Goal: Task Accomplishment & Management: Use online tool/utility

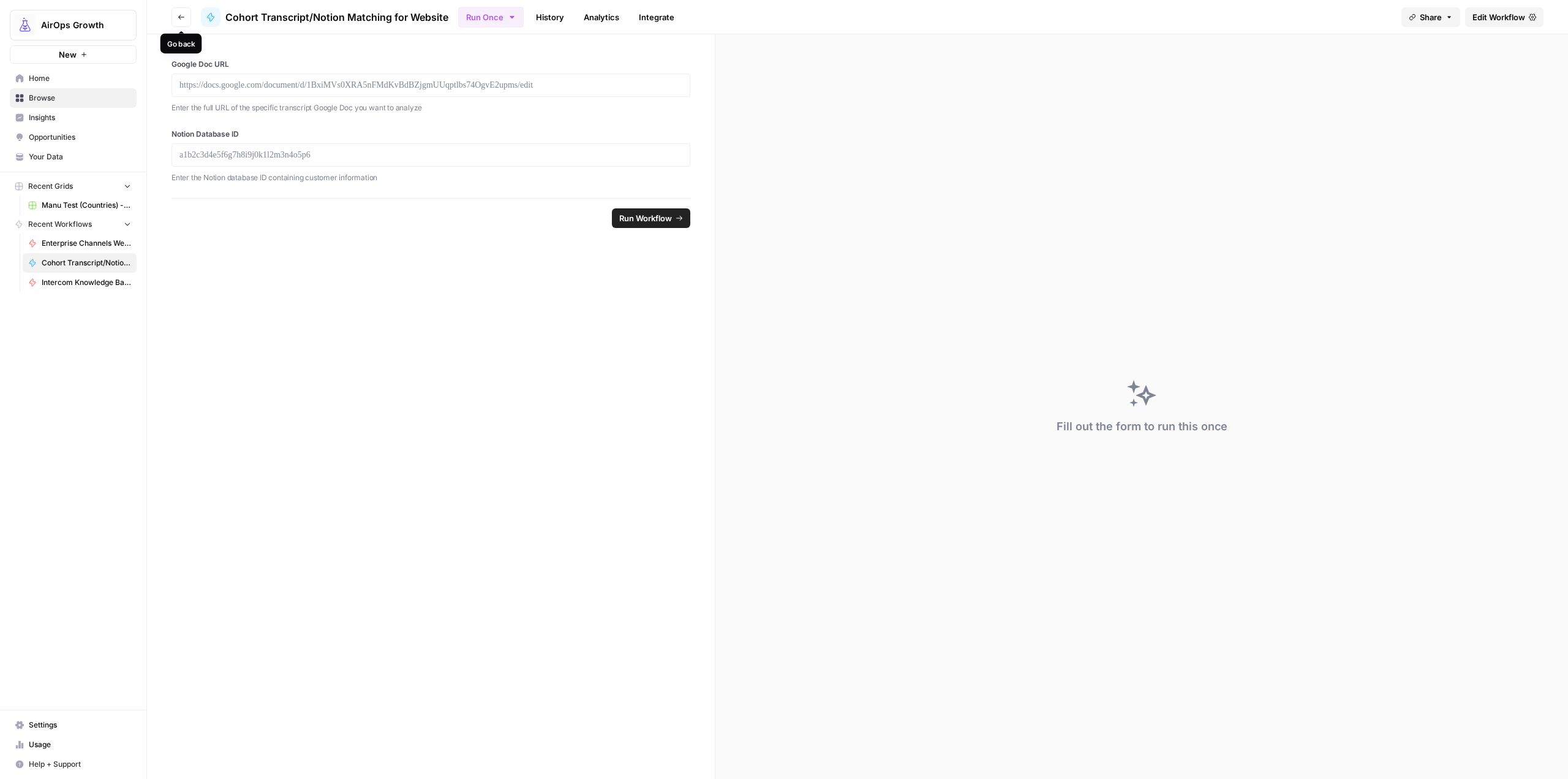
click at [184, 17] on icon "button" at bounding box center [181, 17] width 8 height 8
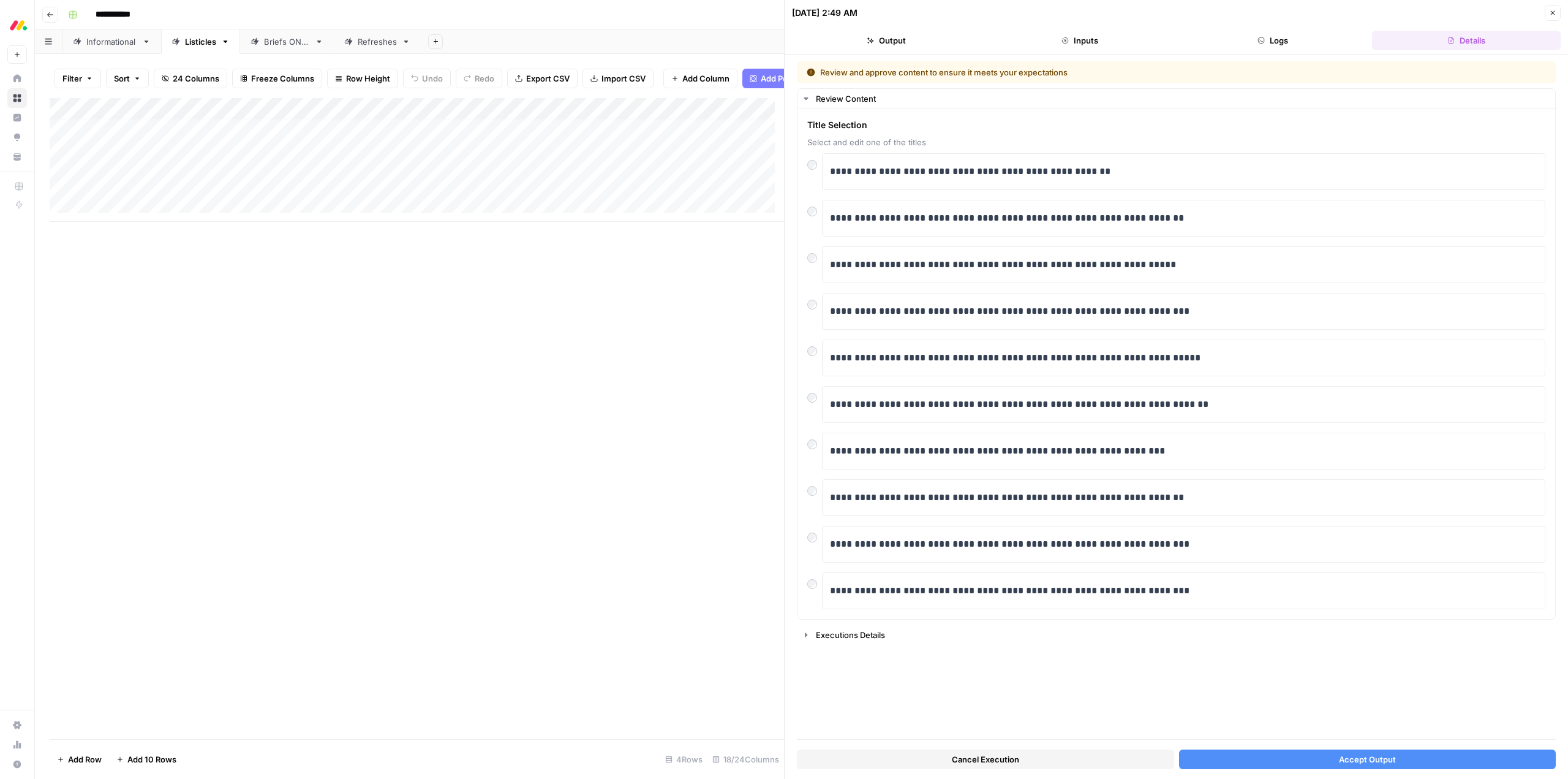
click at [1546, 13] on button "Close" at bounding box center [1553, 13] width 16 height 16
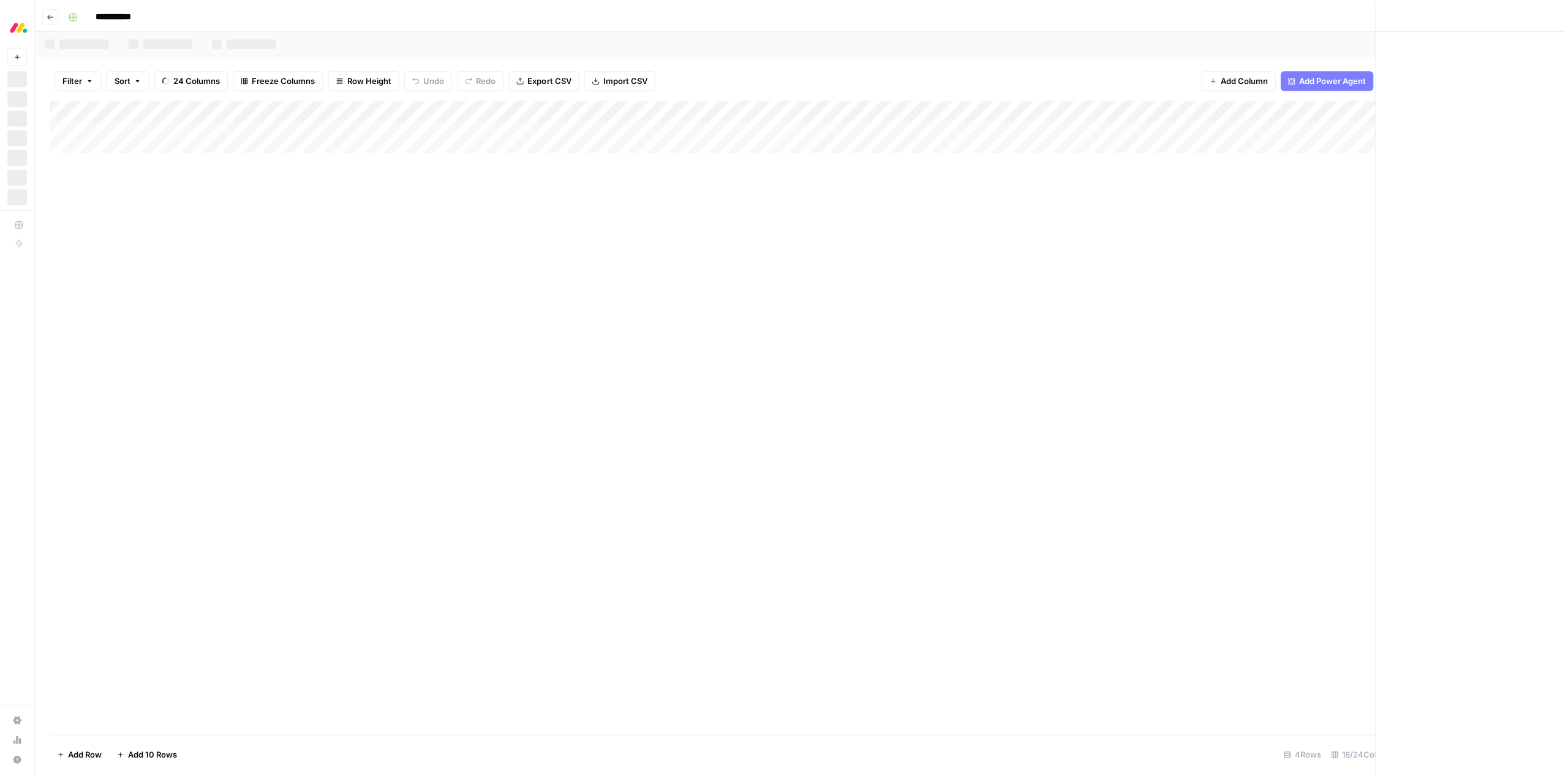
scroll to position [9, 0]
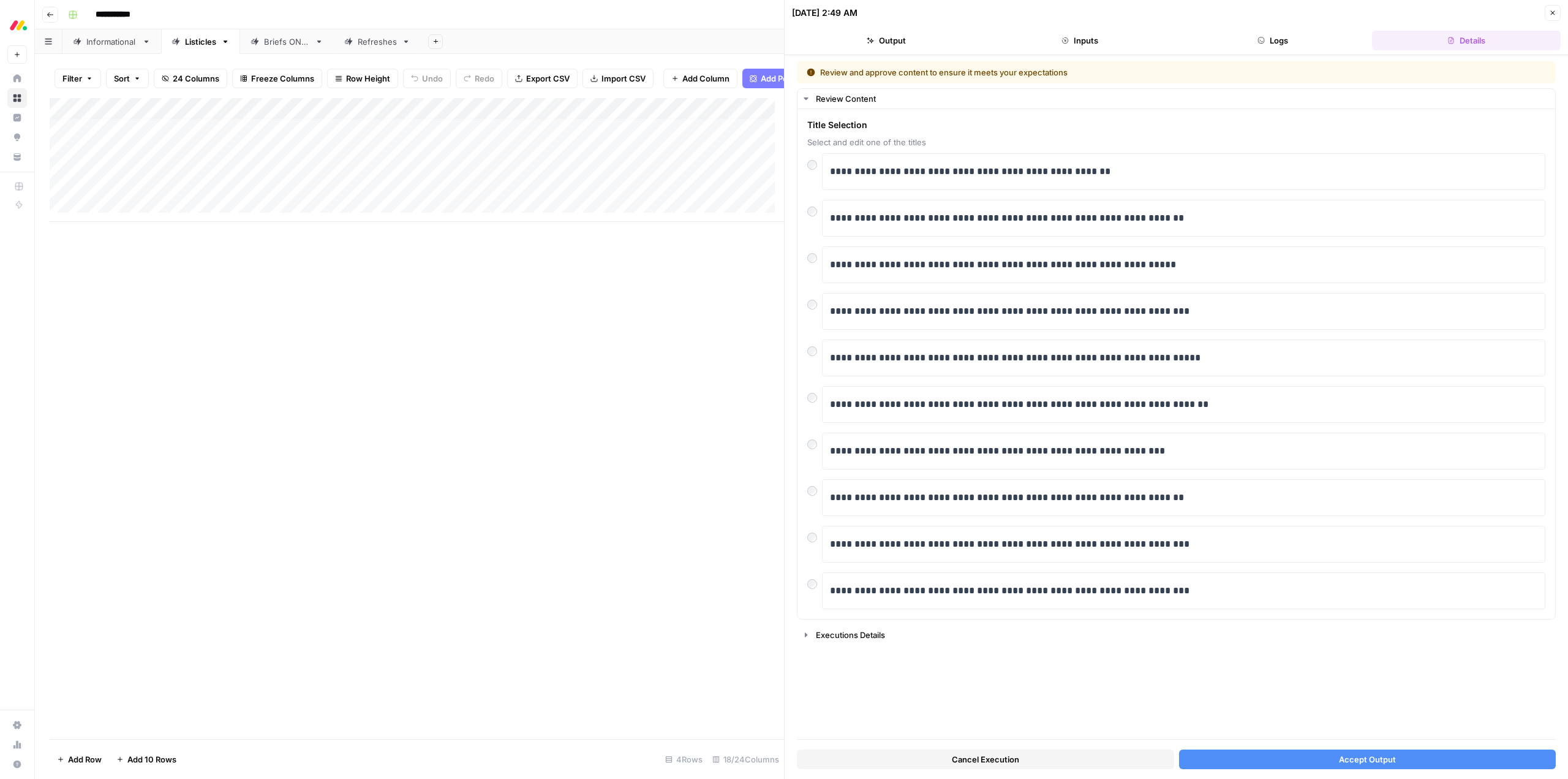
click at [1074, 38] on button "Inputs" at bounding box center [1080, 41] width 189 height 20
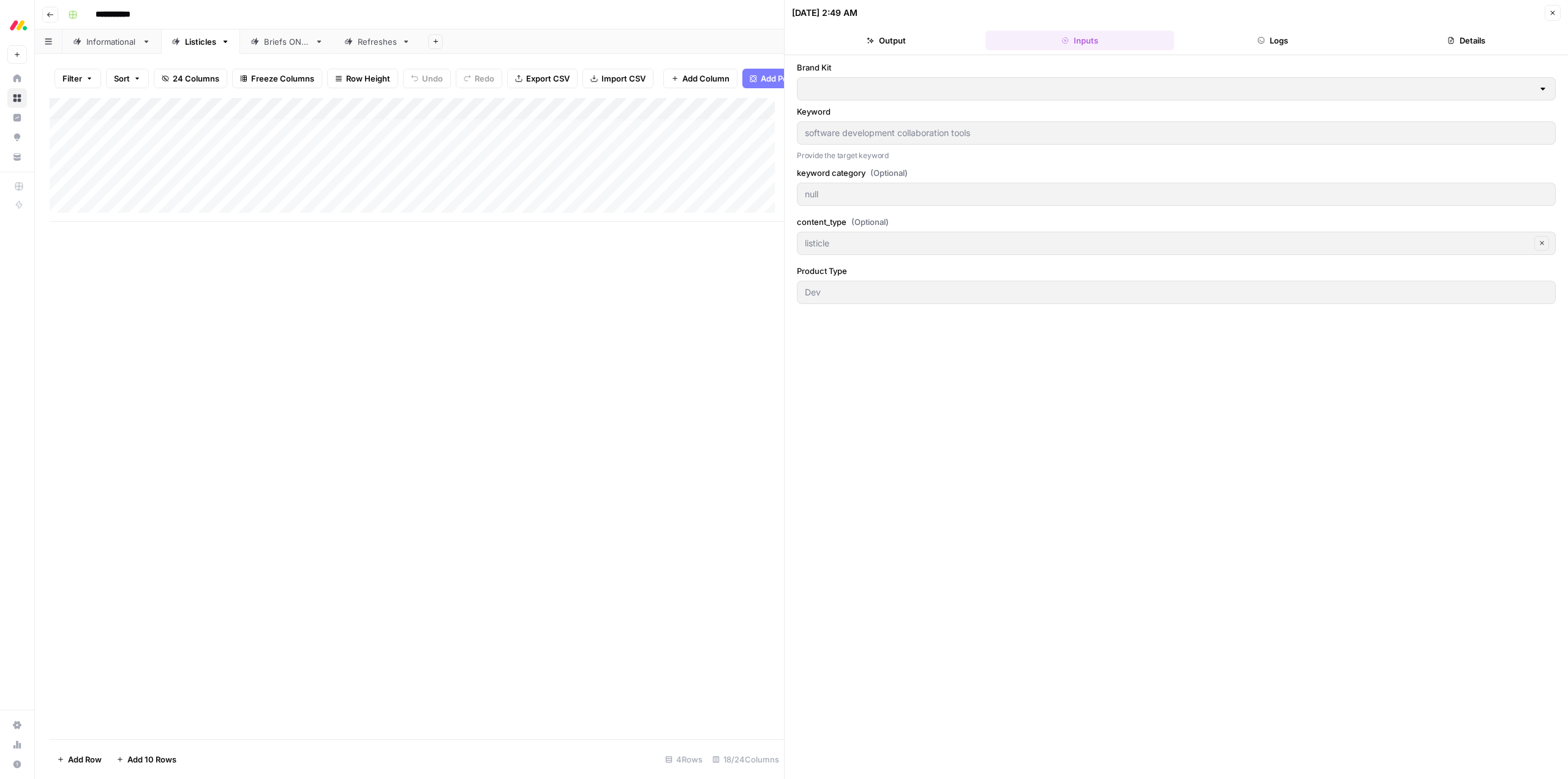
type input "[DATE] Dev"
click at [940, 41] on button "Output" at bounding box center [887, 41] width 189 height 20
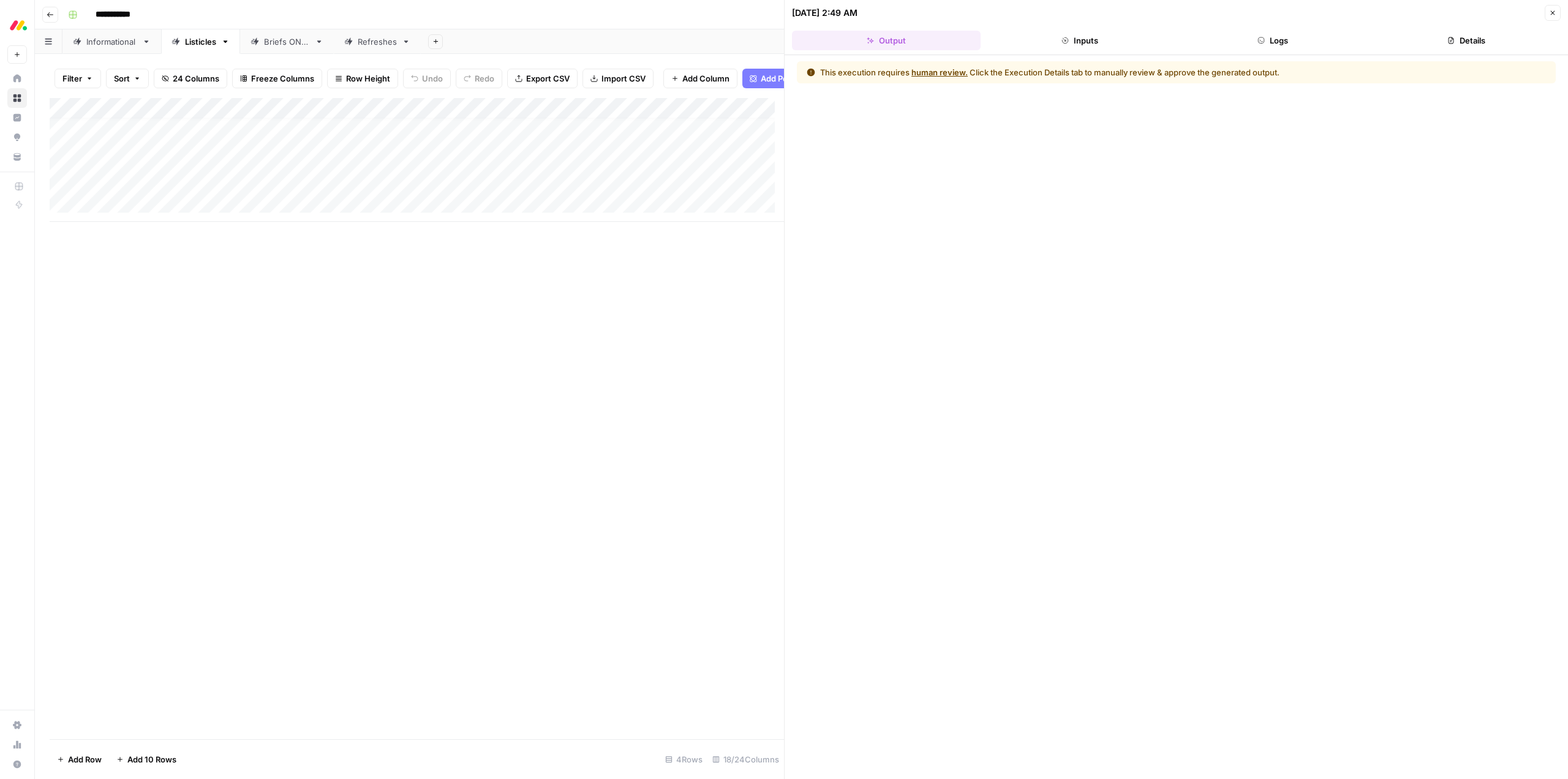
click at [1273, 41] on button "Logs" at bounding box center [1273, 41] width 189 height 20
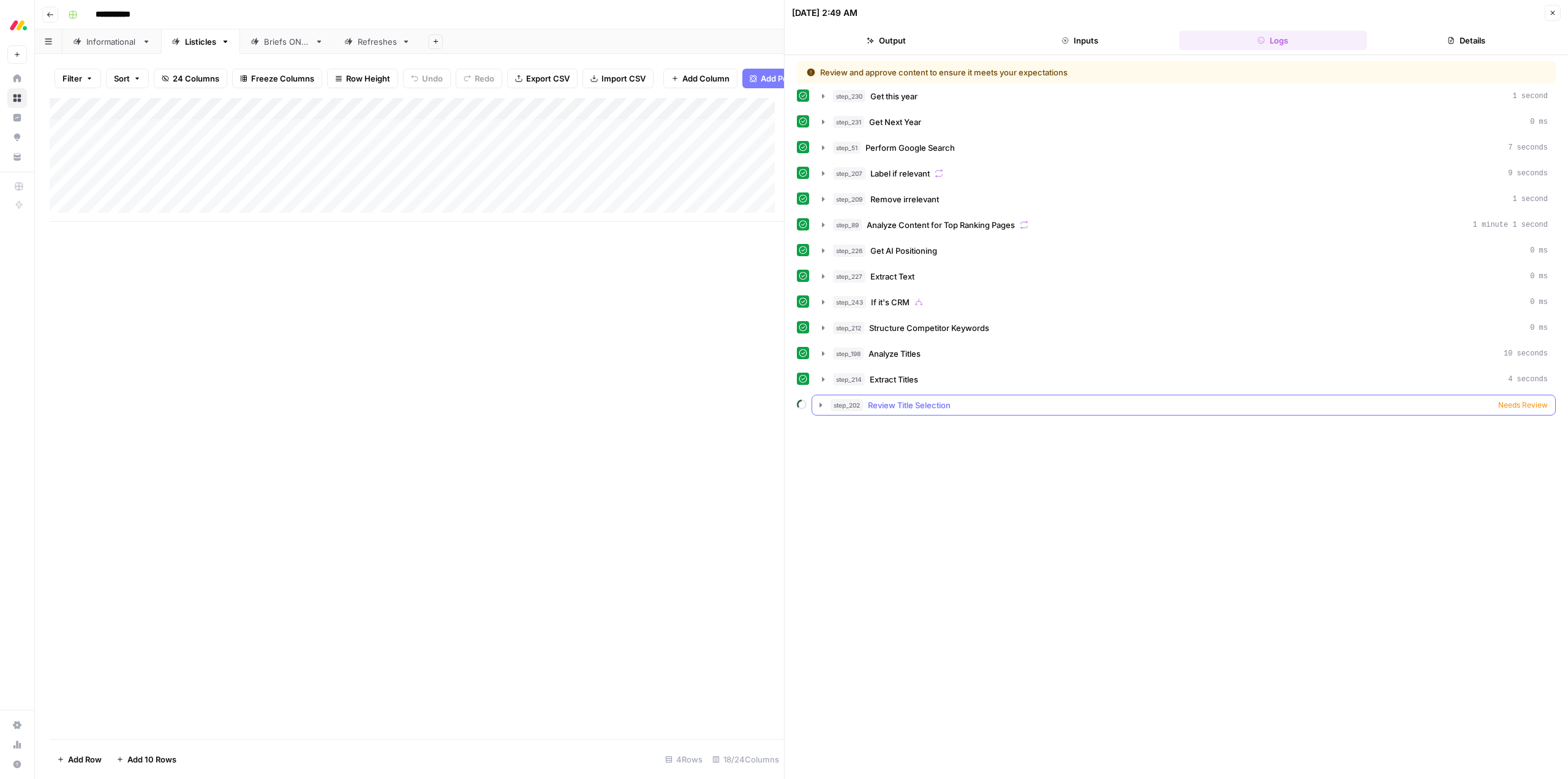
click at [818, 404] on icon "button" at bounding box center [821, 405] width 10 height 10
click at [718, 325] on div "Add Column" at bounding box center [417, 419] width 735 height 641
click at [1554, 15] on icon "button" at bounding box center [1553, 13] width 8 height 8
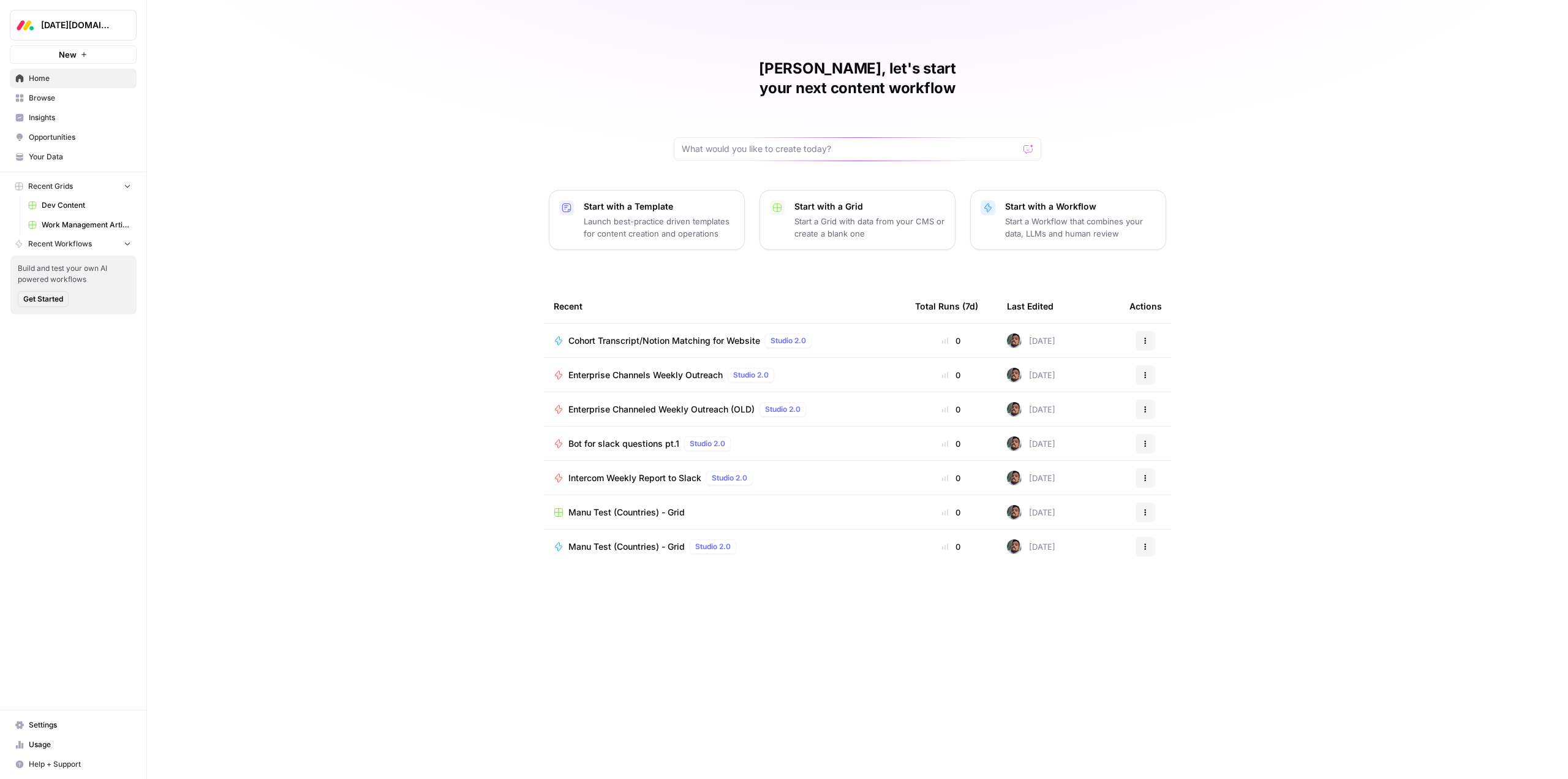
click at [1145, 372] on icon "button" at bounding box center [1145, 372] width 2 height 2
click at [64, 160] on span "Your Data" at bounding box center [80, 157] width 102 height 11
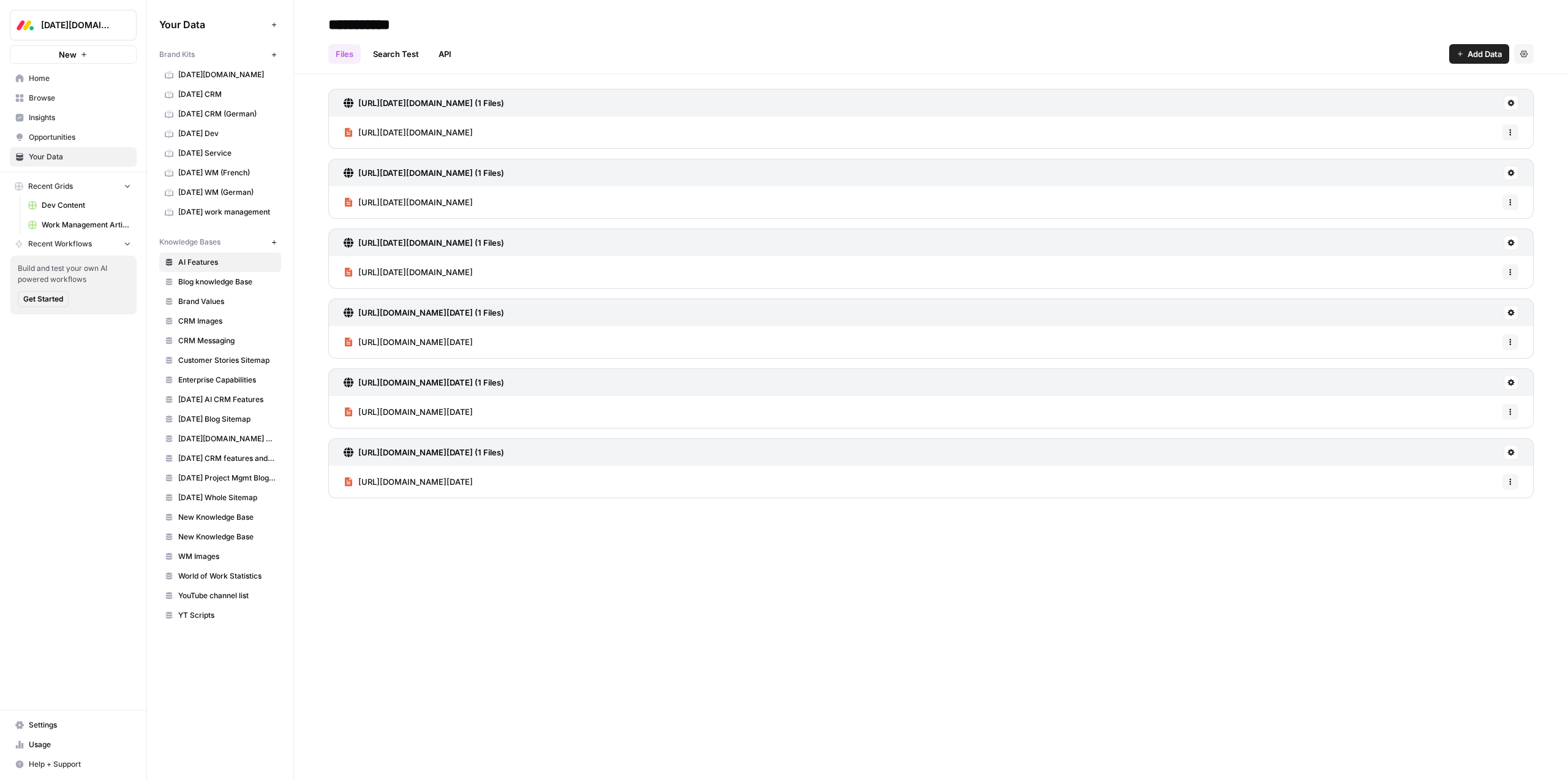
click at [94, 20] on span "Monday.com" at bounding box center [78, 25] width 74 height 13
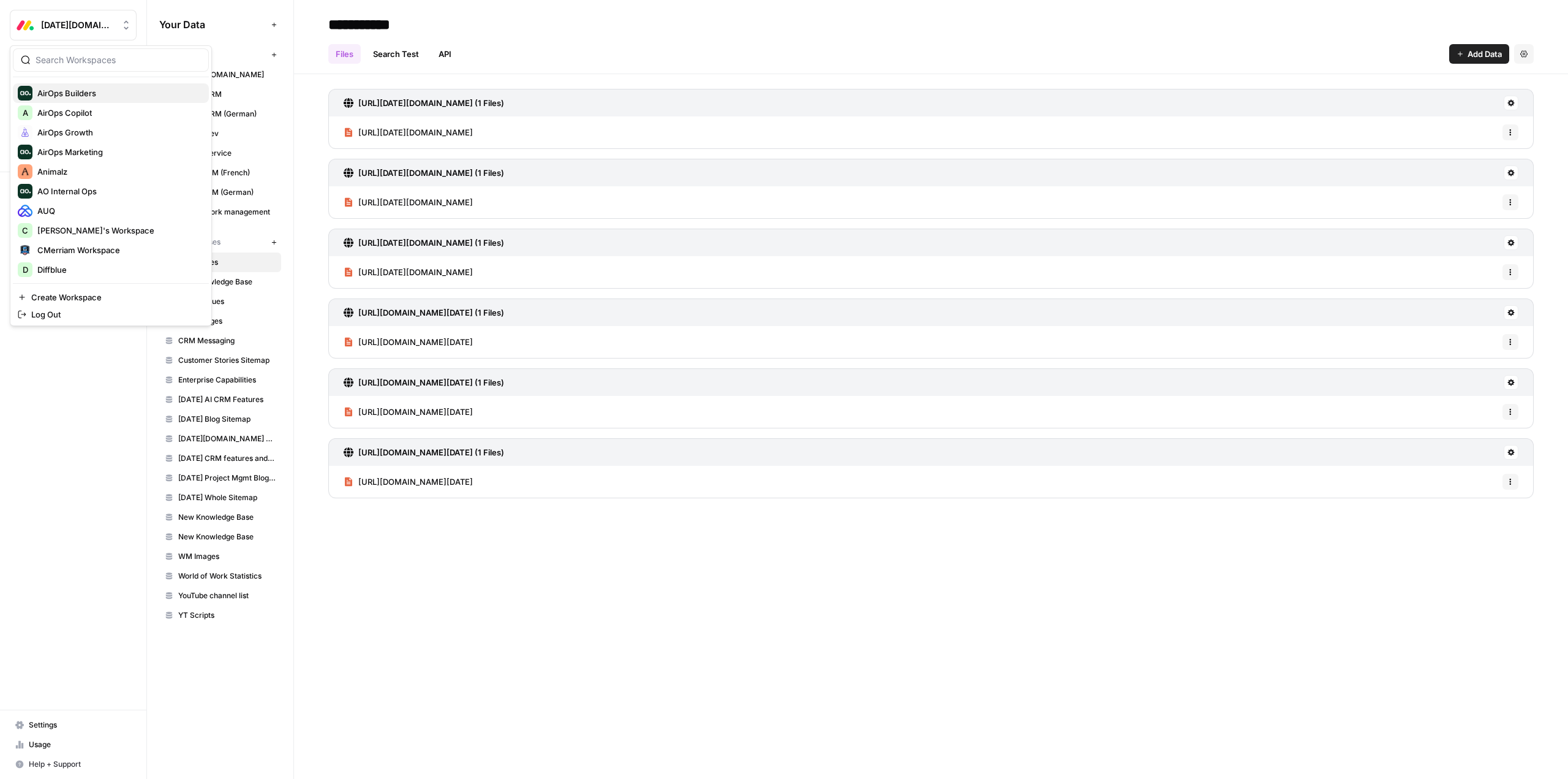
scroll to position [62, 0]
click at [87, 122] on div "AirOps Growth" at bounding box center [111, 128] width 186 height 15
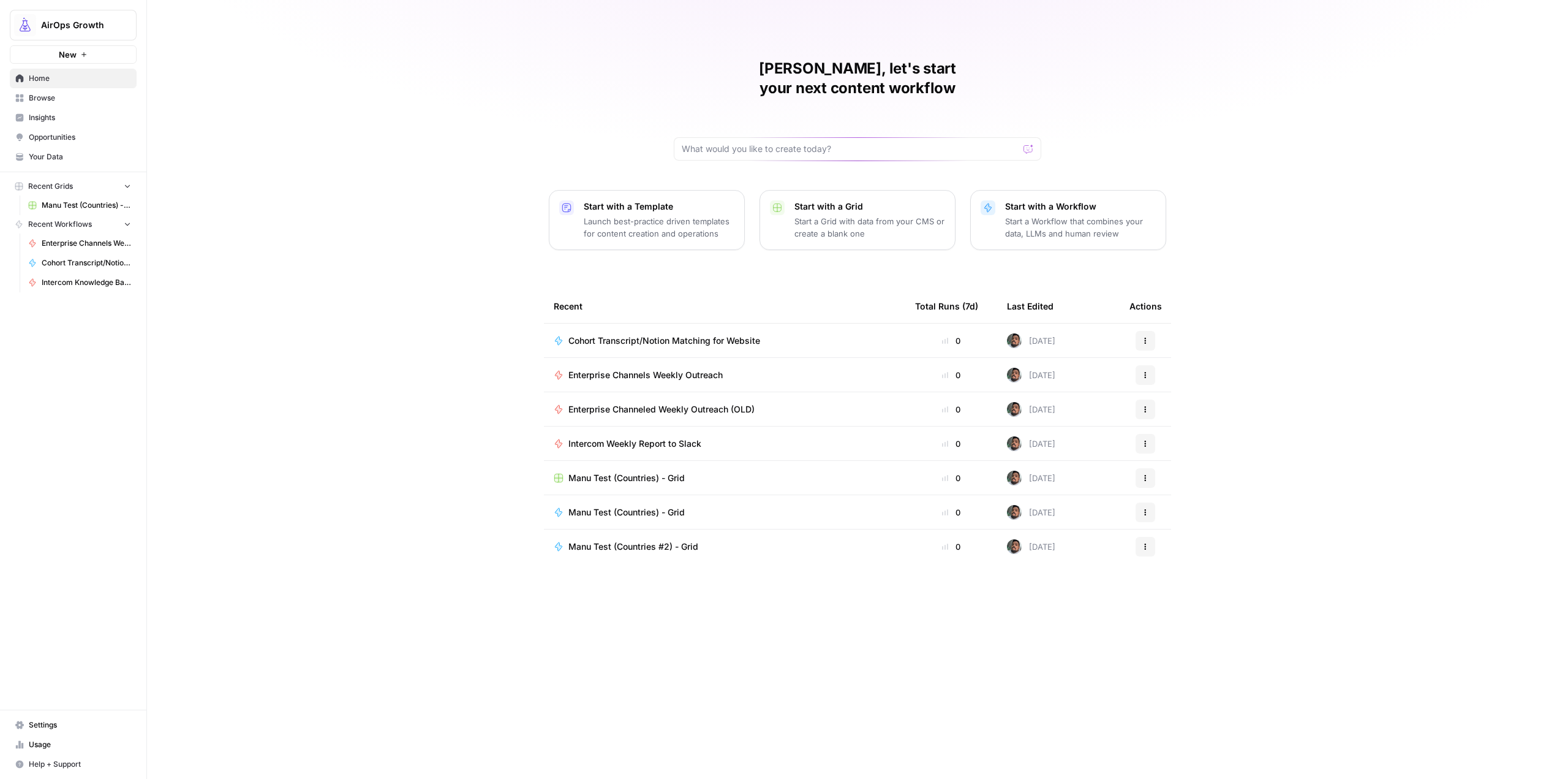
click at [77, 736] on link "Usage" at bounding box center [73, 745] width 127 height 20
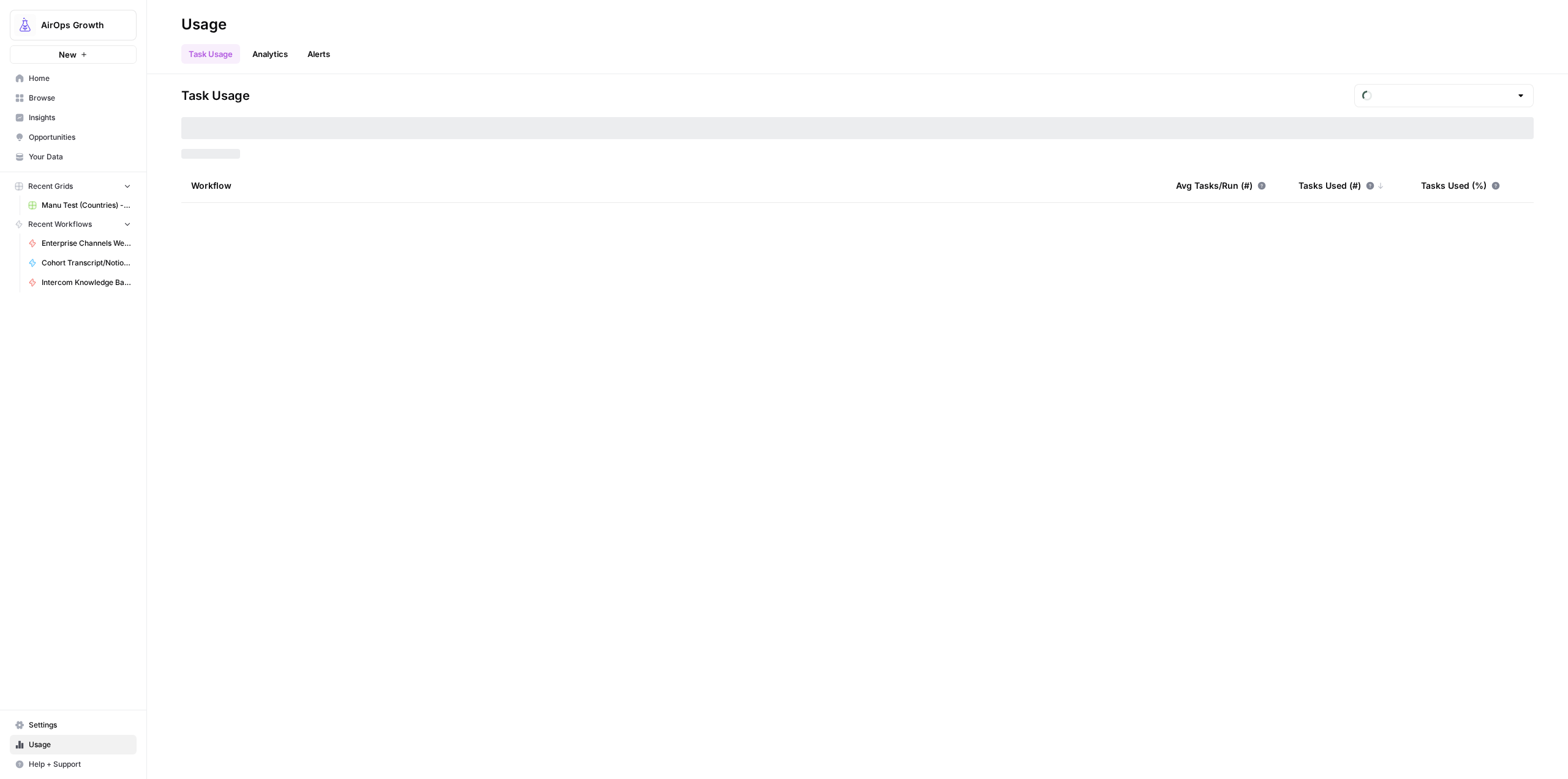
type input "September Tasks"
click at [73, 717] on link "Settings" at bounding box center [73, 725] width 127 height 20
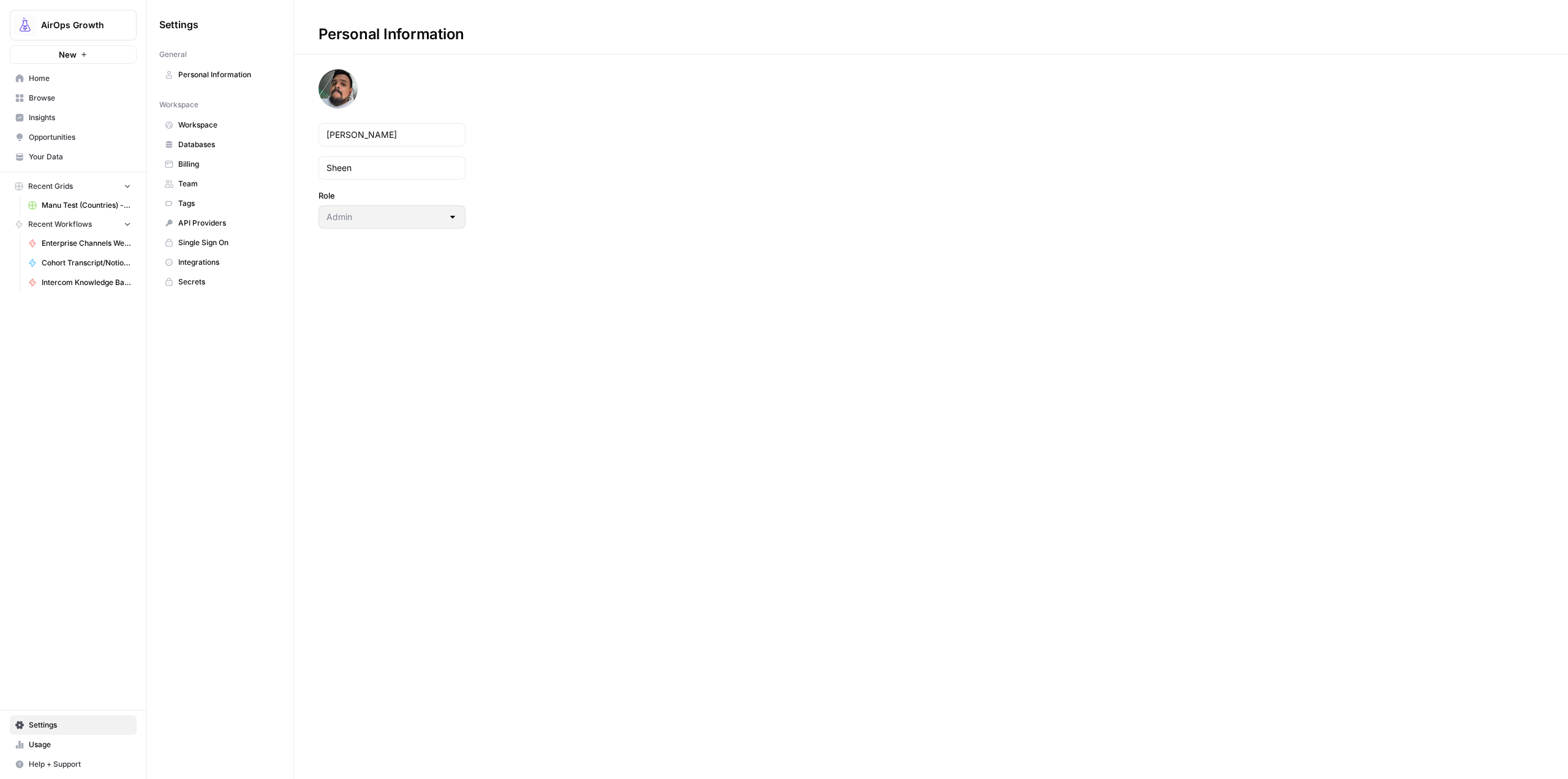
click at [71, 78] on span "Home" at bounding box center [80, 78] width 102 height 11
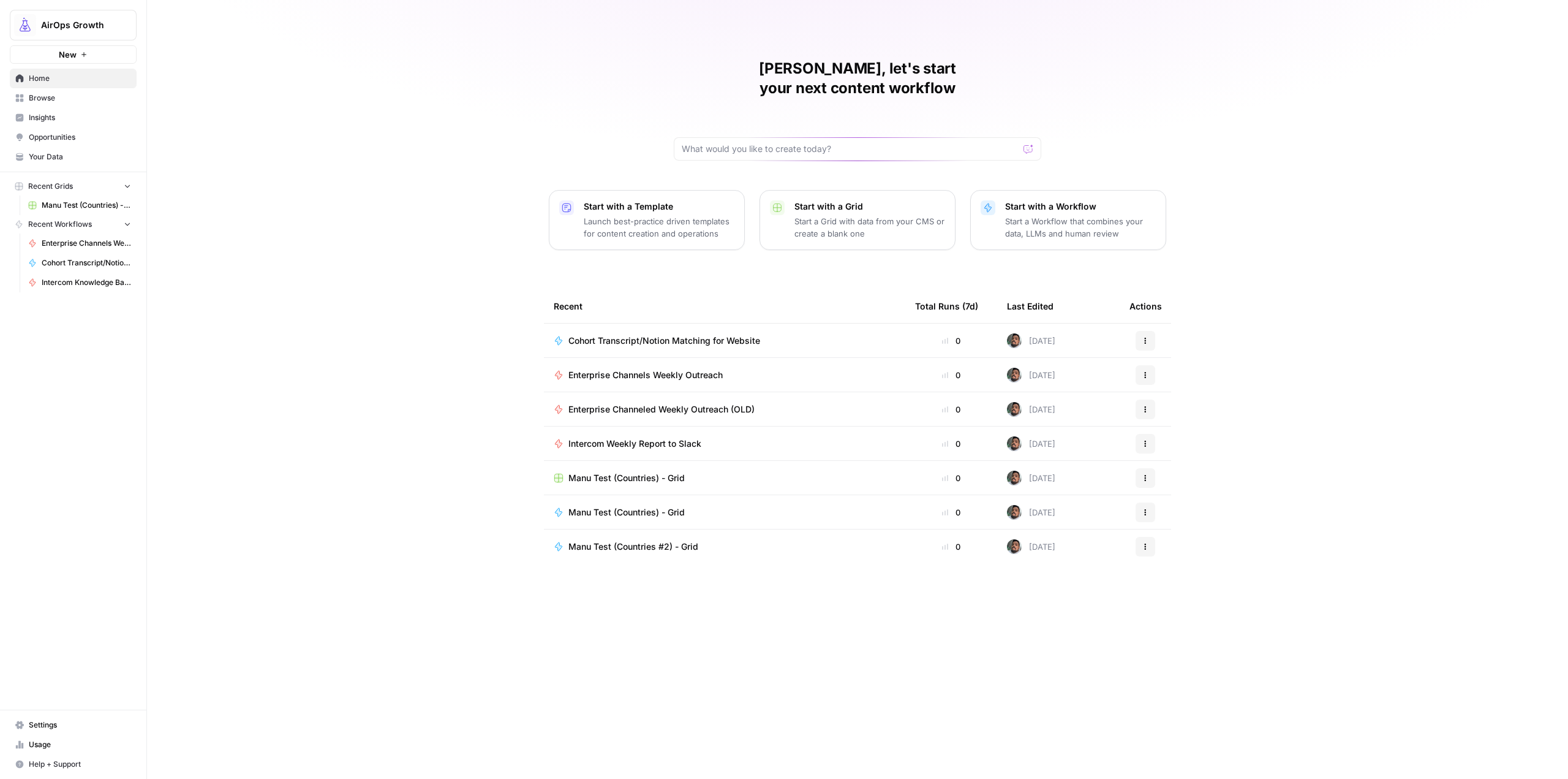
click at [654, 369] on span "Enterprise Channels Weekly Outreach" at bounding box center [645, 375] width 155 height 13
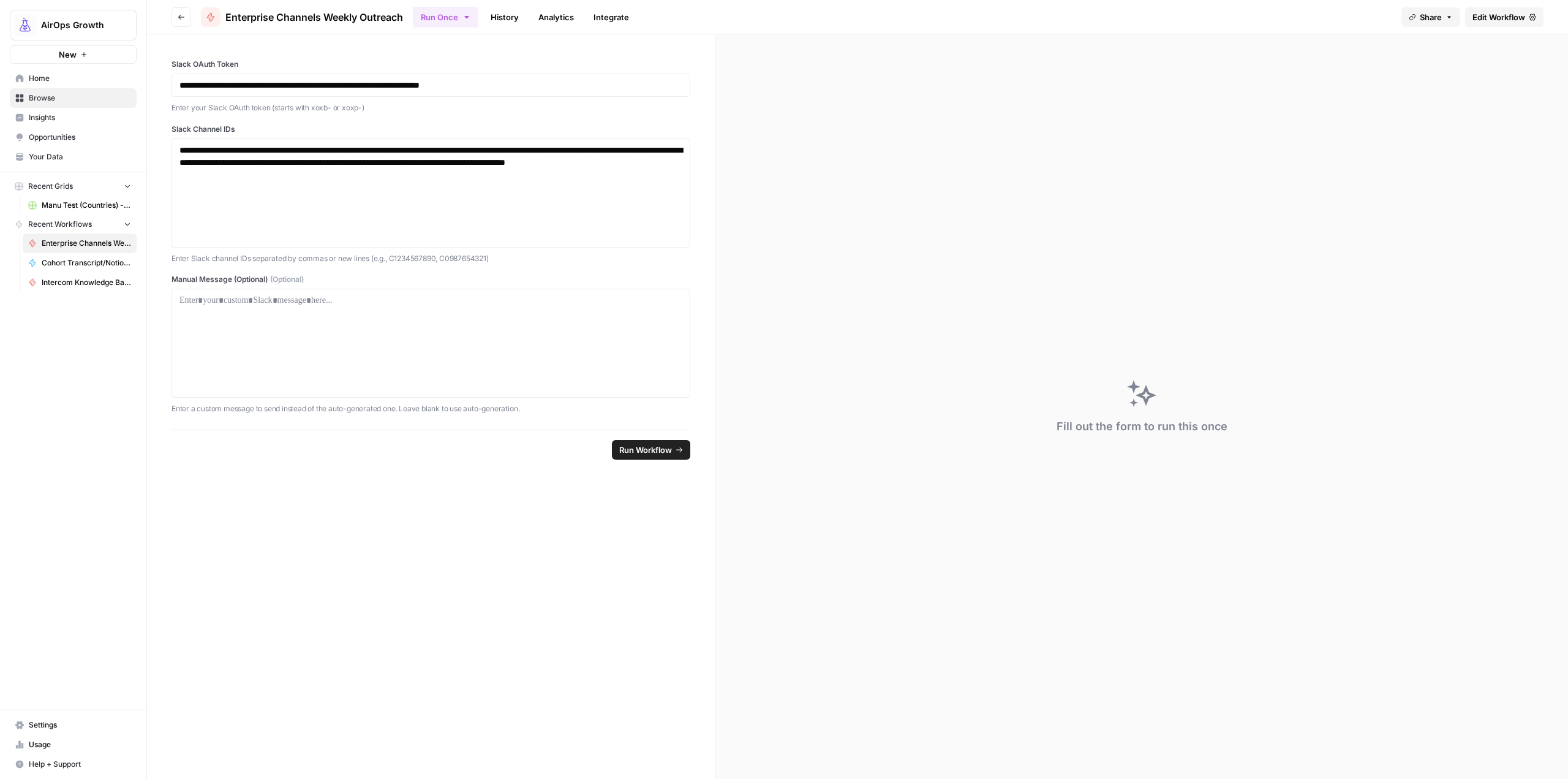
click at [464, 23] on button "Run Once" at bounding box center [446, 17] width 66 height 21
click at [551, 126] on span "Run this Workflow on a recurring schedule" at bounding box center [525, 127] width 146 height 11
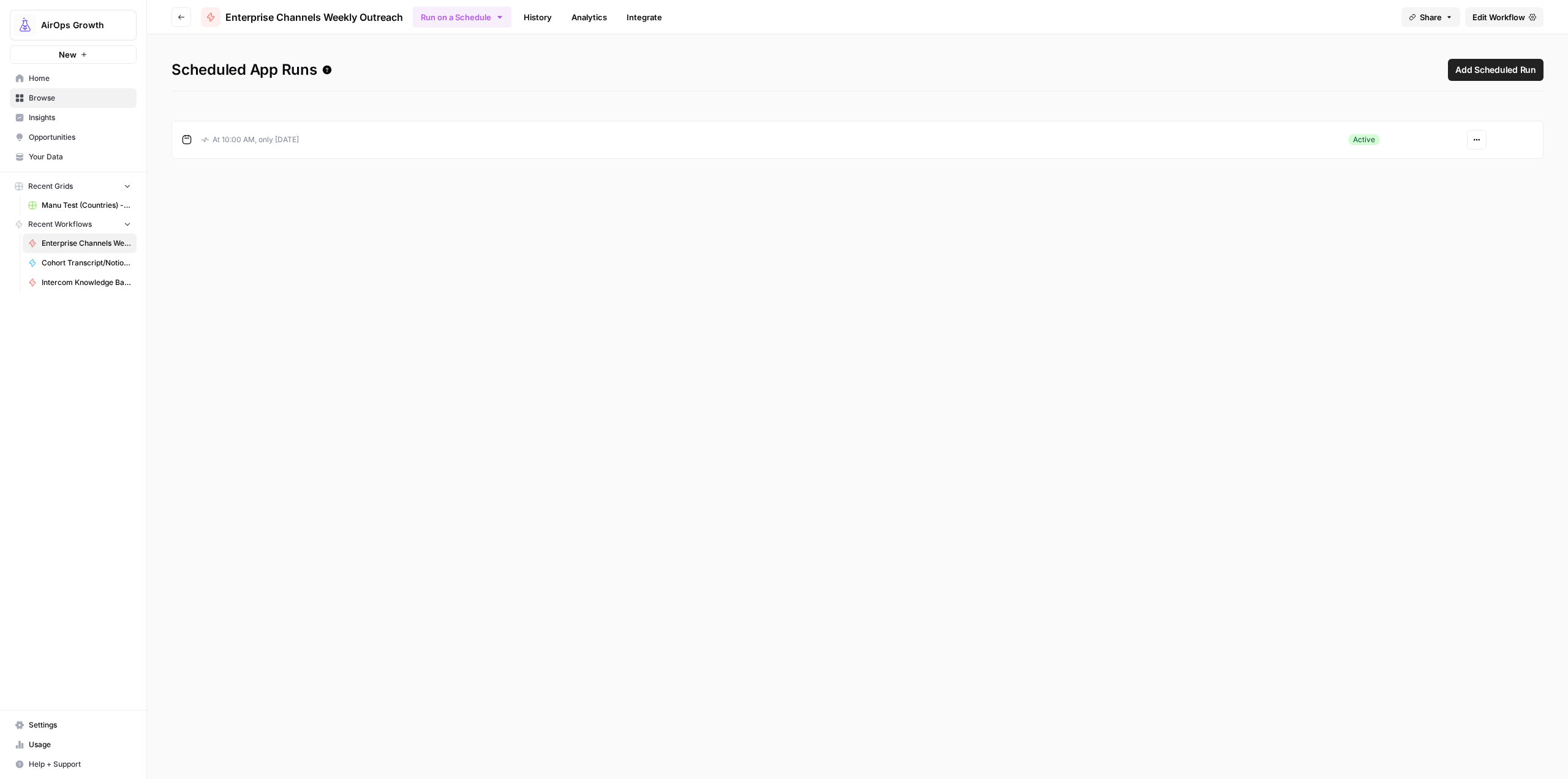
click at [1028, 76] on h1 "Scheduled App Runs Add Scheduled Run" at bounding box center [857, 75] width 1372 height 32
click at [1472, 132] on button "Actions" at bounding box center [1477, 140] width 20 height 20
click at [1236, 241] on div "Scheduled App Runs Add Scheduled Run At 10:00 AM, only on Tuesday Active Actions" at bounding box center [857, 407] width 1421 height 745
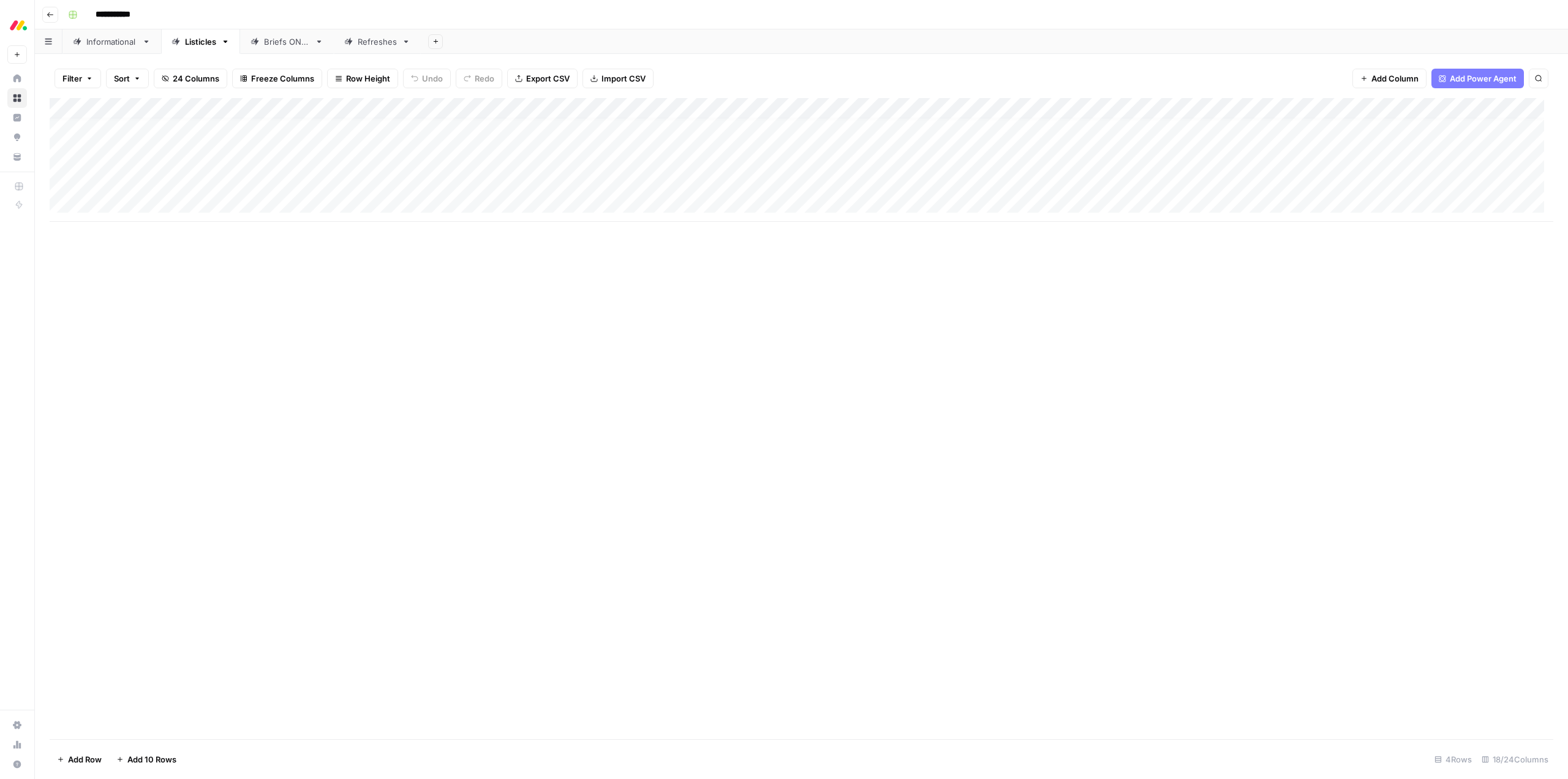
scroll to position [9, 0]
click at [672, 183] on div "Add Column" at bounding box center [801, 160] width 1504 height 124
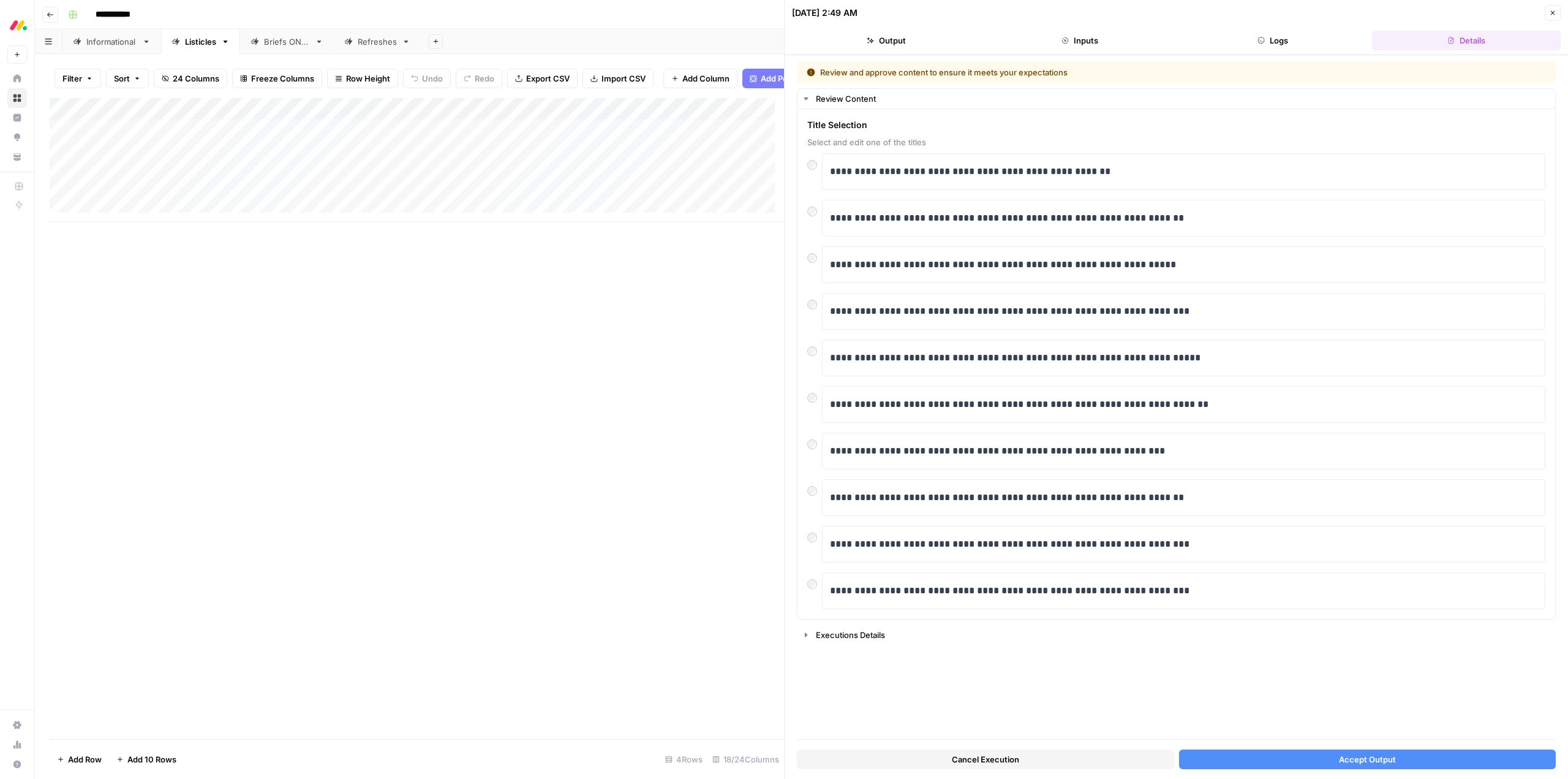
click at [1304, 37] on button "Logs" at bounding box center [1273, 41] width 189 height 20
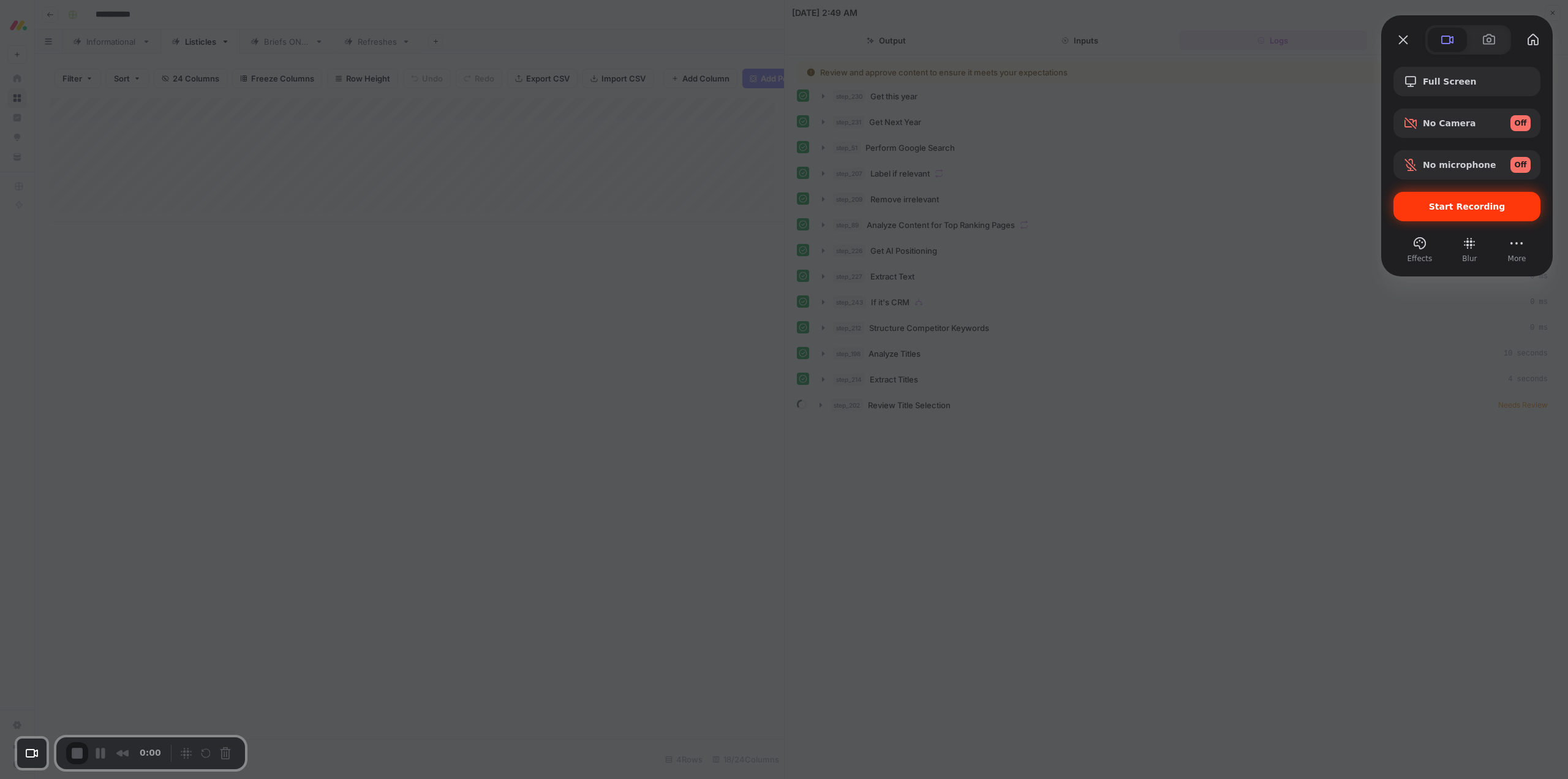
click at [1457, 199] on div "Start Recording" at bounding box center [1467, 206] width 147 height 29
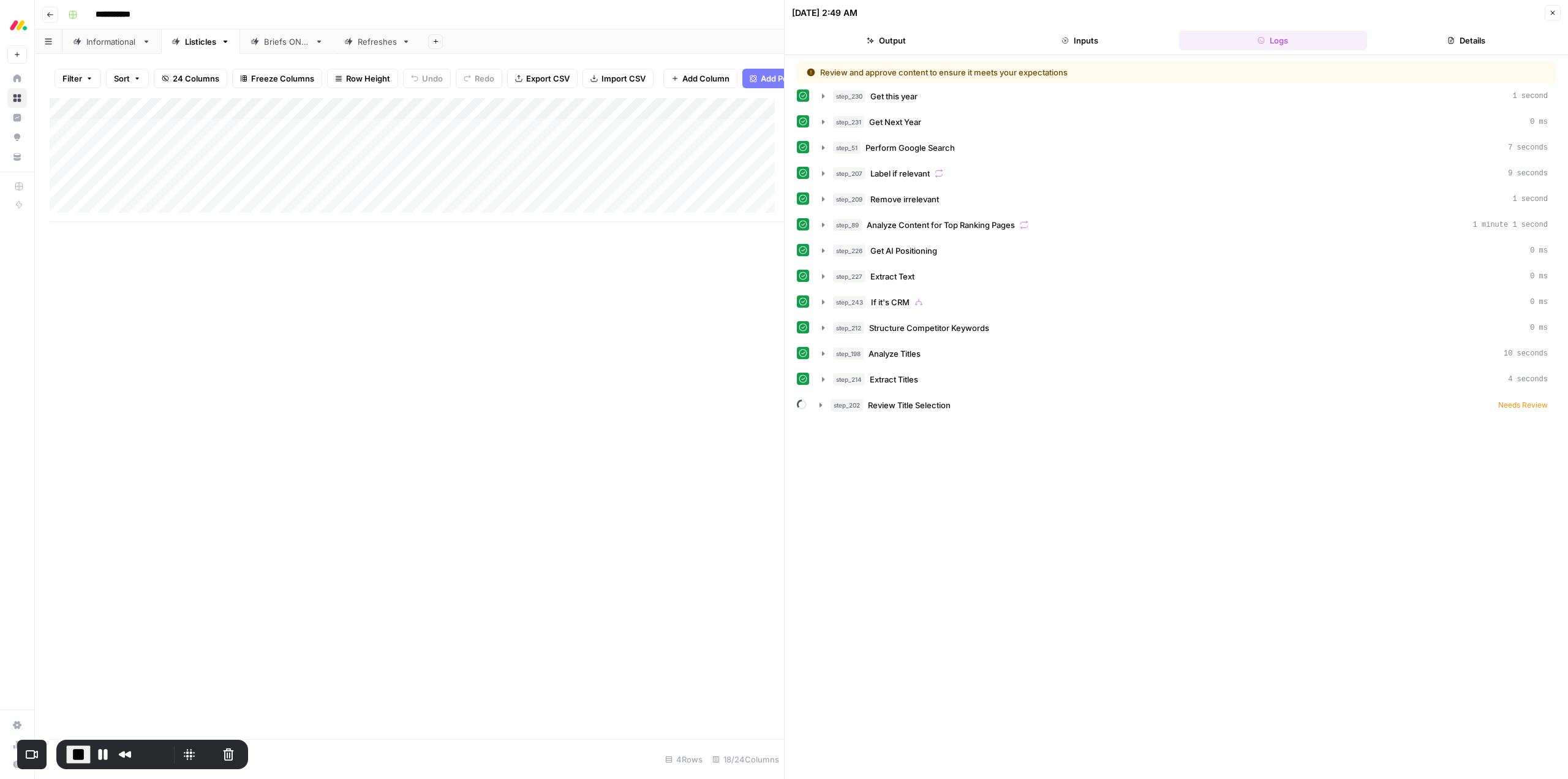
click at [681, 192] on div "Add Column" at bounding box center [417, 160] width 735 height 124
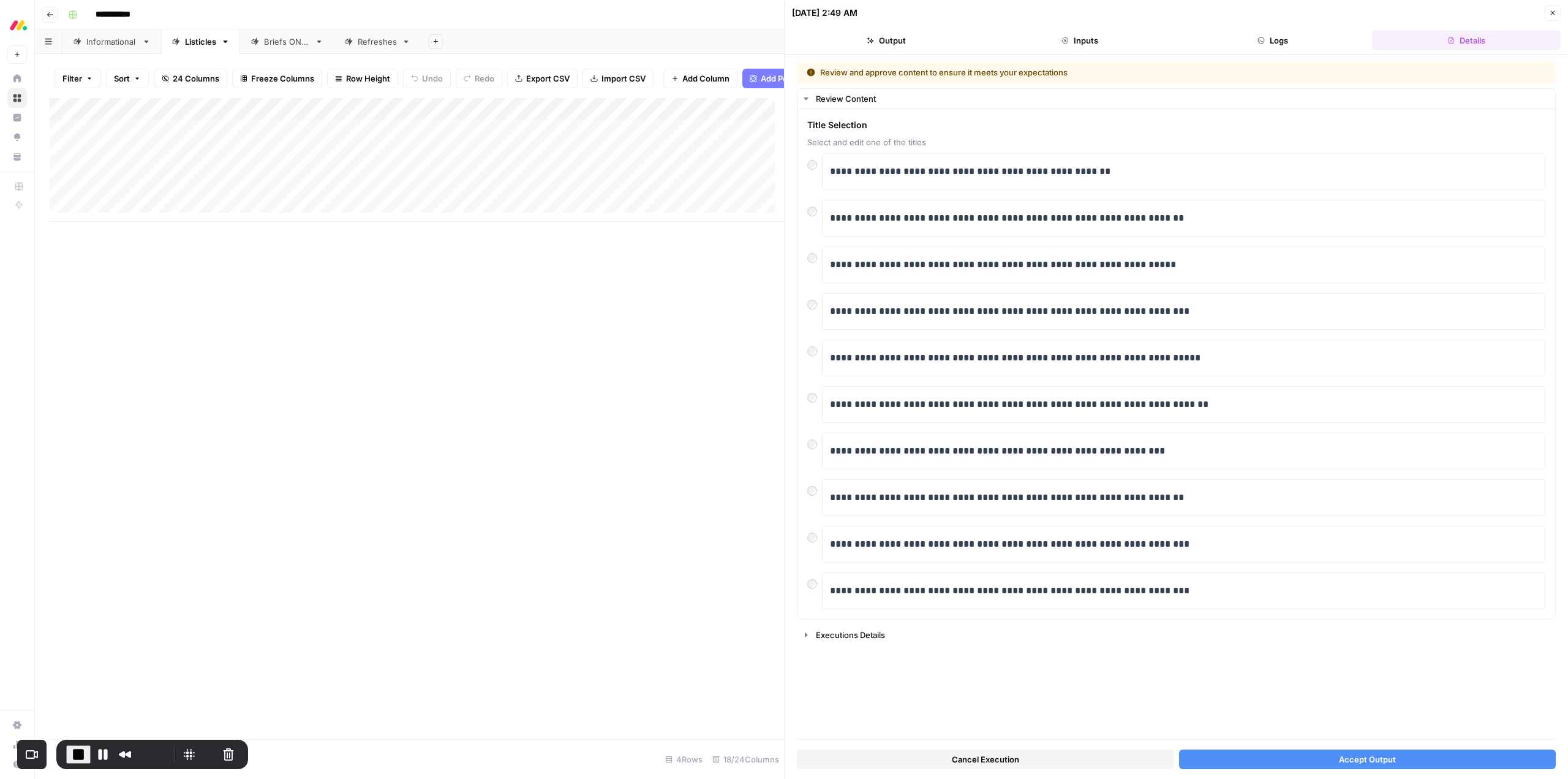
click at [1418, 752] on button "Accept Output" at bounding box center [1367, 759] width 377 height 20
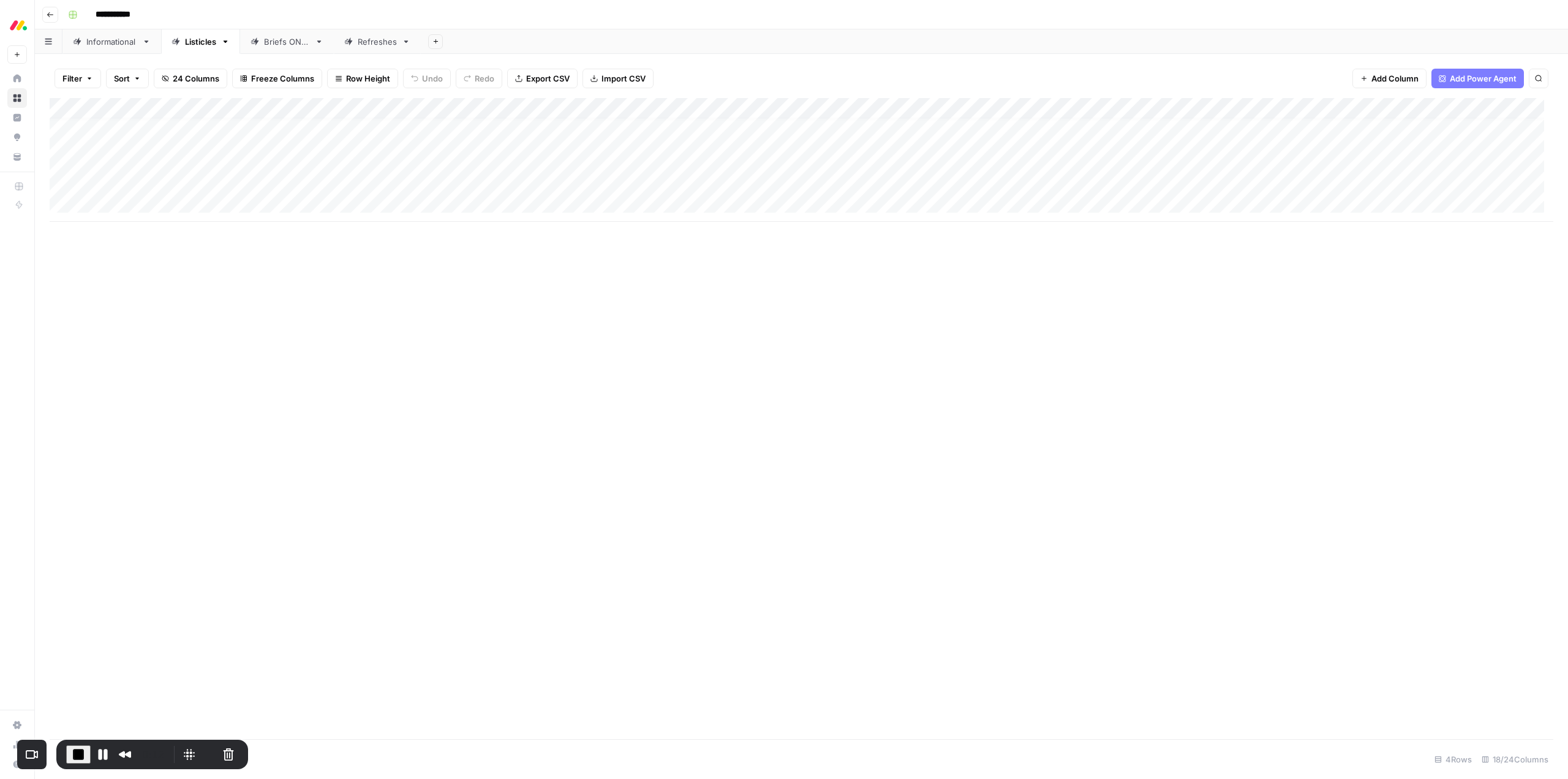
click at [674, 183] on div "Add Column" at bounding box center [801, 160] width 1504 height 124
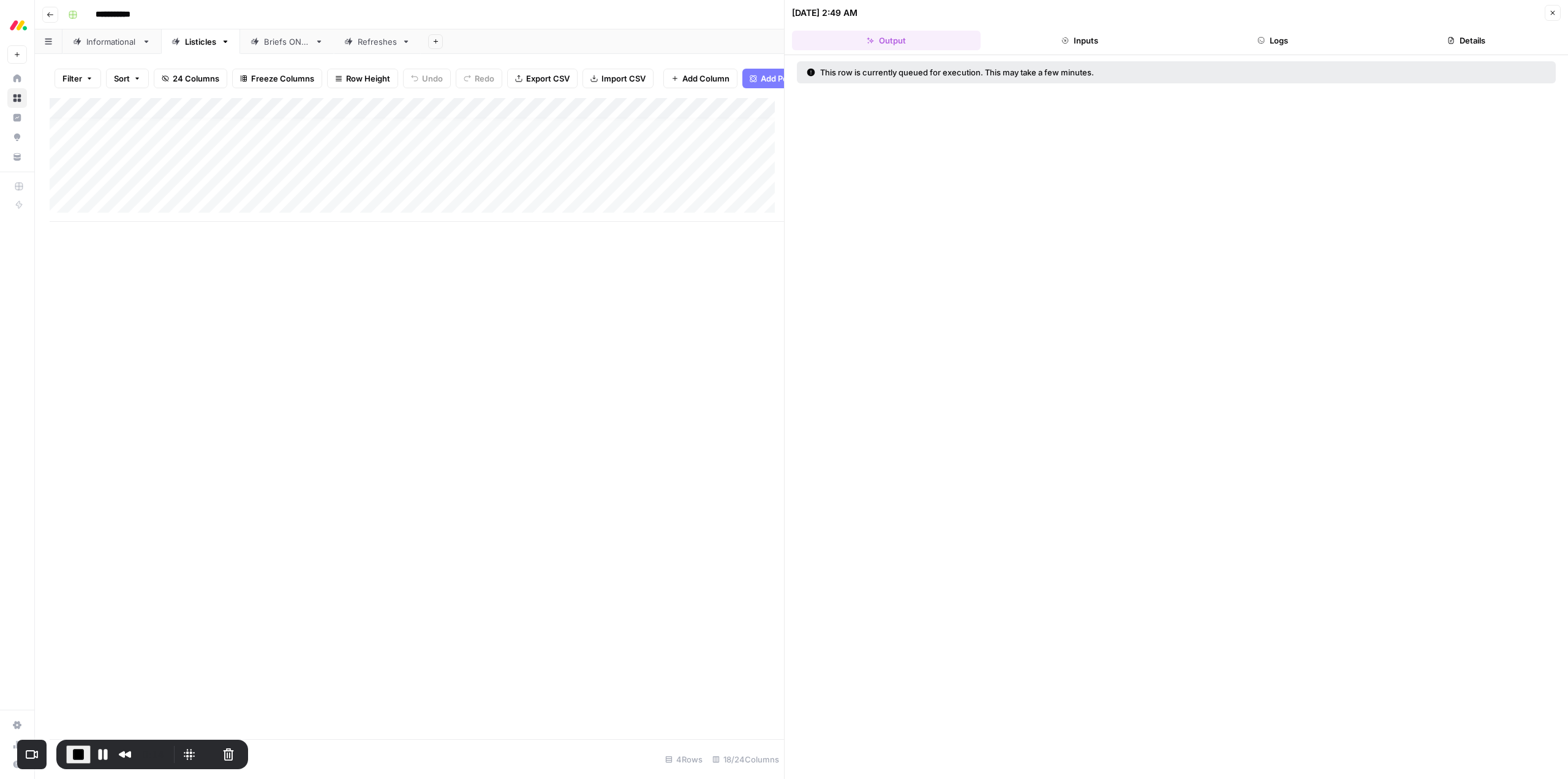
click at [1268, 42] on button "Logs" at bounding box center [1273, 41] width 189 height 20
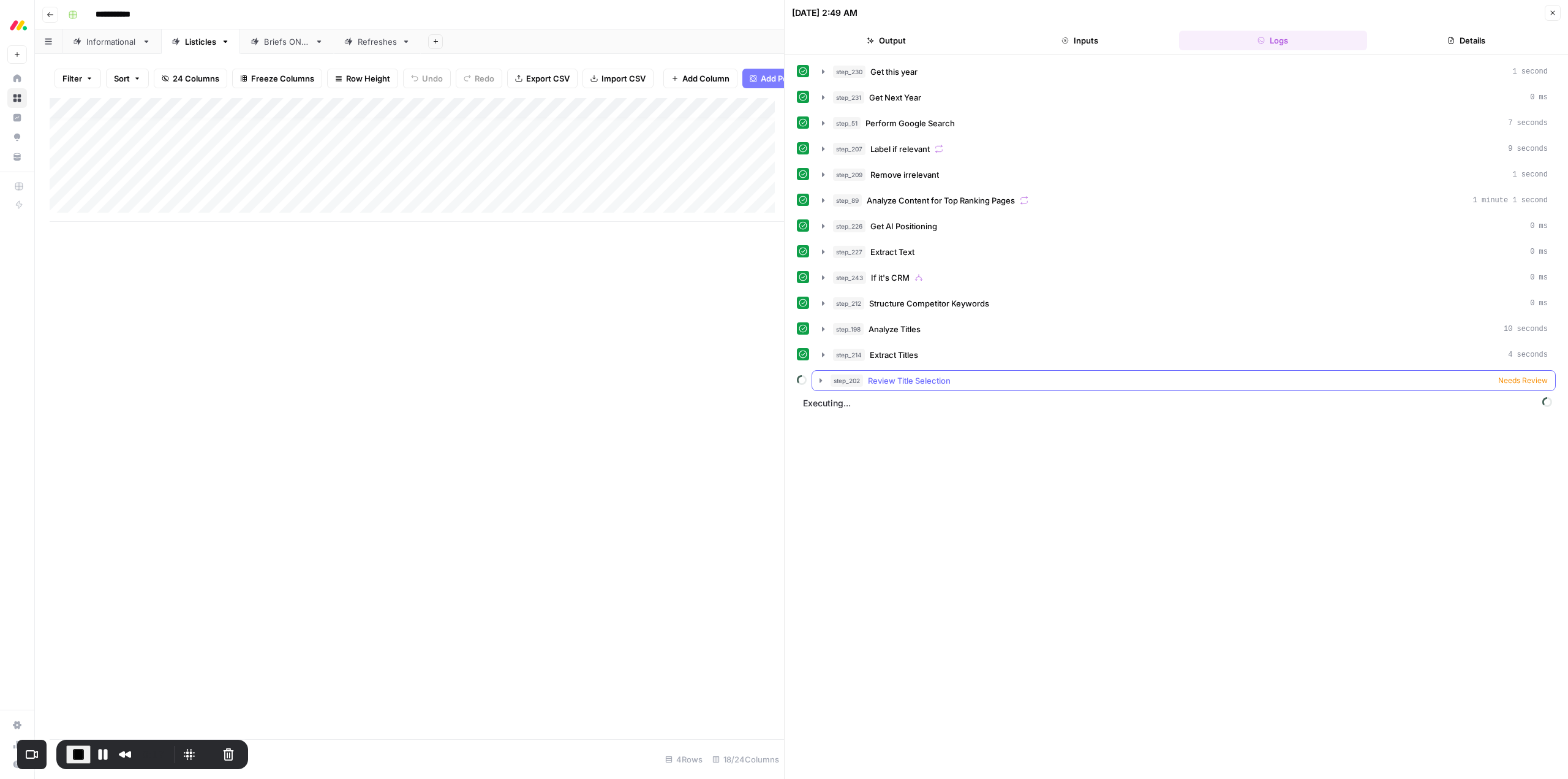
click at [821, 385] on icon "button" at bounding box center [821, 381] width 10 height 10
click at [101, 757] on button "Pause Recording" at bounding box center [103, 755] width 20 height 20
click at [819, 377] on icon "button" at bounding box center [821, 381] width 10 height 10
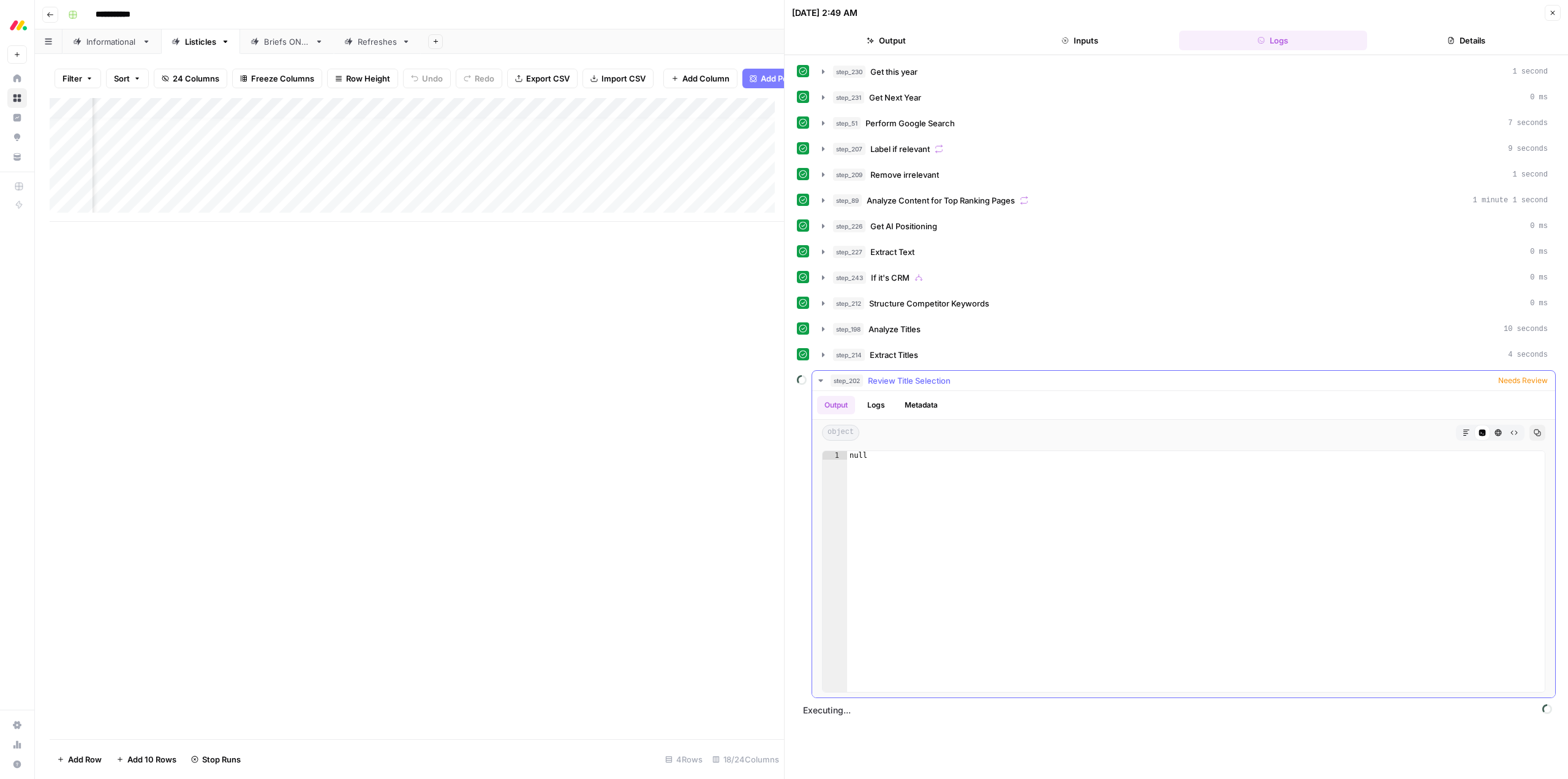
click at [819, 377] on icon "button" at bounding box center [821, 381] width 10 height 10
click at [351, 117] on div "Add Column" at bounding box center [417, 160] width 735 height 124
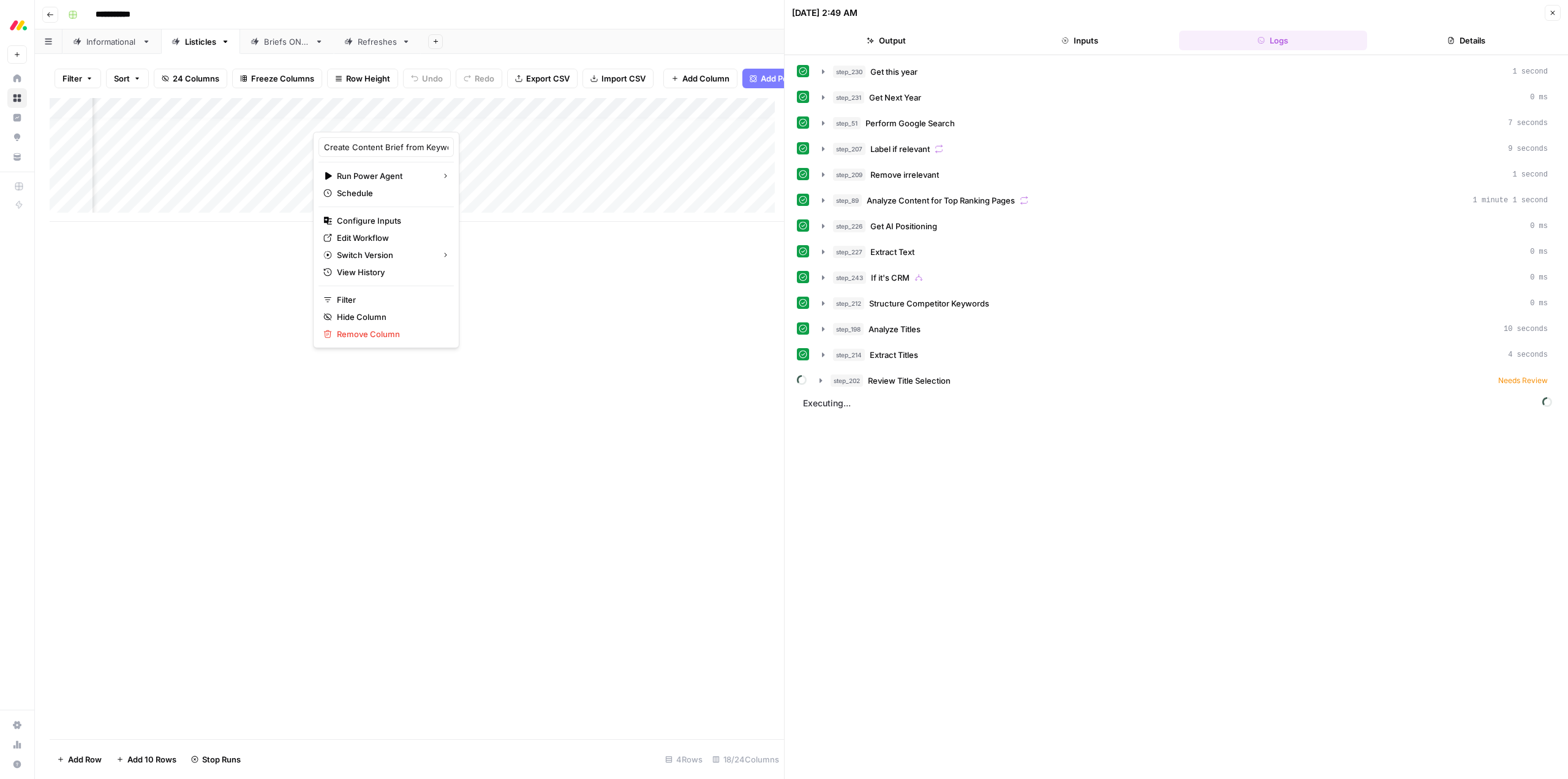
click at [396, 115] on div at bounding box center [368, 119] width 111 height 24
click at [500, 265] on div "Add Column" at bounding box center [417, 419] width 735 height 641
drag, startPoint x: 421, startPoint y: 112, endPoint x: 494, endPoint y: 120, distance: 73.4
click at [494, 120] on div "Add Column" at bounding box center [417, 160] width 735 height 124
drag, startPoint x: 494, startPoint y: 120, endPoint x: 536, endPoint y: 120, distance: 42.0
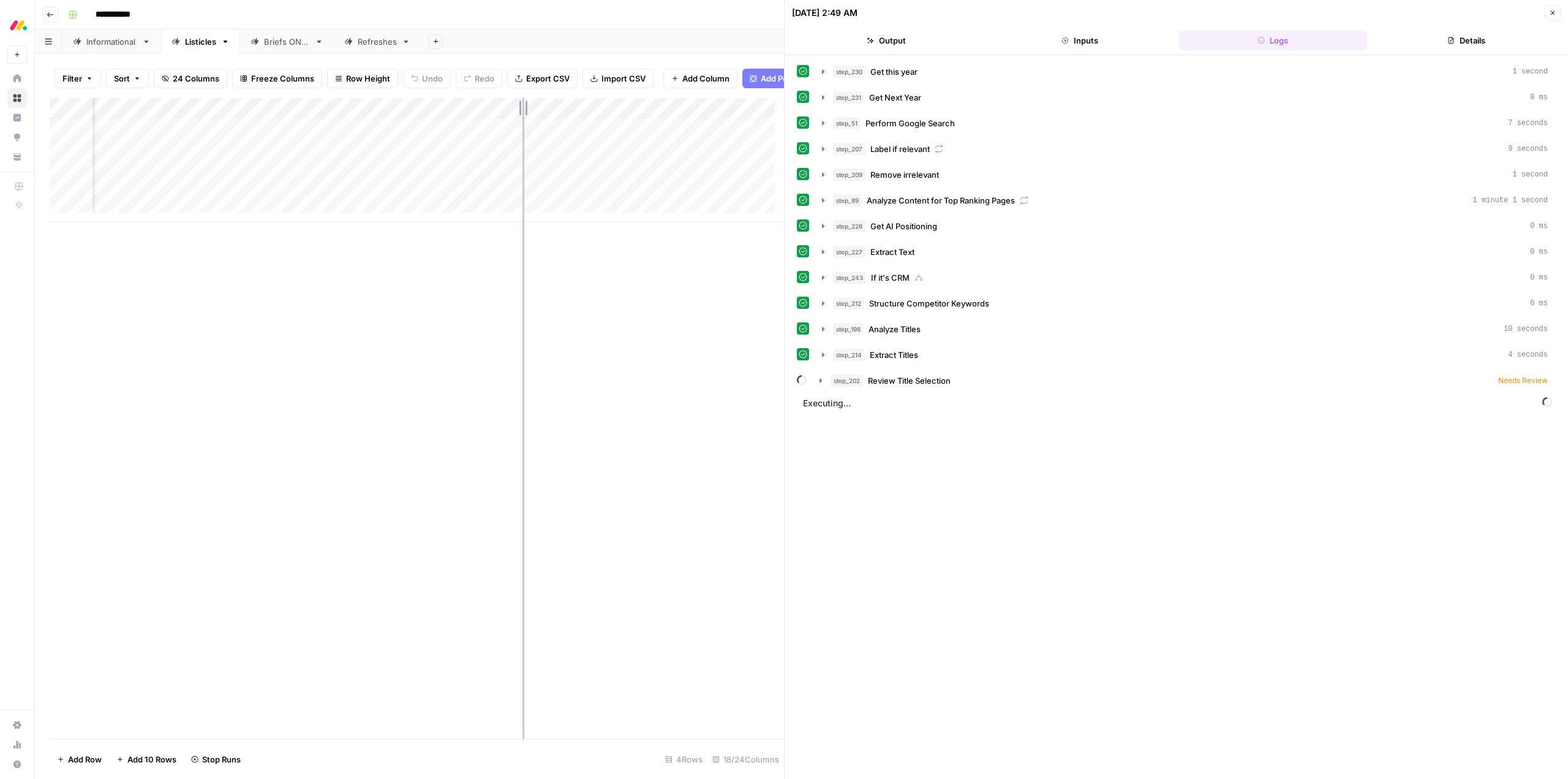
click at [536, 120] on div "Add Column" at bounding box center [417, 160] width 735 height 124
drag, startPoint x: 536, startPoint y: 120, endPoint x: 572, endPoint y: 120, distance: 36.0
click at [572, 120] on div "Add Column" at bounding box center [417, 160] width 735 height 124
drag, startPoint x: 574, startPoint y: 118, endPoint x: 468, endPoint y: 114, distance: 106.1
click at [468, 114] on div "Add Column" at bounding box center [417, 160] width 735 height 124
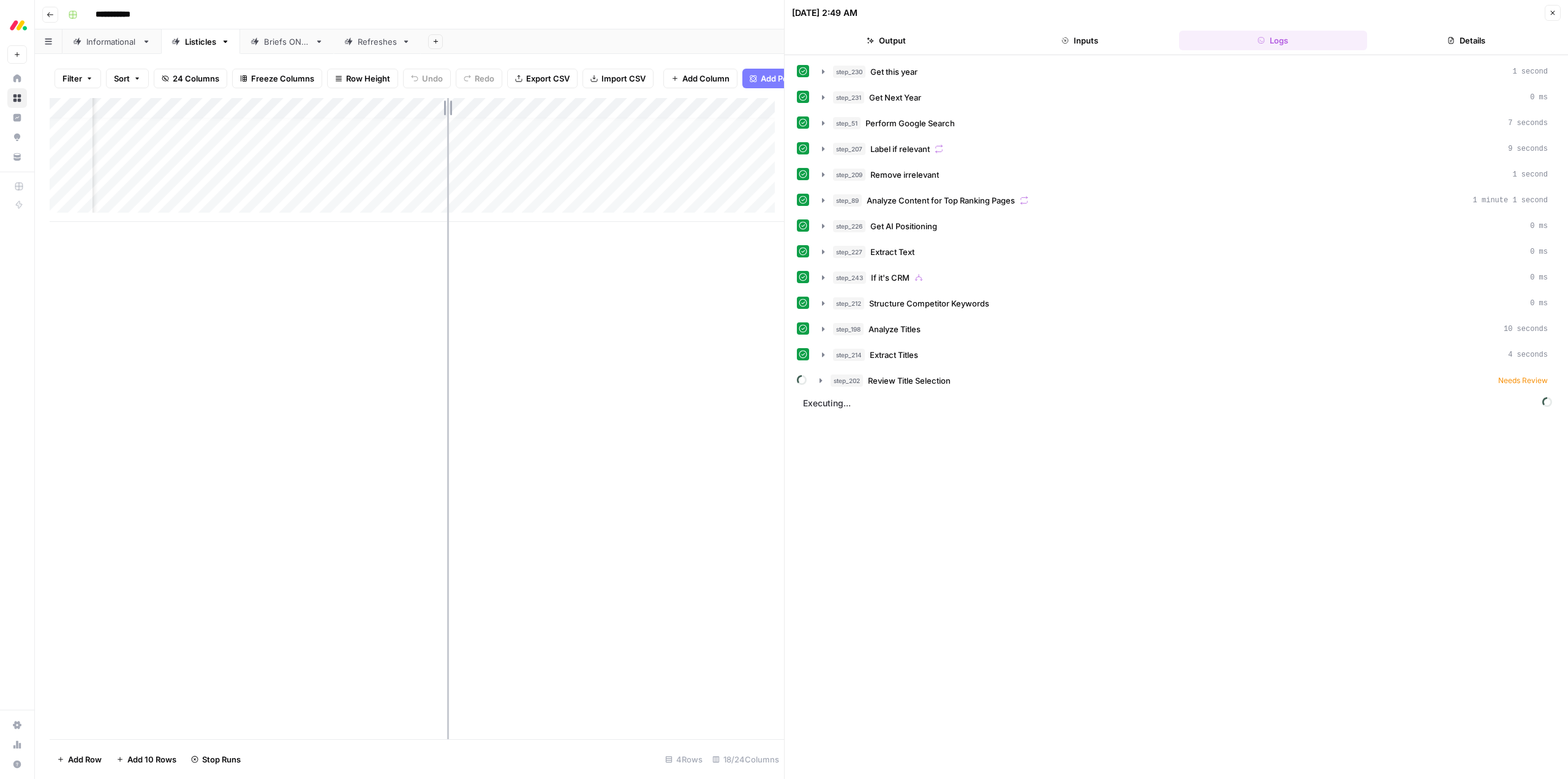
drag, startPoint x: 468, startPoint y: 114, endPoint x: 419, endPoint y: 114, distance: 49.0
click at [419, 114] on div "Add Column" at bounding box center [417, 160] width 735 height 124
click at [534, 288] on div "Add Column" at bounding box center [417, 419] width 735 height 641
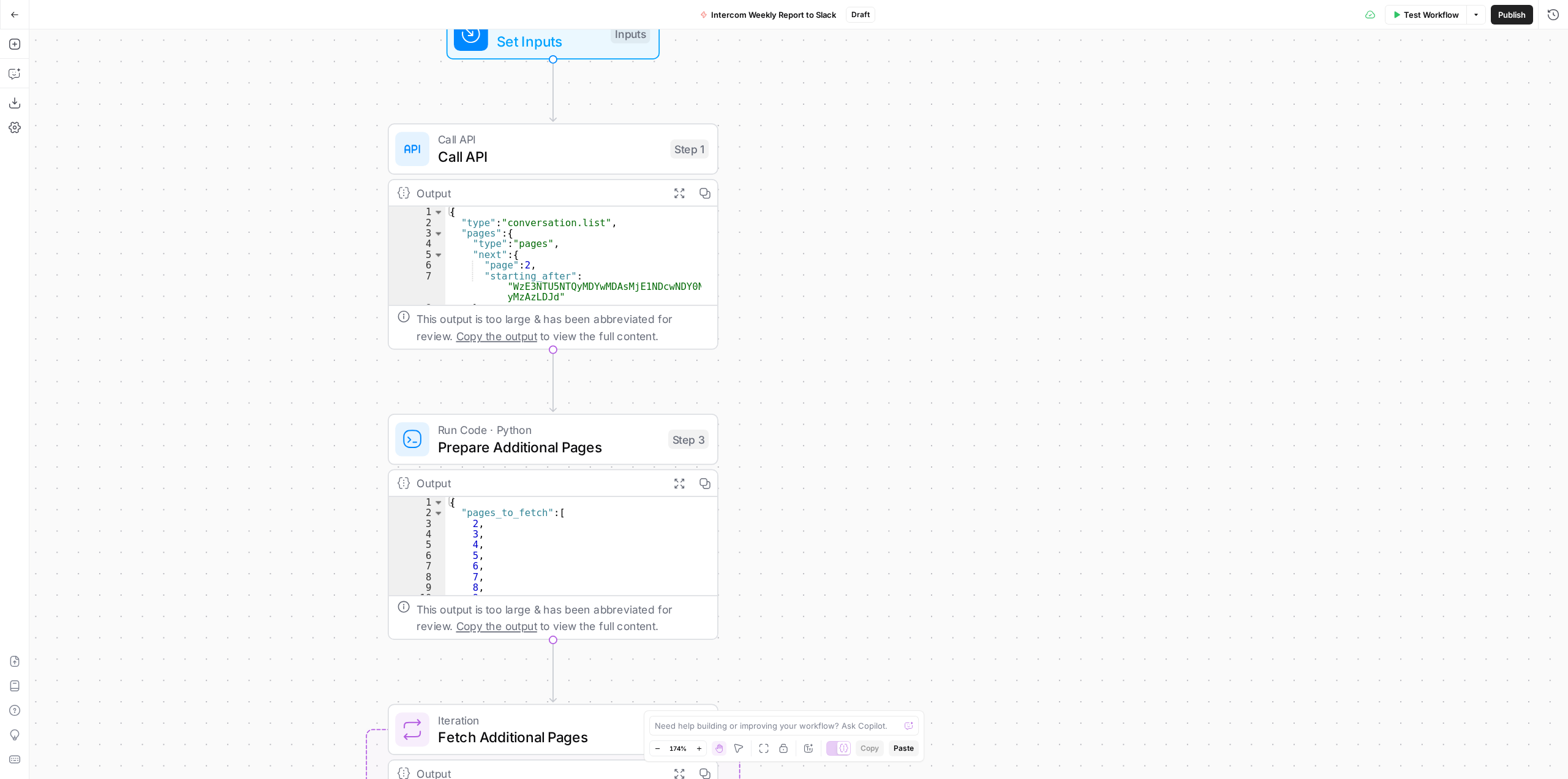
click at [579, 52] on span "Set Inputs" at bounding box center [549, 41] width 106 height 22
click at [1525, 73] on span "edit field" at bounding box center [1512, 76] width 27 height 10
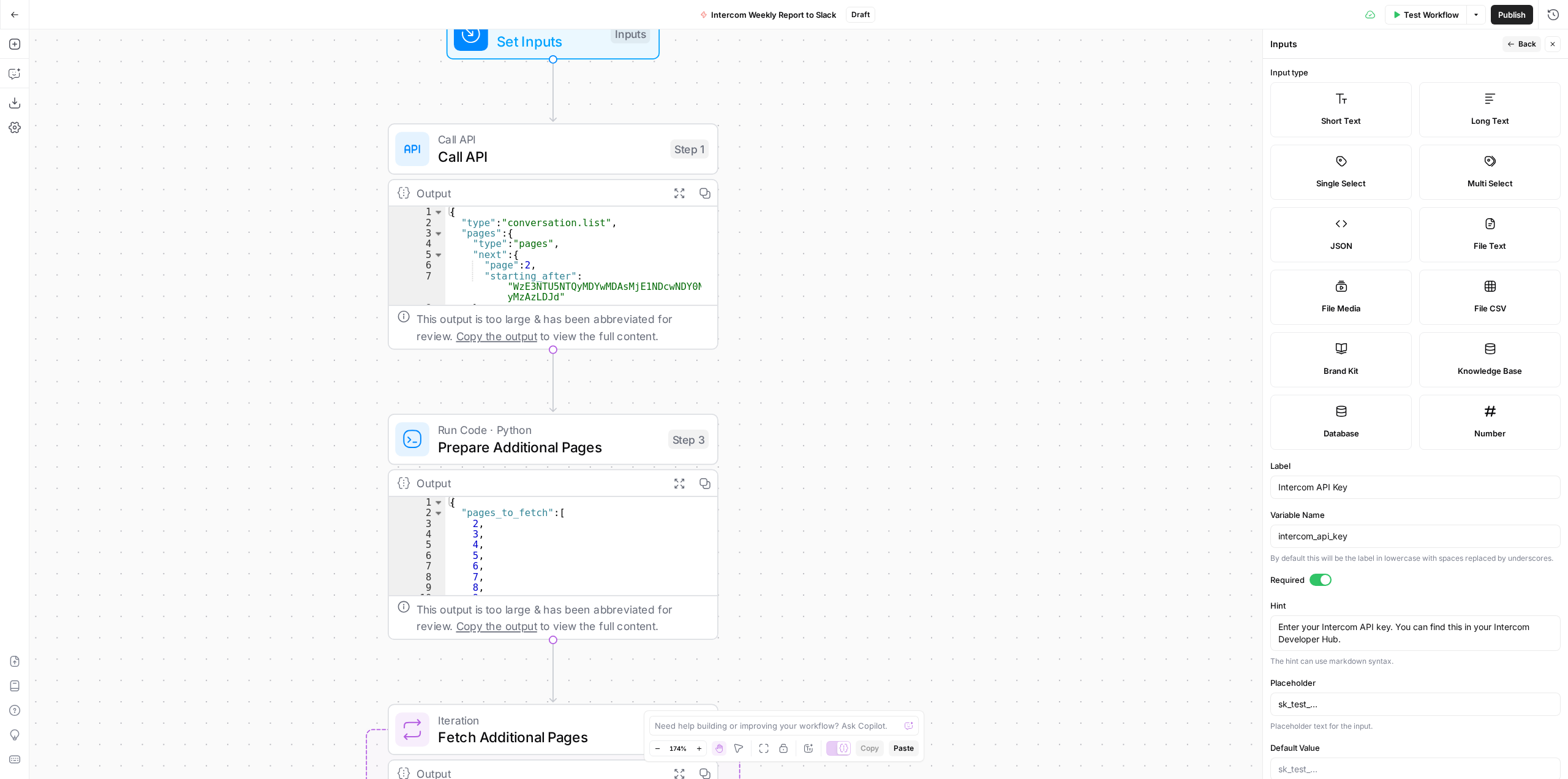
click at [976, 294] on div "Workflow Set Inputs Inputs Call API Call API Step 1 Output Expand Output Copy 1…" at bounding box center [798, 404] width 1539 height 750
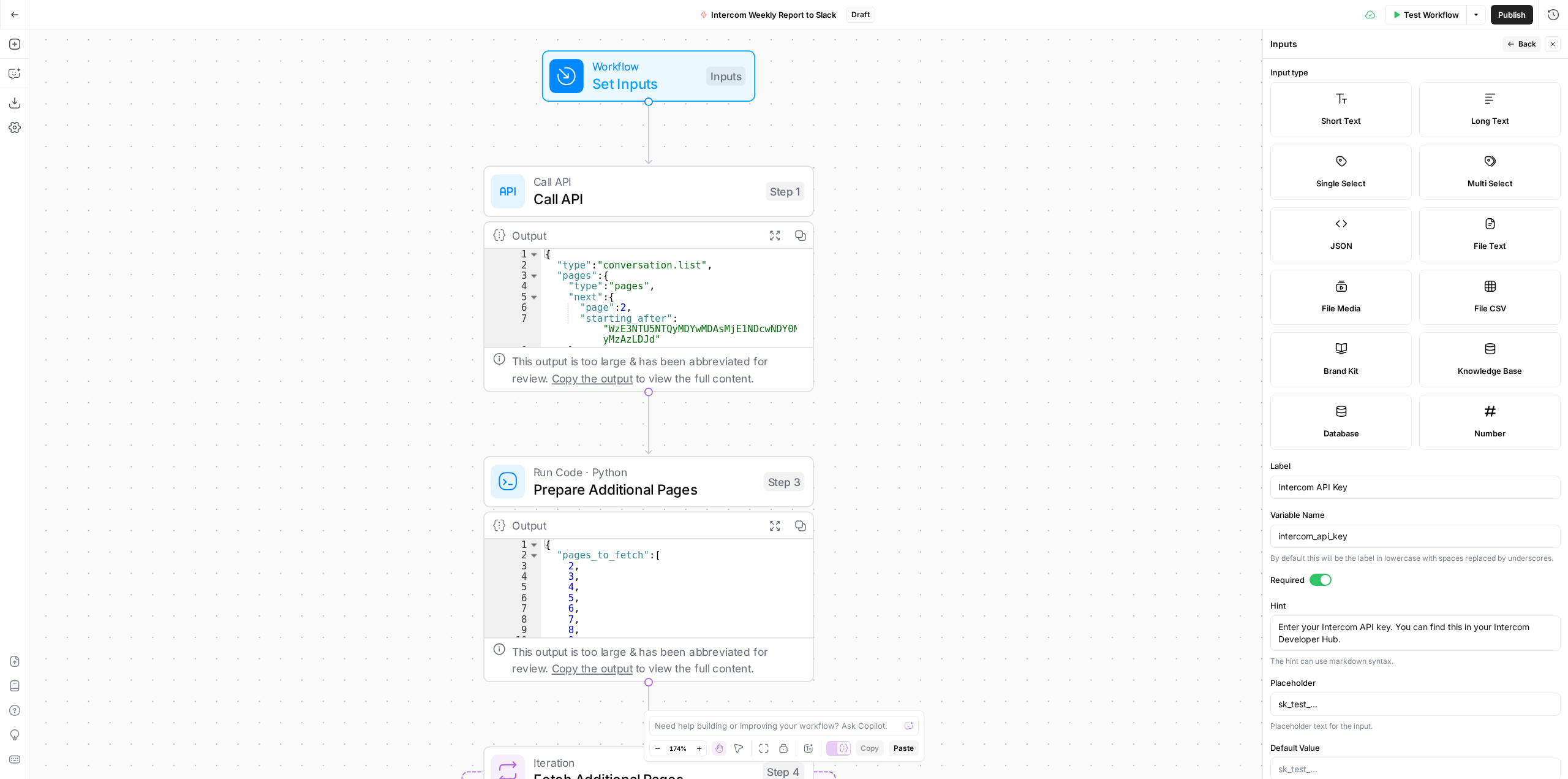
drag, startPoint x: 942, startPoint y: 340, endPoint x: 882, endPoint y: 190, distance: 161.6
click at [882, 190] on div "Workflow Set Inputs Inputs Call API Call API Step 1 Output Expand Output Copy 1…" at bounding box center [798, 404] width 1539 height 750
click at [919, 256] on div "Workflow Set Inputs Inputs Call API Call API Step 1 Output Expand Output Copy 1…" at bounding box center [798, 404] width 1539 height 750
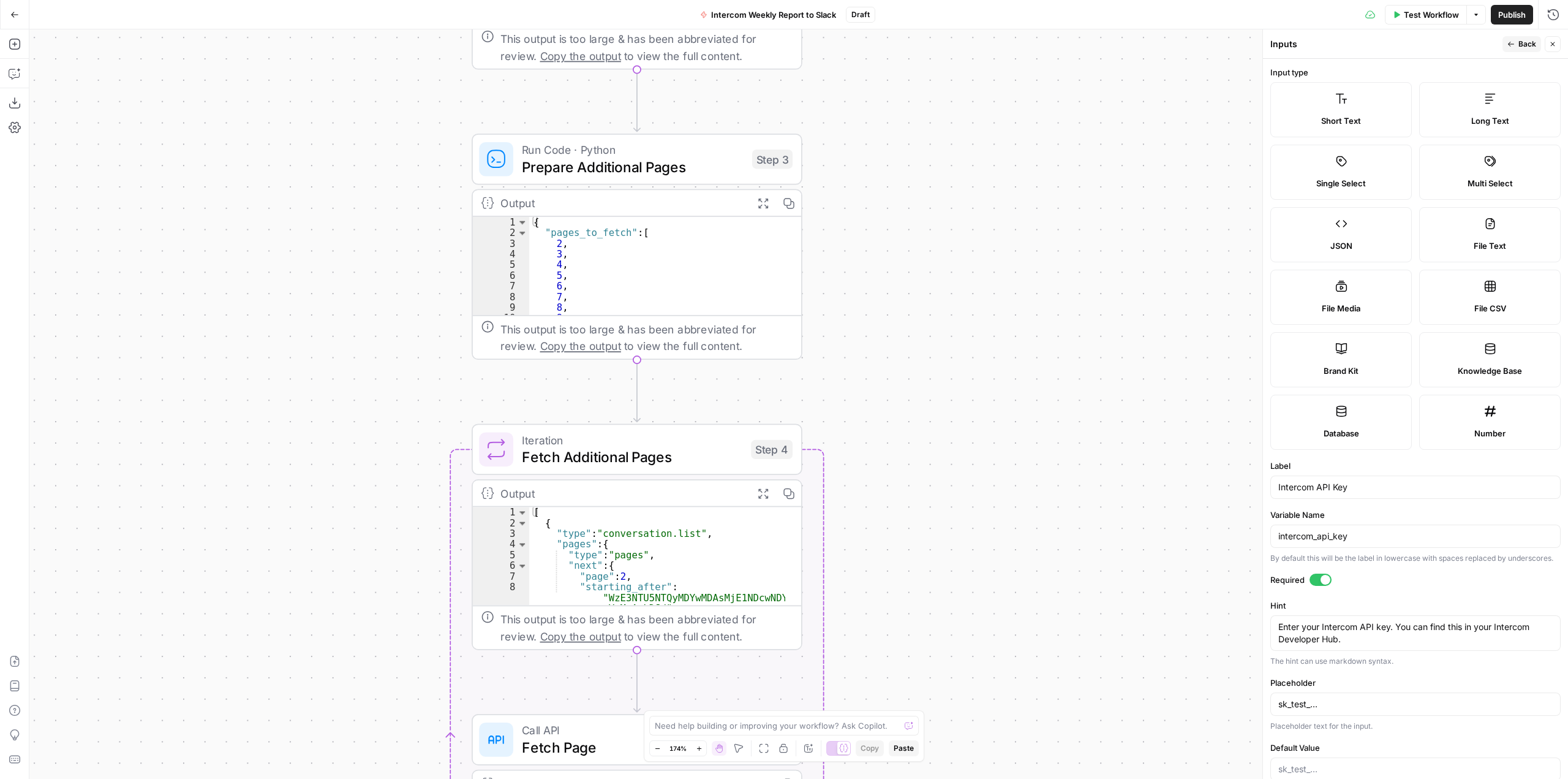
drag, startPoint x: 966, startPoint y: 580, endPoint x: 991, endPoint y: 555, distance: 35.4
click at [991, 555] on div "Workflow Set Inputs Inputs Call API Call API Step 1 Output Expand Output Copy 1…" at bounding box center [798, 404] width 1539 height 750
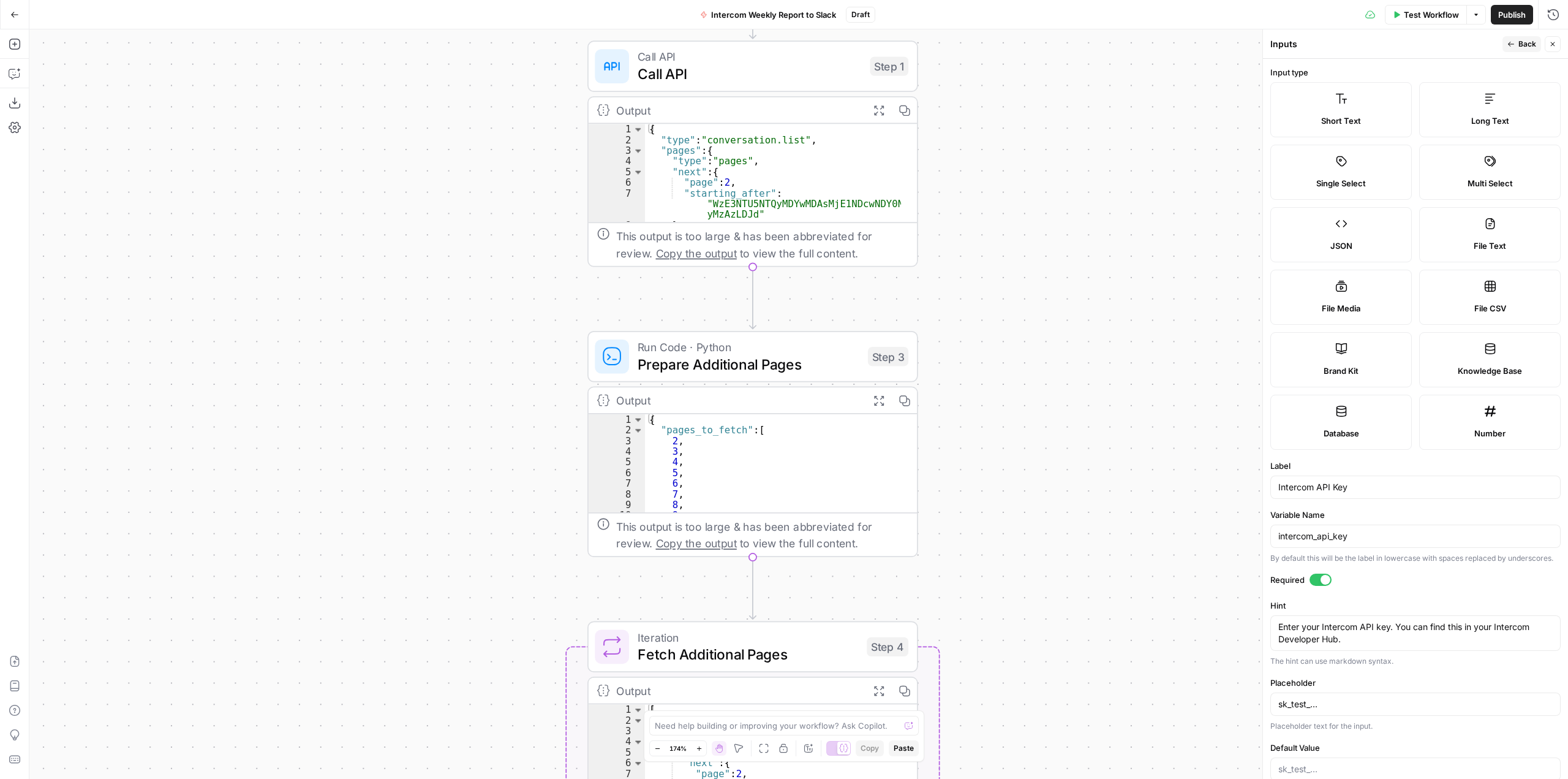
drag, startPoint x: 980, startPoint y: 517, endPoint x: 1013, endPoint y: 678, distance: 164.3
click at [1013, 678] on div "Workflow Set Inputs Inputs Call API Call API Step 1 Output Expand Output Copy 1…" at bounding box center [798, 404] width 1539 height 750
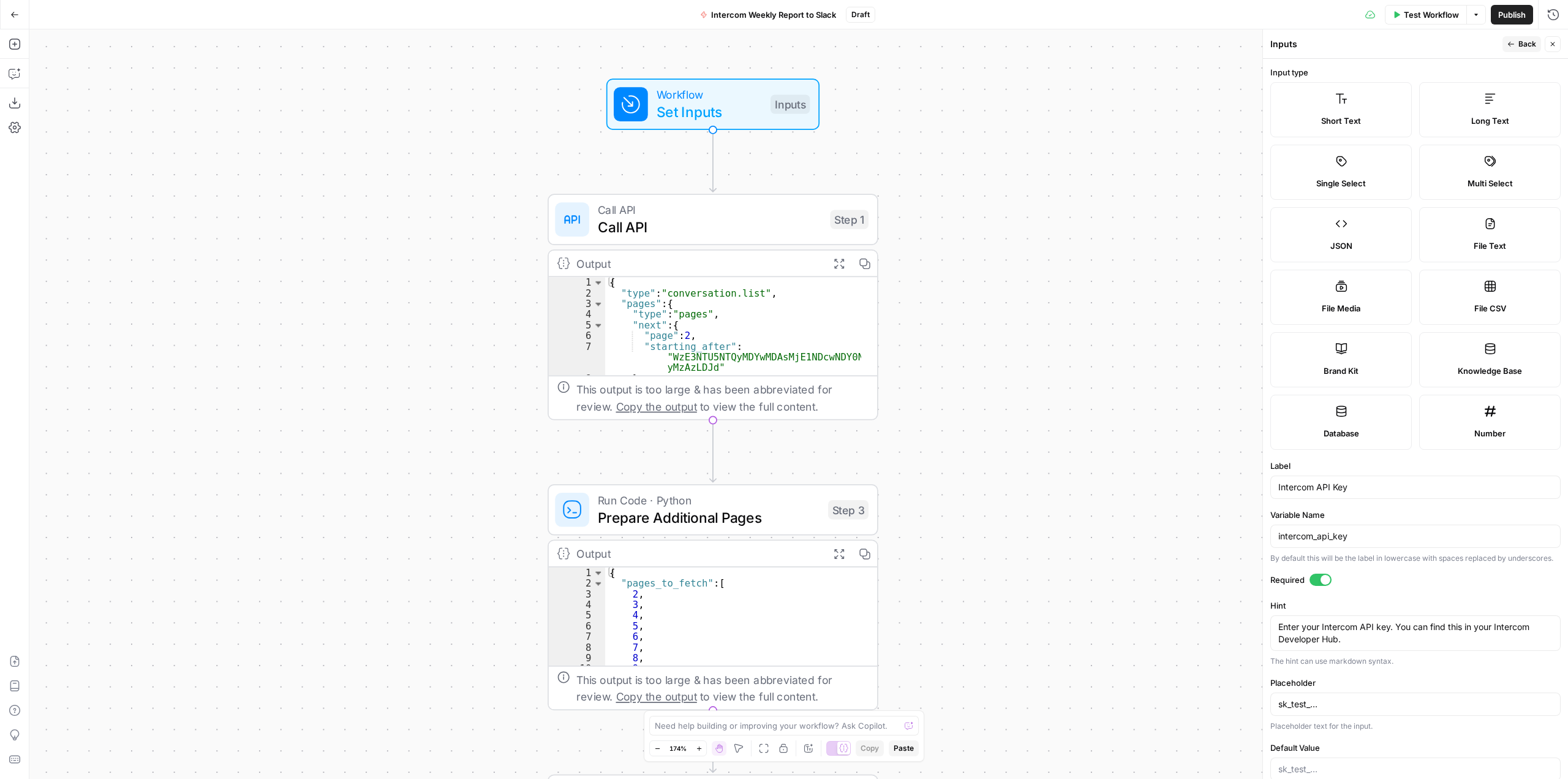
drag, startPoint x: 984, startPoint y: 477, endPoint x: 963, endPoint y: 470, distance: 22.1
click at [963, 470] on div "Workflow Set Inputs Inputs Call API Call API Step 1 Output Expand Output Copy 1…" at bounding box center [798, 404] width 1539 height 750
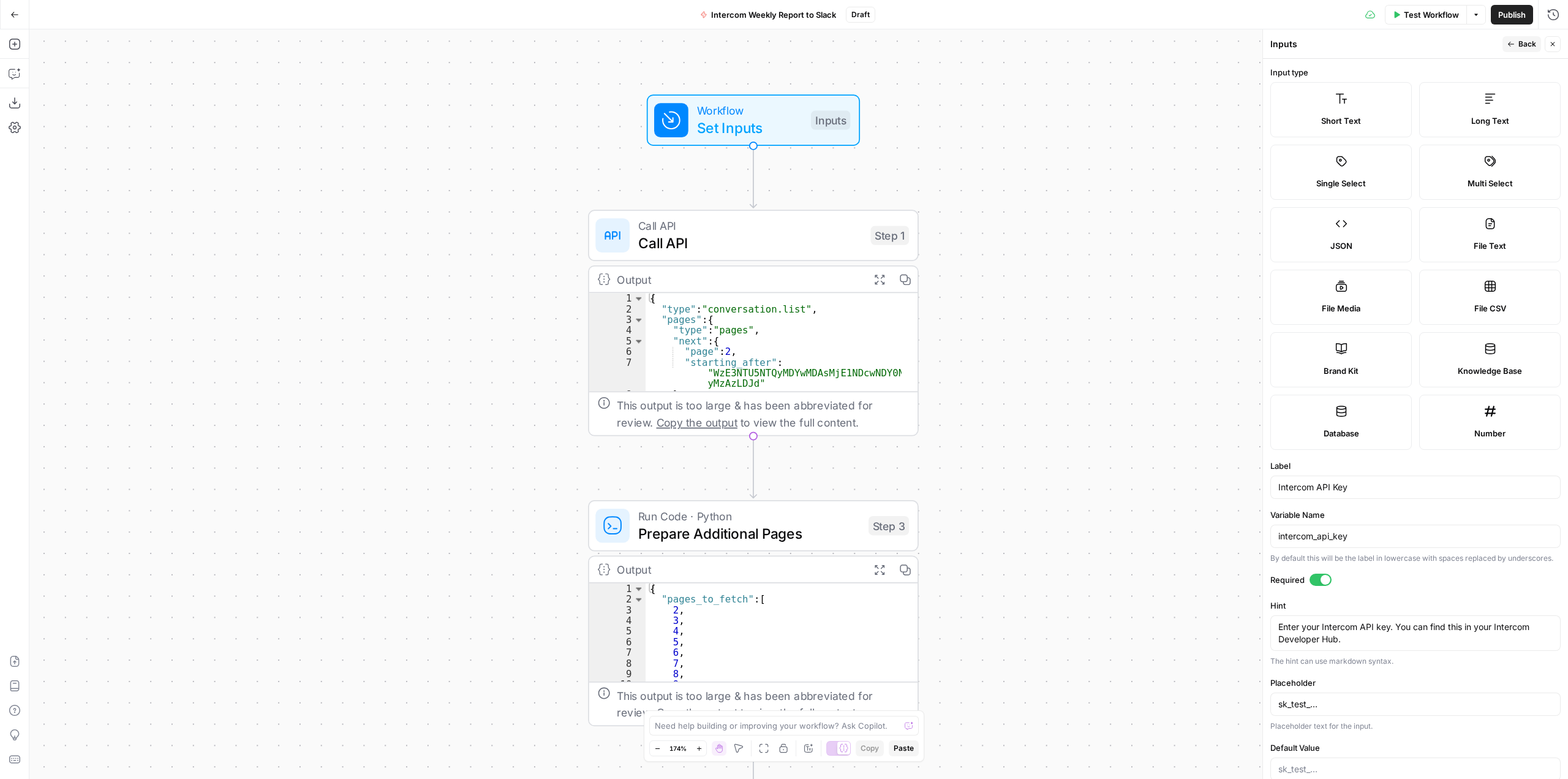
drag, startPoint x: 1015, startPoint y: 311, endPoint x: 1055, endPoint y: 327, distance: 43.1
click at [1055, 327] on div "Workflow Set Inputs Inputs Call API Call API Step 1 Output Expand Output Copy 1…" at bounding box center [798, 404] width 1539 height 750
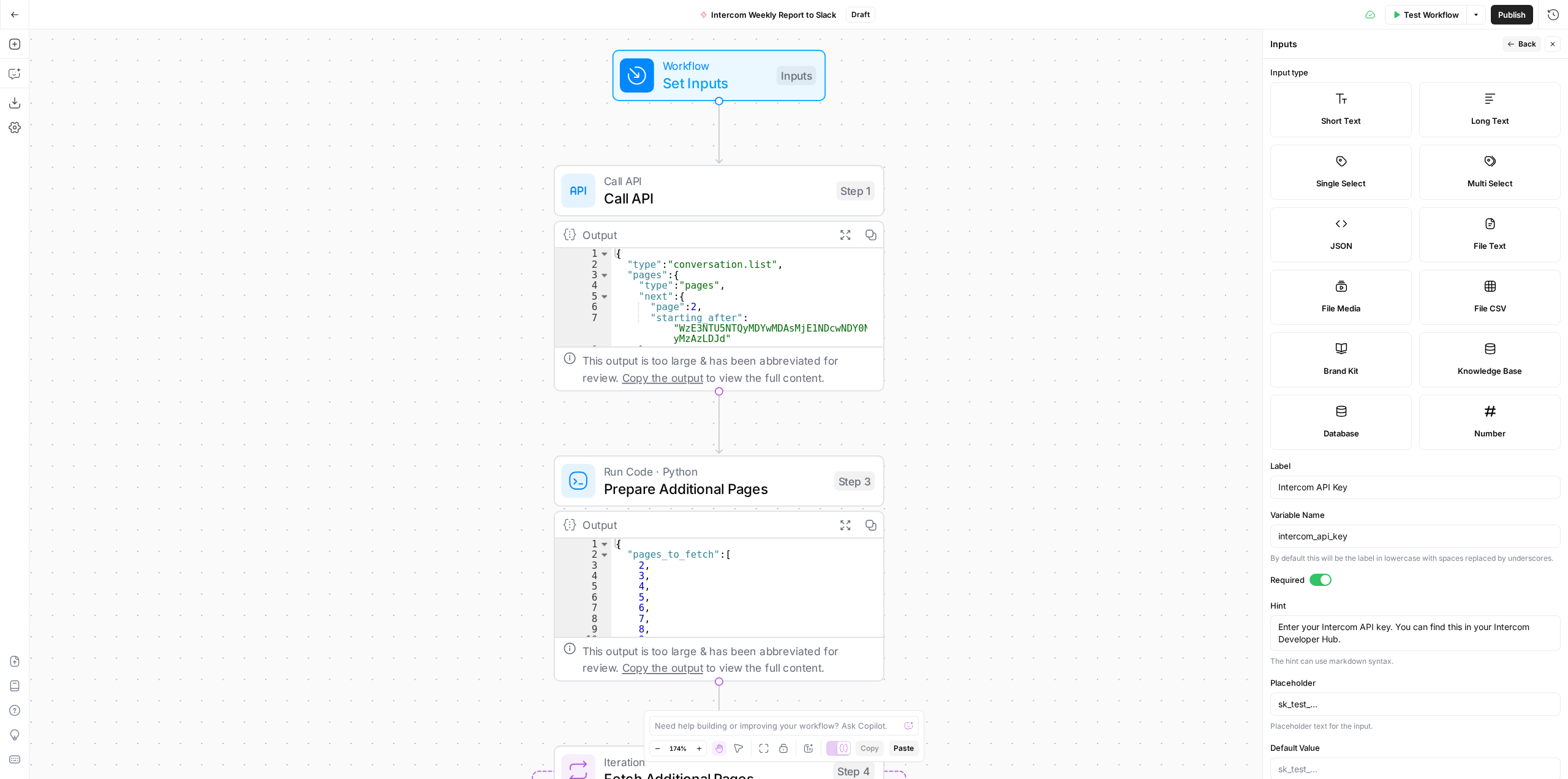
drag, startPoint x: 1057, startPoint y: 510, endPoint x: 1023, endPoint y: 465, distance: 56.4
click at [1023, 465] on div "Workflow Set Inputs Inputs Call API Call API Step 1 Output Expand Output Copy 1…" at bounding box center [798, 404] width 1539 height 750
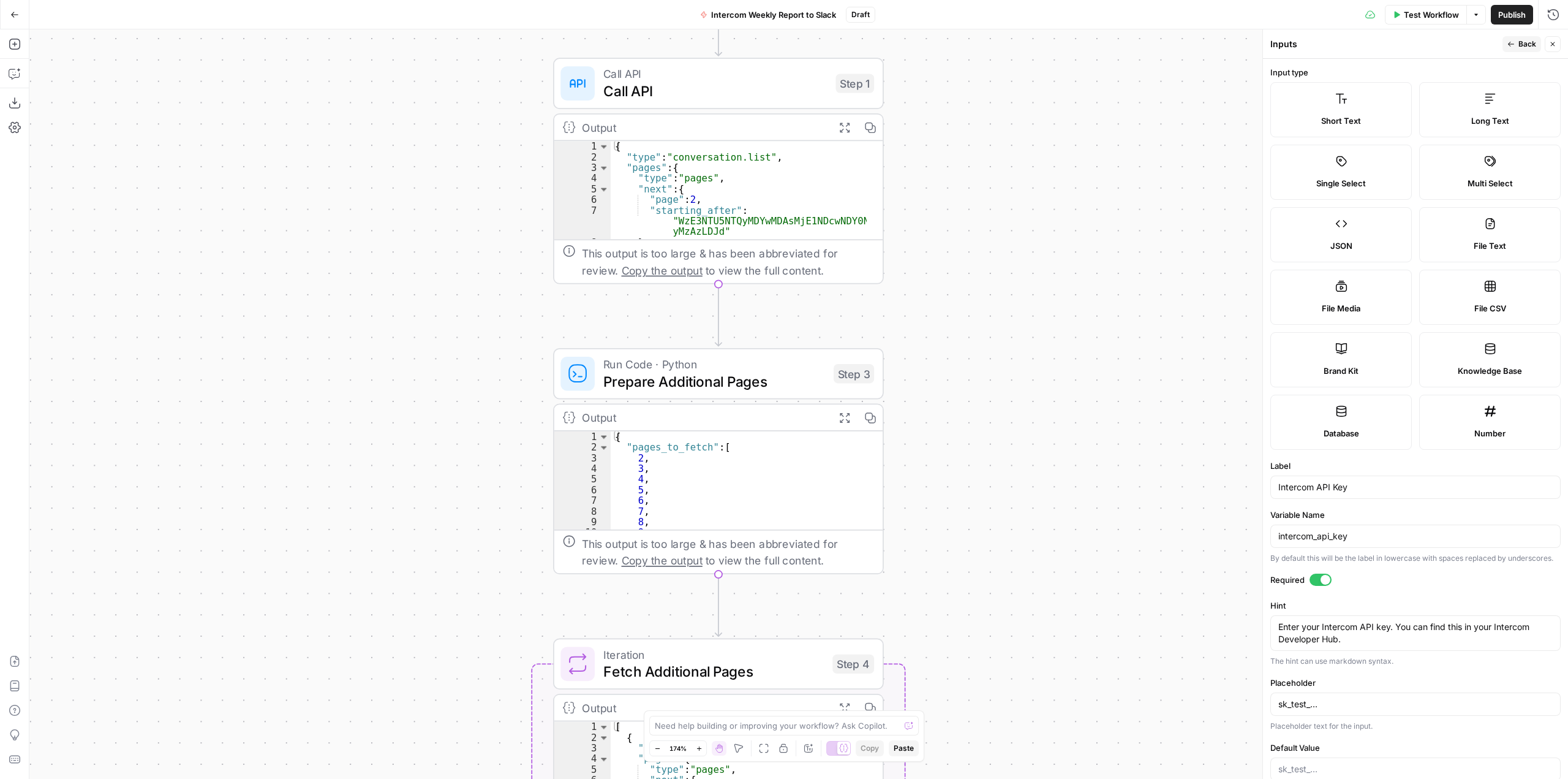
drag, startPoint x: 993, startPoint y: 449, endPoint x: 992, endPoint y: 342, distance: 107.0
click at [992, 342] on div "Workflow Set Inputs Inputs Call API Call API Step 1 Output Expand Output Copy 1…" at bounding box center [798, 404] width 1539 height 750
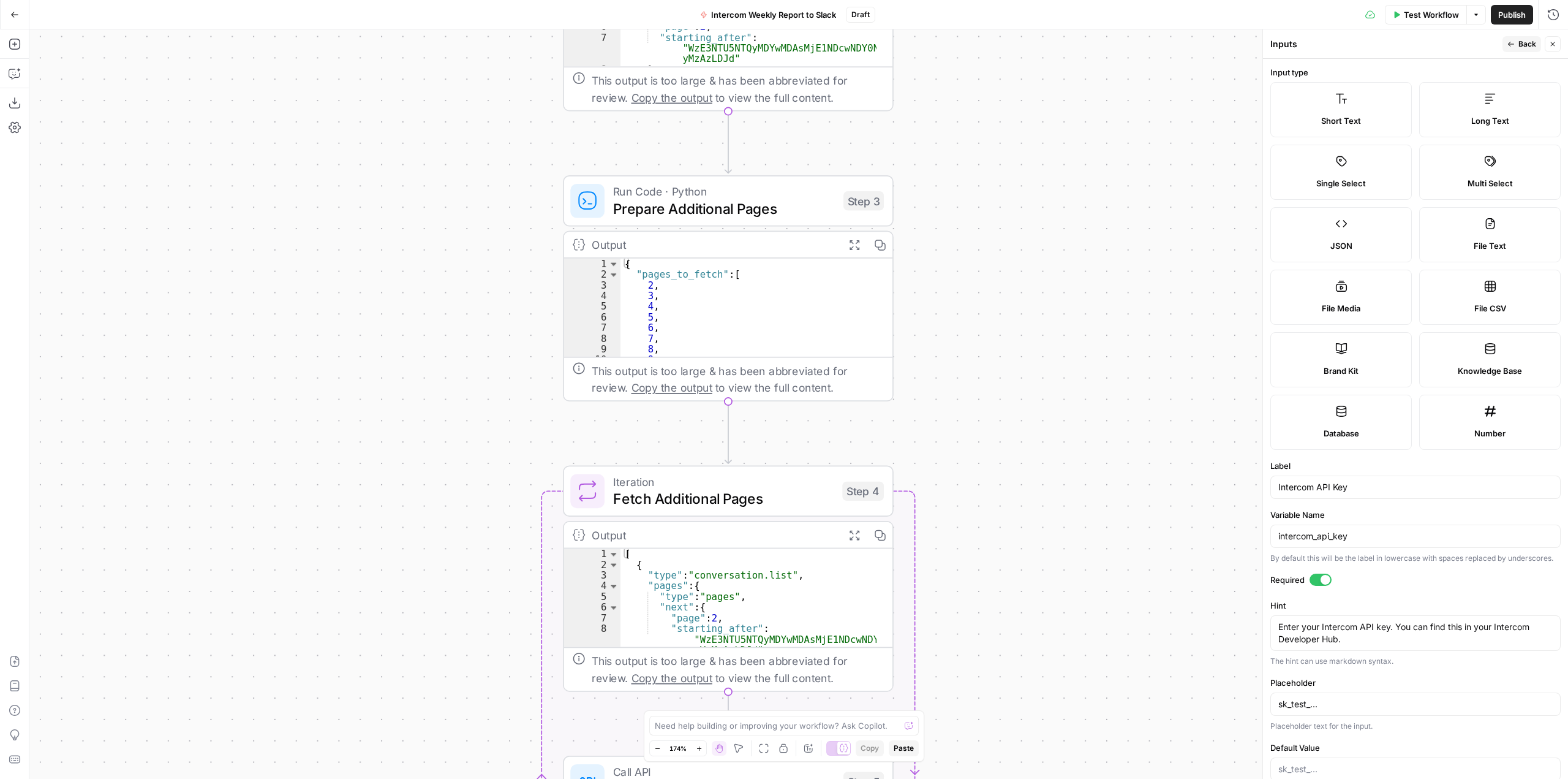
drag, startPoint x: 1044, startPoint y: 517, endPoint x: 1054, endPoint y: 344, distance: 173.3
click at [1054, 344] on div "Workflow Set Inputs Inputs Call API Call API Step 1 Output Expand Output Copy 1…" at bounding box center [798, 404] width 1539 height 750
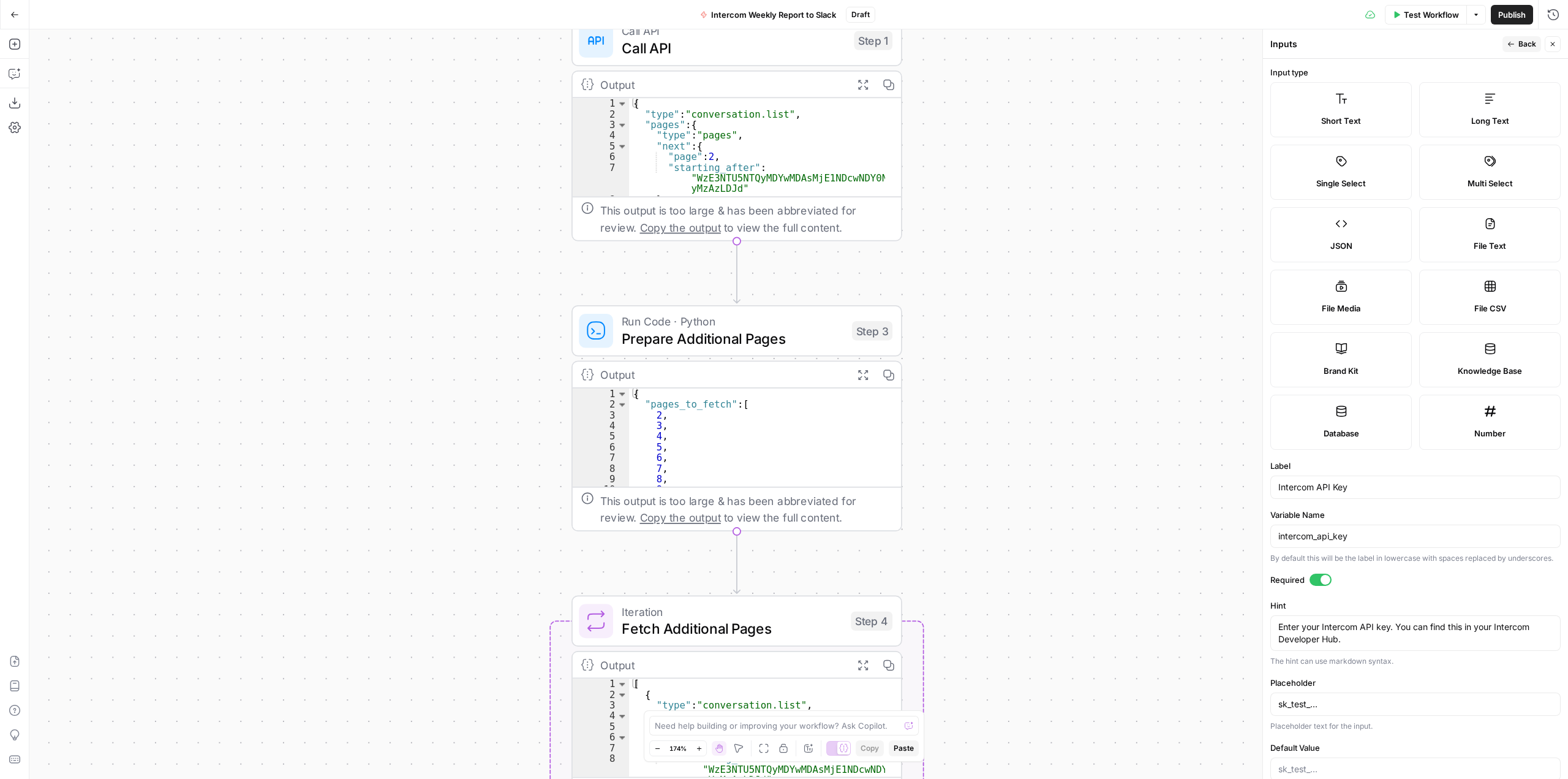
drag, startPoint x: 989, startPoint y: 243, endPoint x: 998, endPoint y: 372, distance: 129.3
click at [998, 372] on div "Workflow Set Inputs Inputs Call API Call API Step 1 Output Expand Output Copy 1…" at bounding box center [798, 404] width 1539 height 750
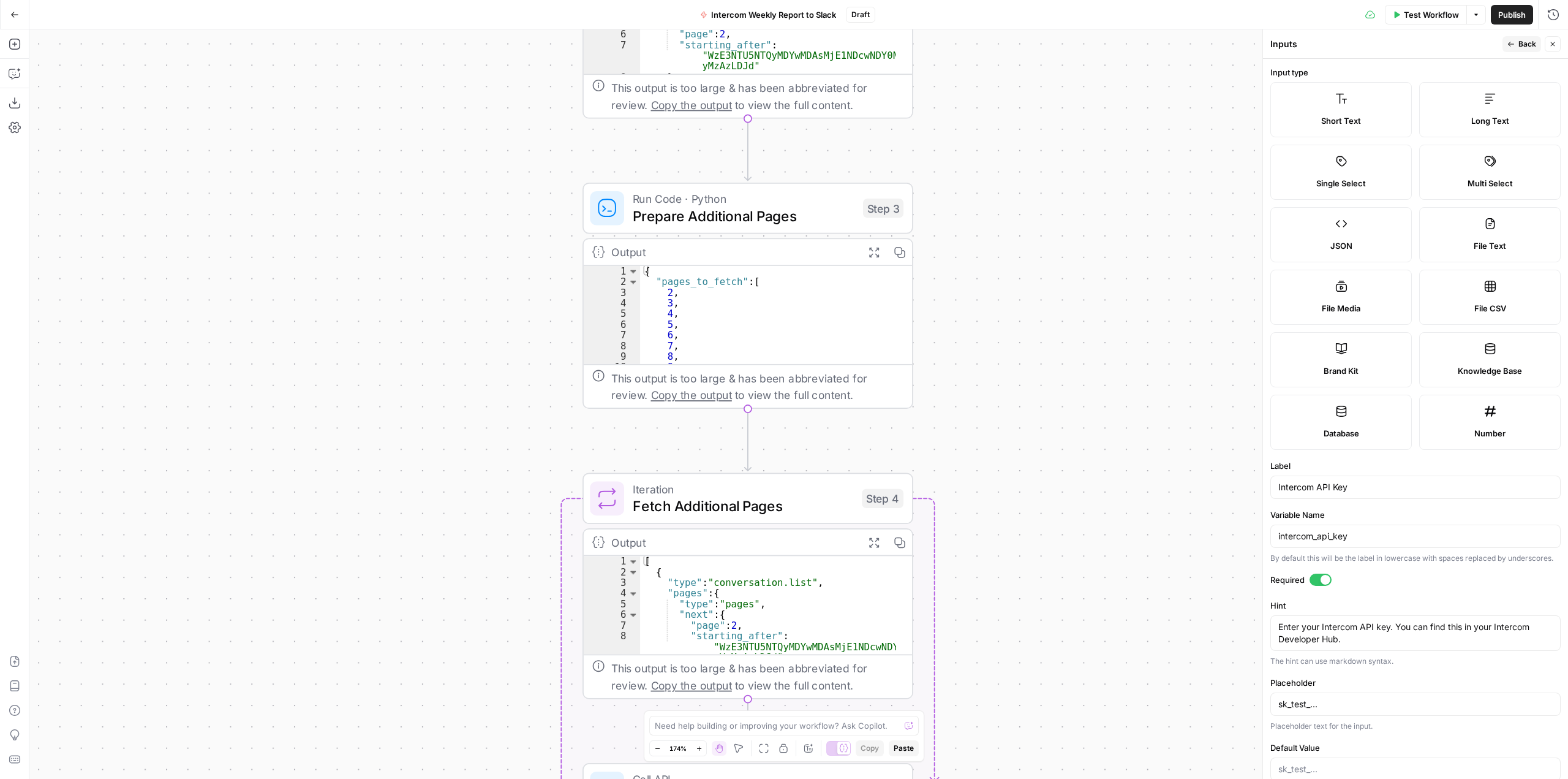
drag, startPoint x: 1005, startPoint y: 472, endPoint x: 1017, endPoint y: 349, distance: 123.6
click at [1017, 349] on div "Workflow Set Inputs Inputs Call API Call API Step 1 Output Expand Output Copy 1…" at bounding box center [798, 404] width 1539 height 750
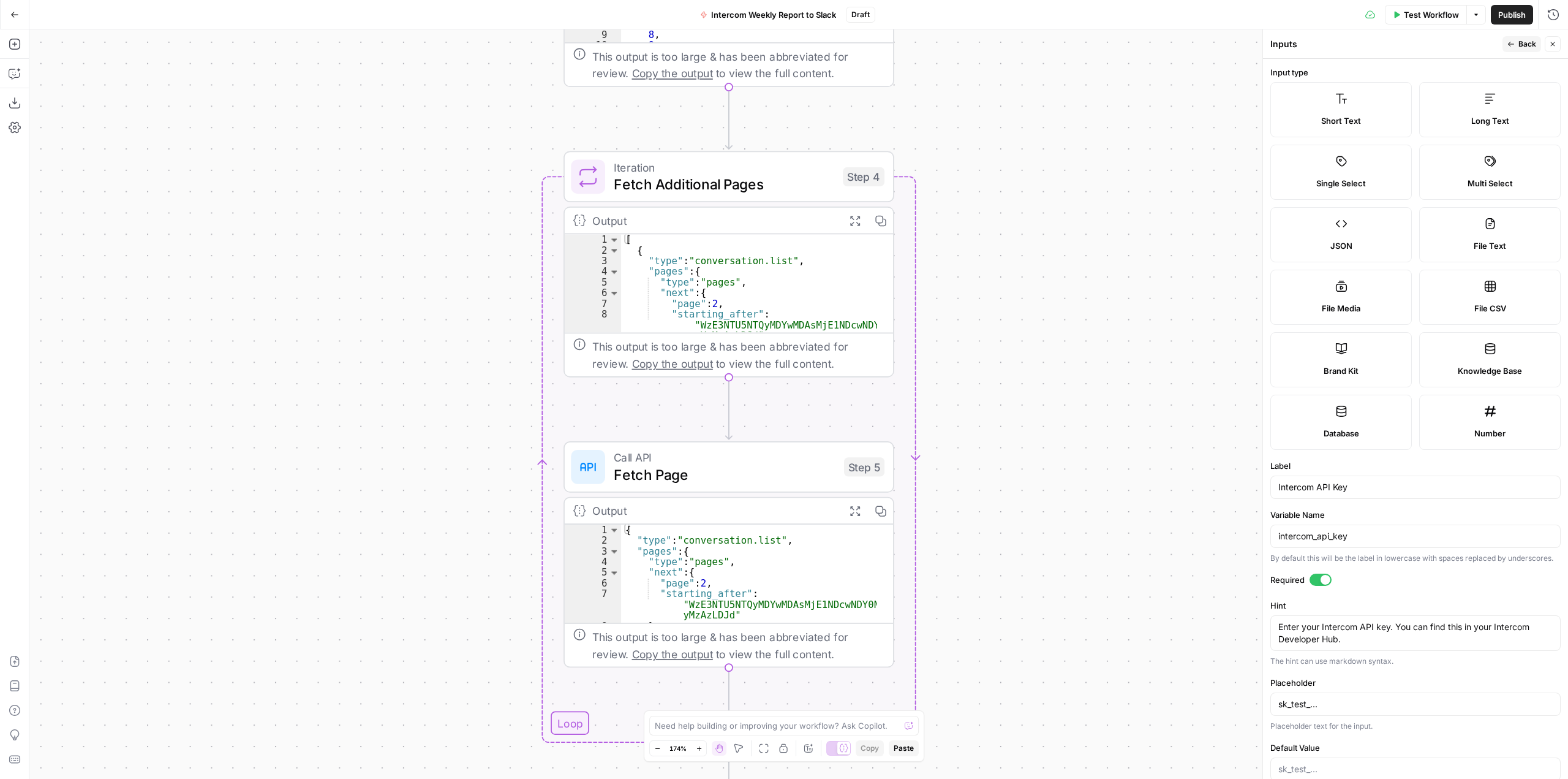
drag, startPoint x: 1030, startPoint y: 458, endPoint x: 1015, endPoint y: 169, distance: 289.4
click at [1015, 169] on div "Workflow Set Inputs Inputs Call API Call API Step 1 Output Expand Output Copy 1…" at bounding box center [798, 404] width 1539 height 750
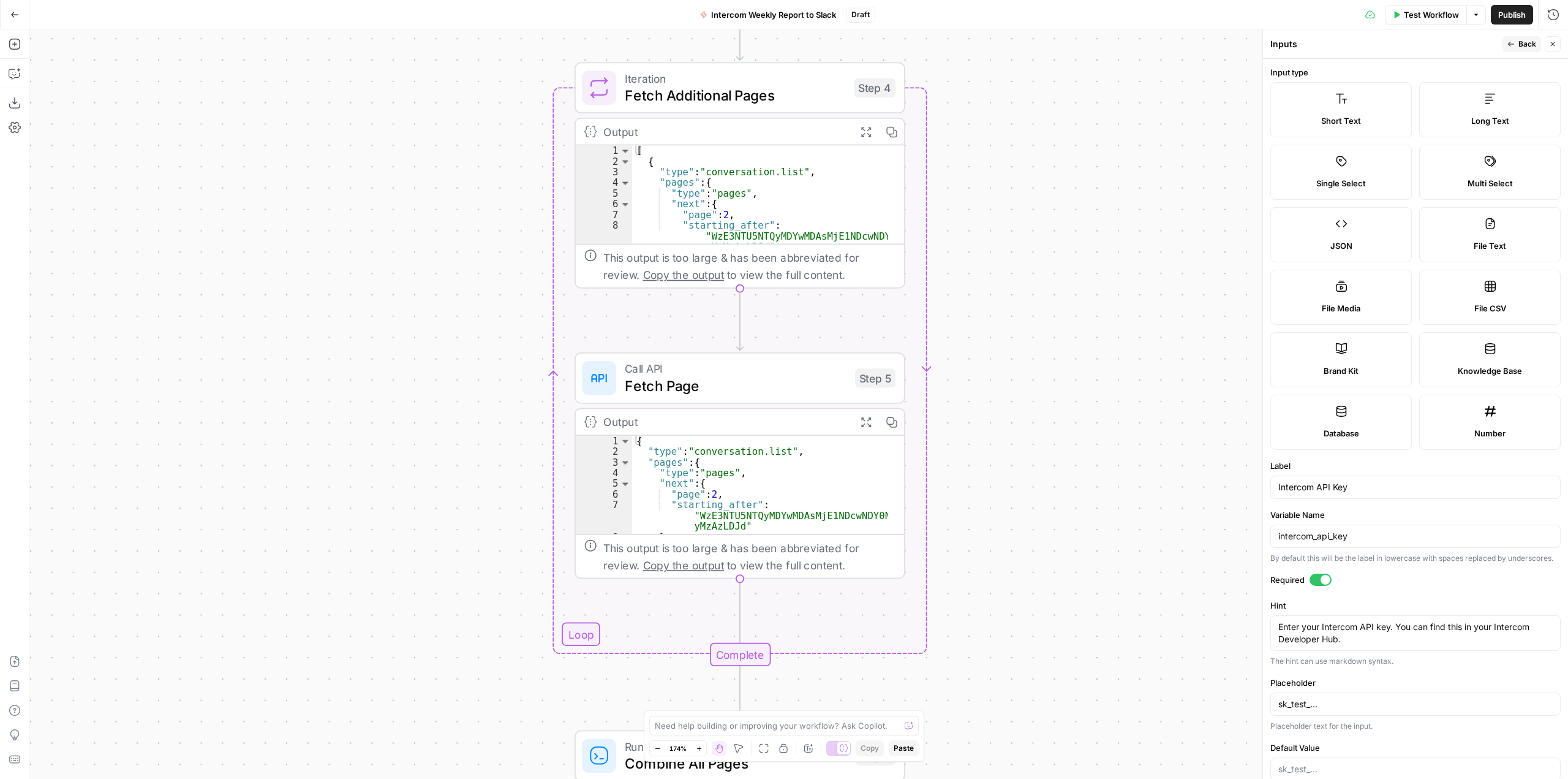
drag, startPoint x: 998, startPoint y: 454, endPoint x: 1009, endPoint y: 374, distance: 80.8
click at [1009, 374] on div "Workflow Set Inputs Inputs Call API Call API Step 1 Output Expand Output Copy 1…" at bounding box center [798, 404] width 1539 height 750
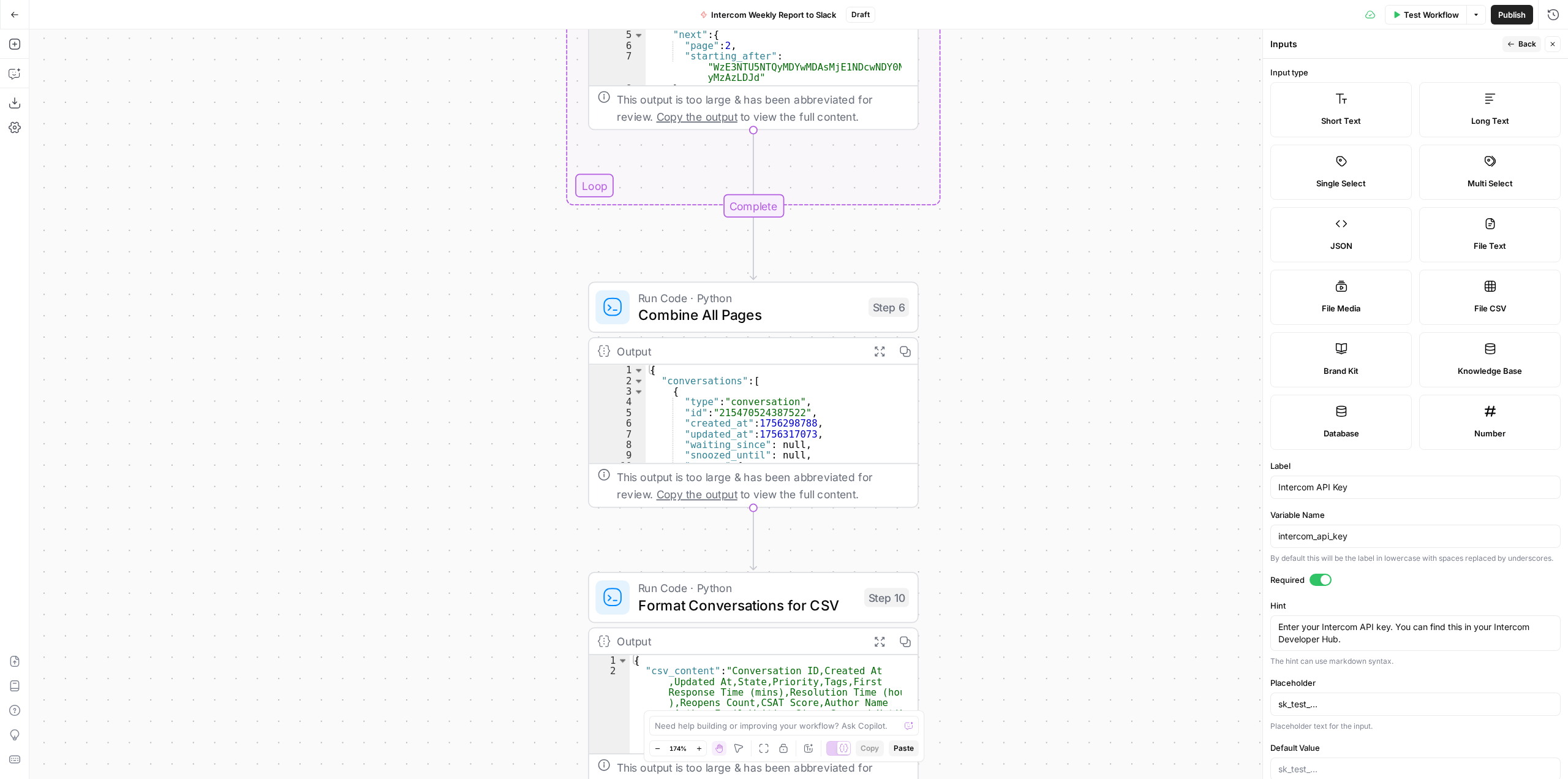
drag, startPoint x: 994, startPoint y: 437, endPoint x: 1001, endPoint y: 148, distance: 289.1
click at [1001, 148] on div "Workflow Set Inputs Inputs Call API Call API Step 1 Output Expand Output Copy 1…" at bounding box center [798, 404] width 1539 height 750
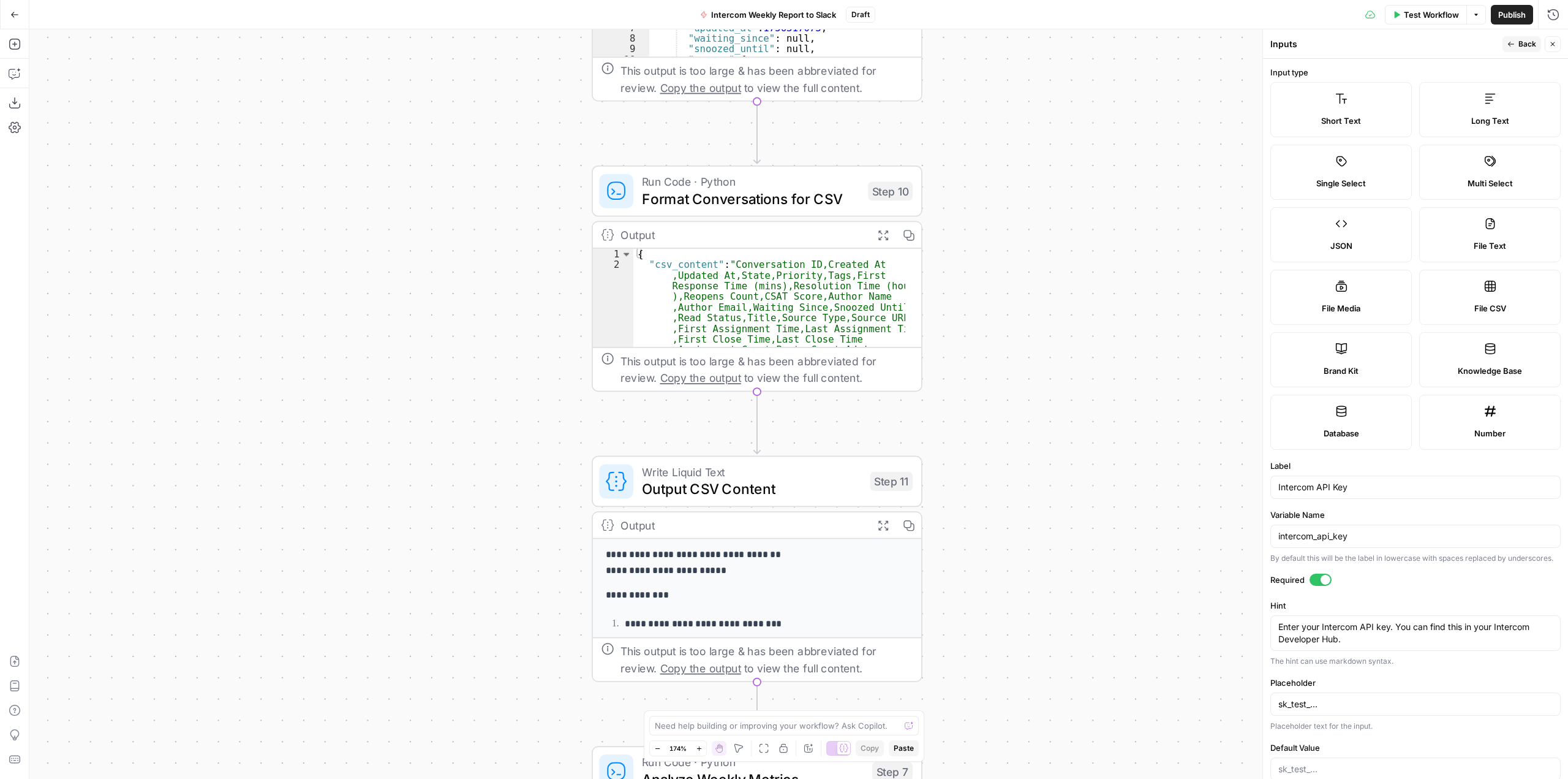
drag, startPoint x: 988, startPoint y: 321, endPoint x: 1001, endPoint y: 141, distance: 180.5
click at [1001, 141] on div "Workflow Set Inputs Inputs Call API Call API Step 1 Output Expand Output Copy 1…" at bounding box center [798, 404] width 1539 height 750
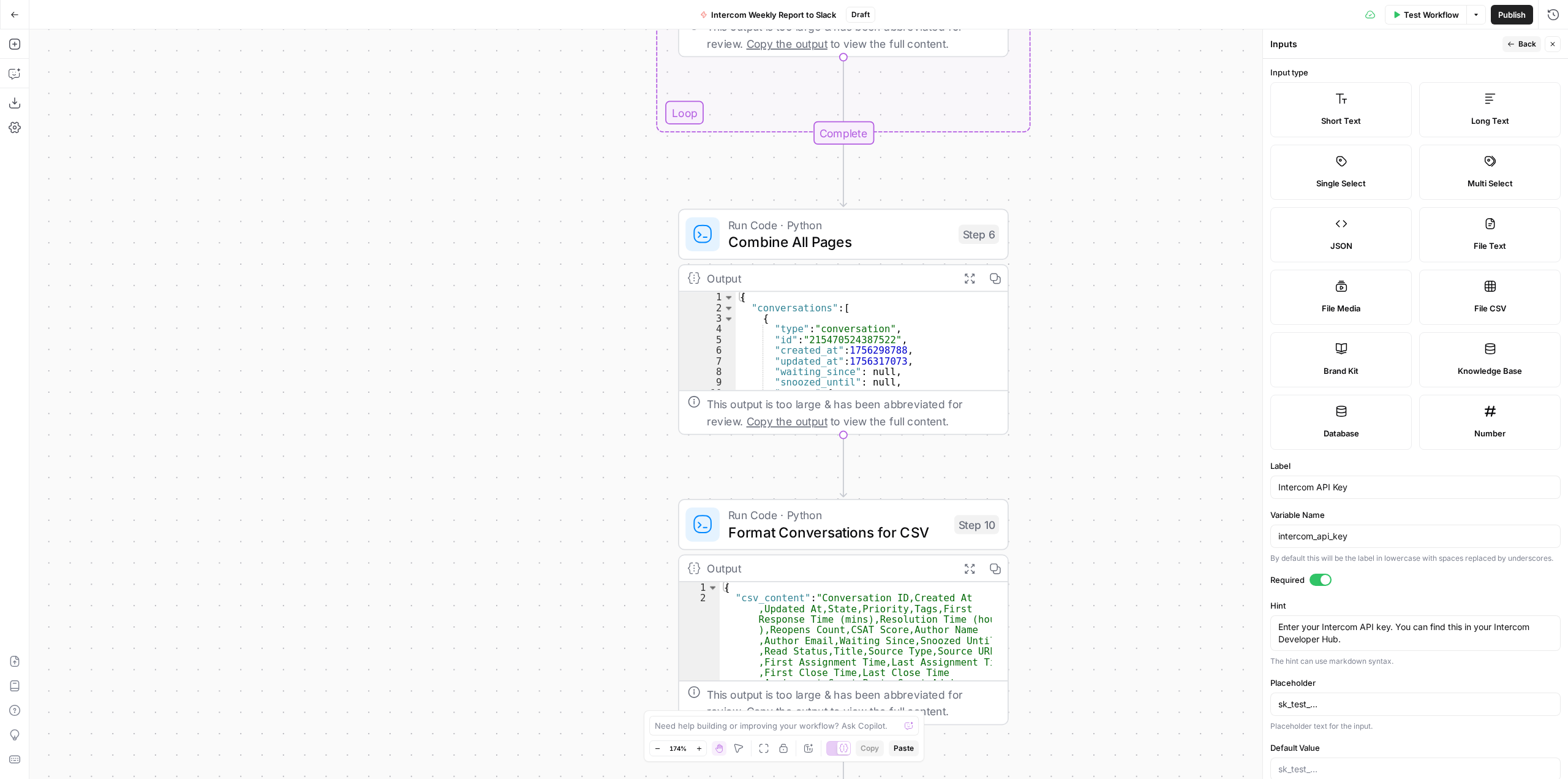
click at [1109, 547] on div "Workflow Set Inputs Inputs Call API Call API Step 1 Output Expand Output Copy 1…" at bounding box center [798, 404] width 1539 height 750
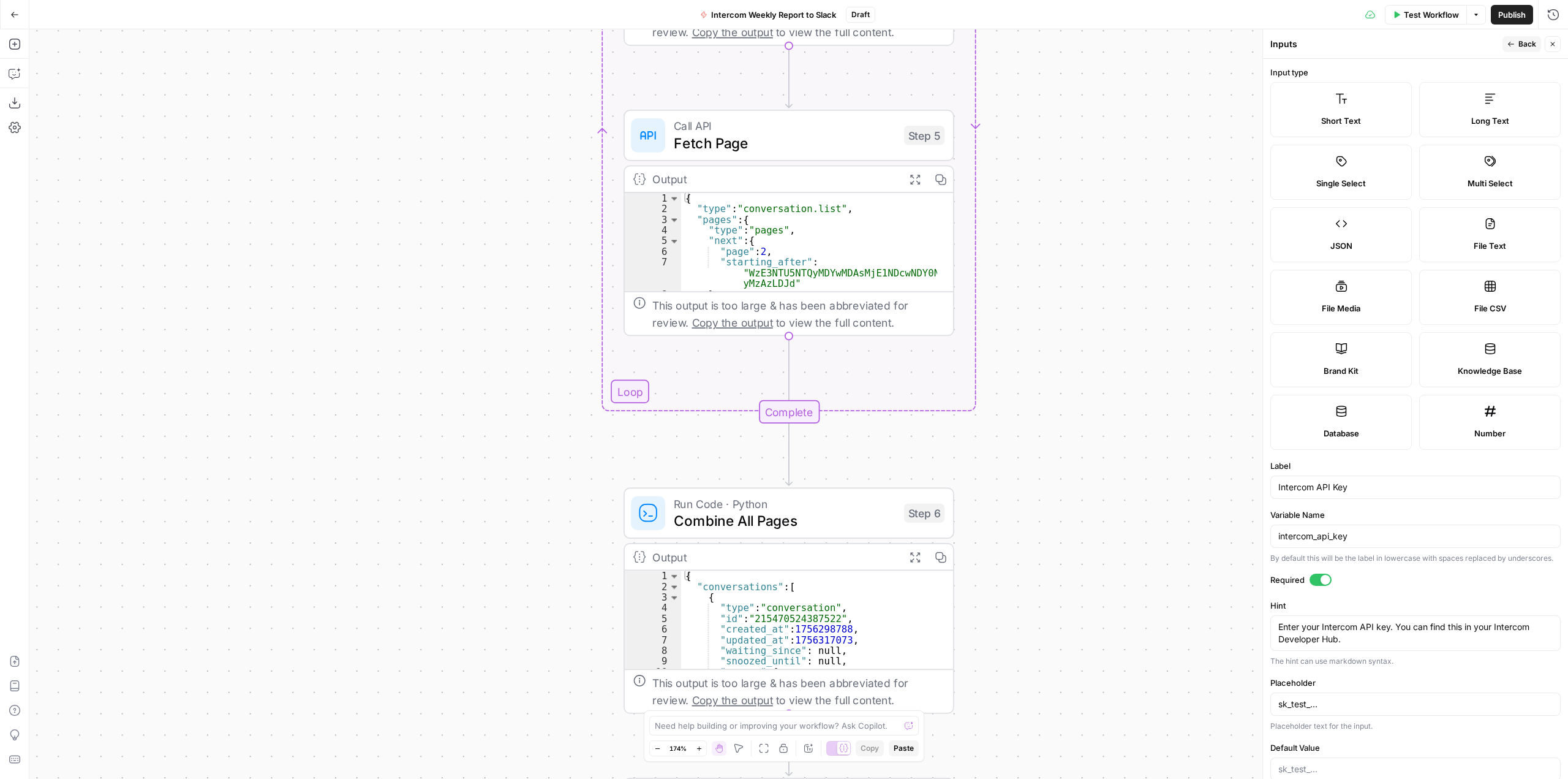
drag, startPoint x: 1089, startPoint y: 381, endPoint x: 1050, endPoint y: 587, distance: 209.7
click at [1050, 587] on div "Workflow Set Inputs Inputs Call API Call API Step 1 Output Expand Output Copy 1…" at bounding box center [798, 404] width 1539 height 750
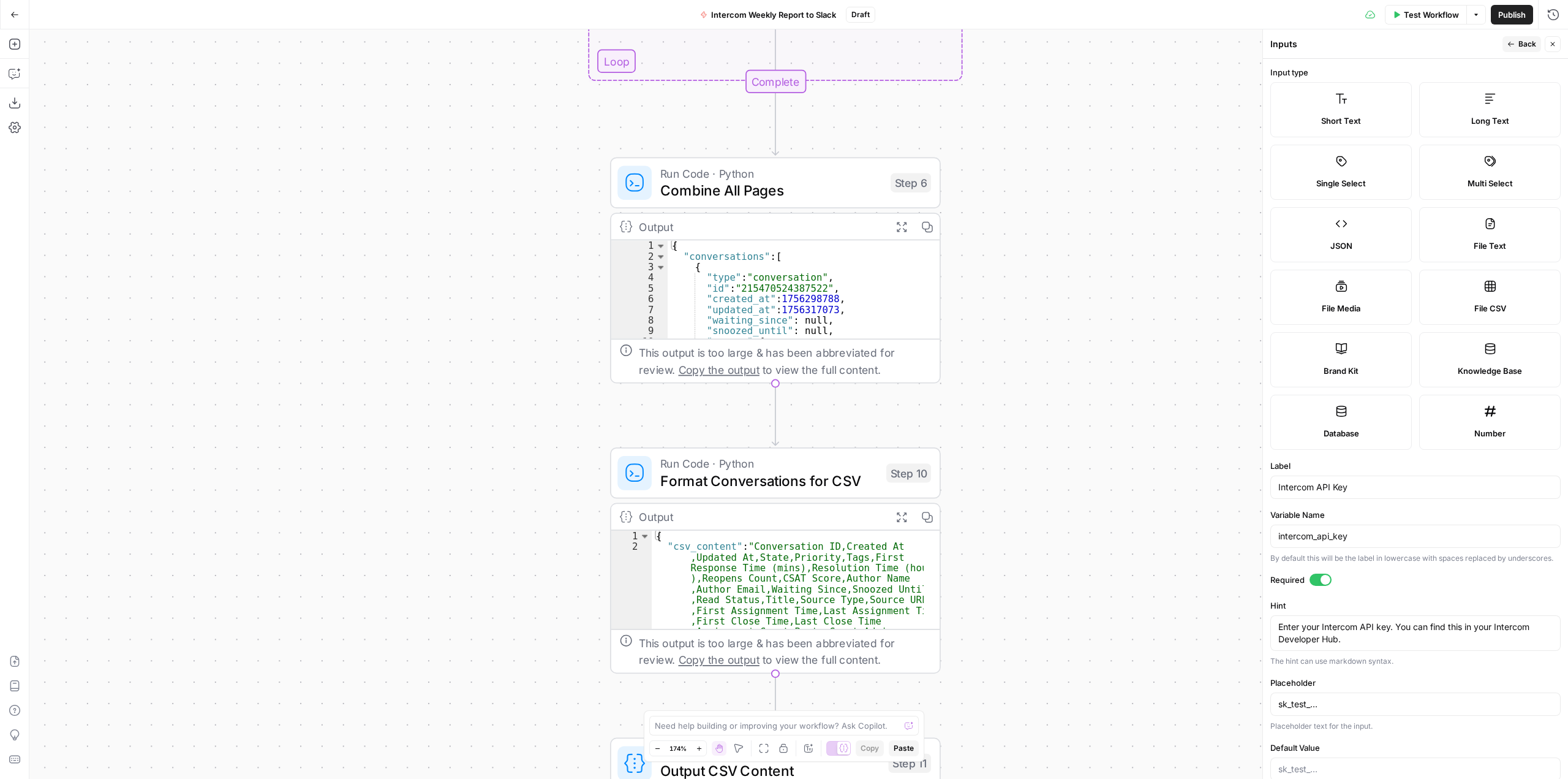
drag, startPoint x: 1084, startPoint y: 390, endPoint x: 1071, endPoint y: 145, distance: 245.3
click at [1071, 145] on div "Workflow Set Inputs Inputs Call API Call API Step 1 Output Expand Output Copy 1…" at bounding box center [798, 404] width 1539 height 750
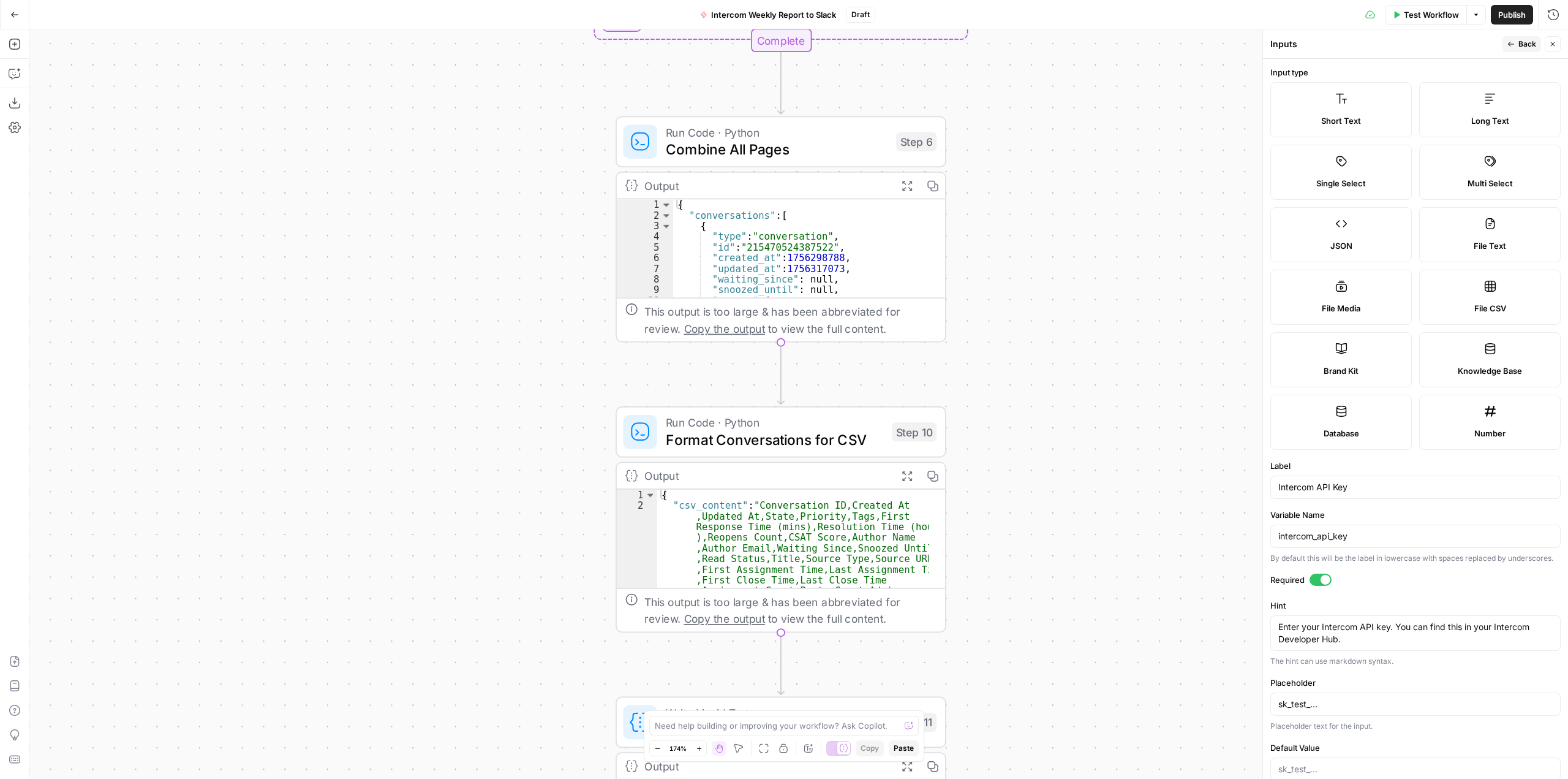
drag, startPoint x: 1059, startPoint y: 433, endPoint x: 1064, endPoint y: 391, distance: 42.3
click at [1064, 391] on div "Workflow Set Inputs Inputs Call API Call API Step 1 Output Expand Output Copy 1…" at bounding box center [798, 404] width 1539 height 750
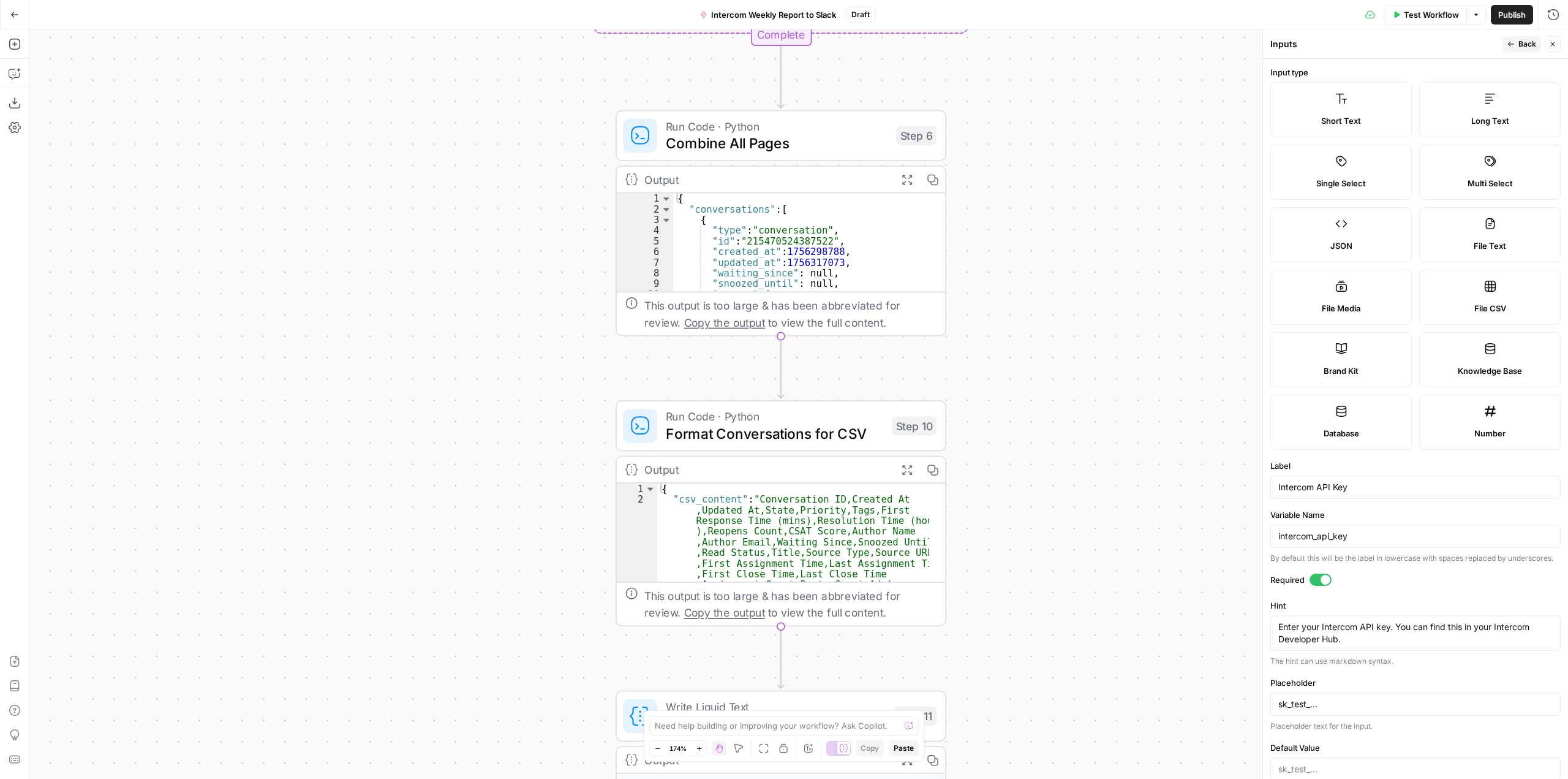
click at [1090, 407] on div "Workflow Set Inputs Inputs Call API Call API Step 1 Output Expand Output Copy 1…" at bounding box center [798, 404] width 1539 height 750
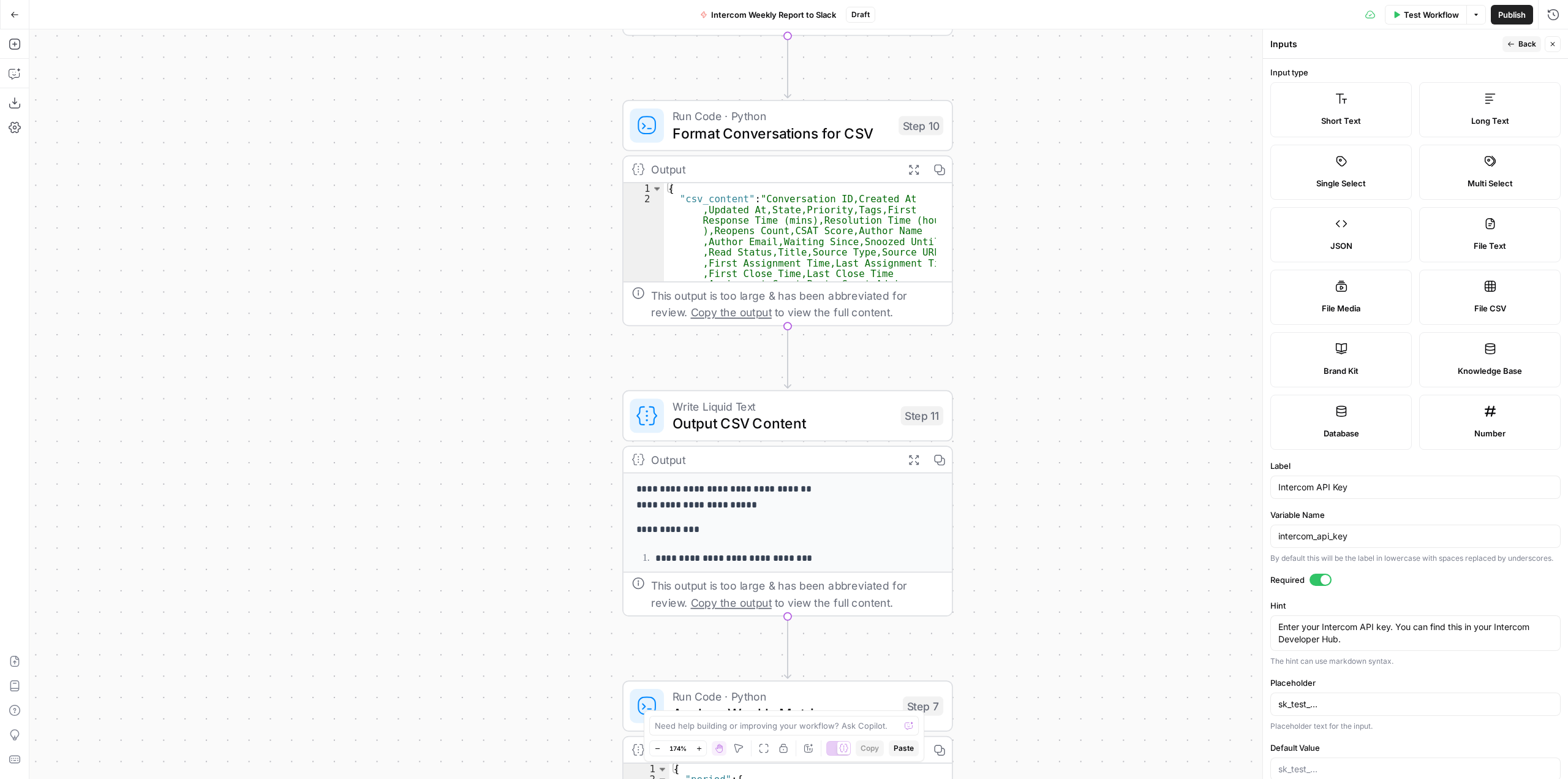
drag, startPoint x: 1064, startPoint y: 510, endPoint x: 1071, endPoint y: 209, distance: 301.1
click at [1071, 209] on div "Workflow Set Inputs Inputs Call API Call API Step 1 Output Expand Output Copy 1…" at bounding box center [798, 404] width 1539 height 750
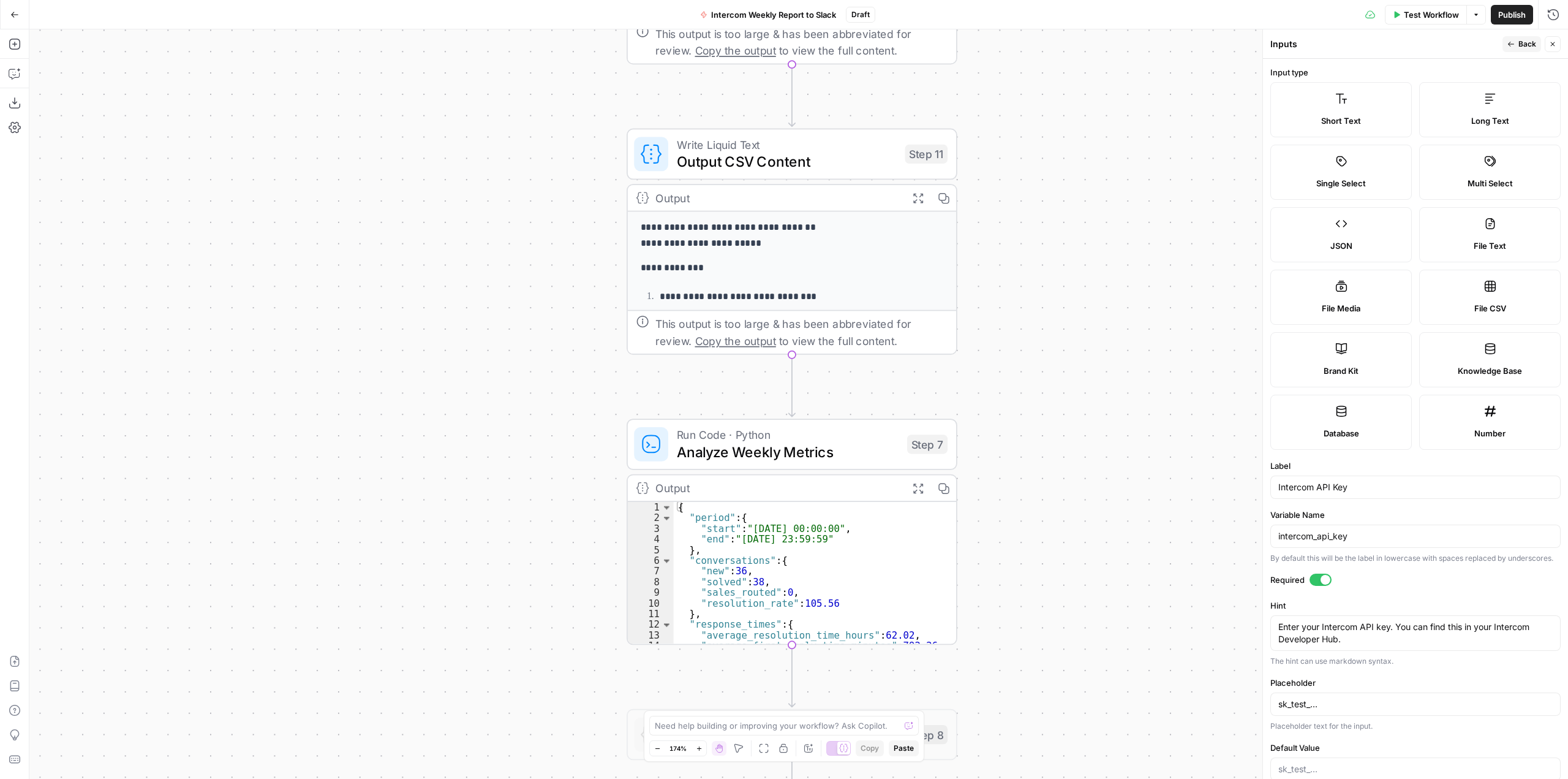
drag, startPoint x: 1034, startPoint y: 505, endPoint x: 1038, endPoint y: 244, distance: 261.0
click at [1038, 244] on div "Workflow Set Inputs Inputs Call API Call API Step 1 Output Expand Output Copy 1…" at bounding box center [798, 404] width 1539 height 750
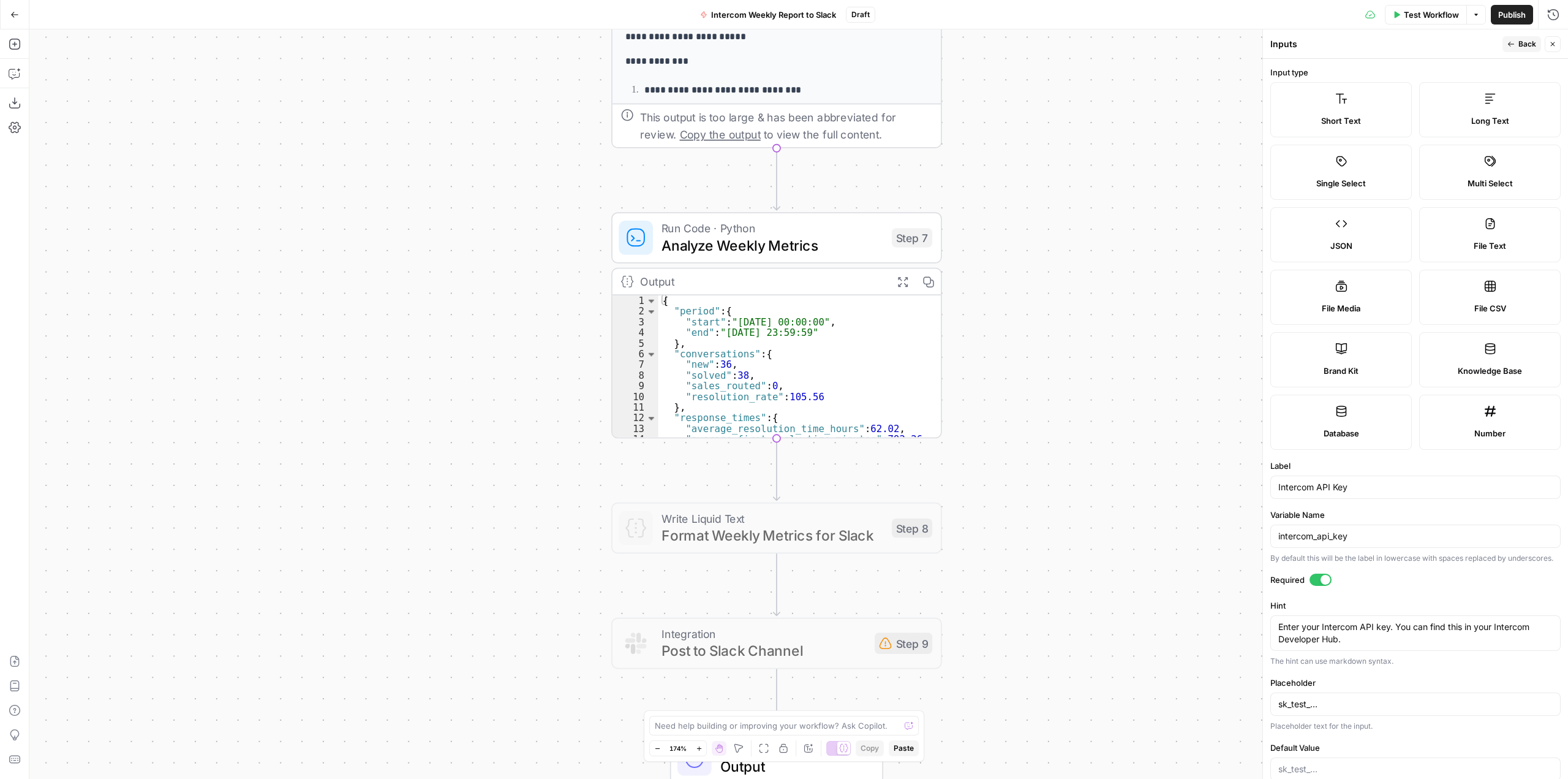
drag, startPoint x: 1045, startPoint y: 525, endPoint x: 1030, endPoint y: 318, distance: 207.5
click at [1030, 318] on div "Workflow Set Inputs Inputs Call API Call API Step 1 Output Expand Output Copy 1…" at bounding box center [798, 404] width 1539 height 750
drag, startPoint x: 681, startPoint y: 363, endPoint x: 725, endPoint y: 365, distance: 44.0
click at [725, 365] on div "{ "period" : { "start" : "2025-08-20 00:00:00" , "end" : "2025-08-26 23:59:59" …" at bounding box center [791, 377] width 267 height 163
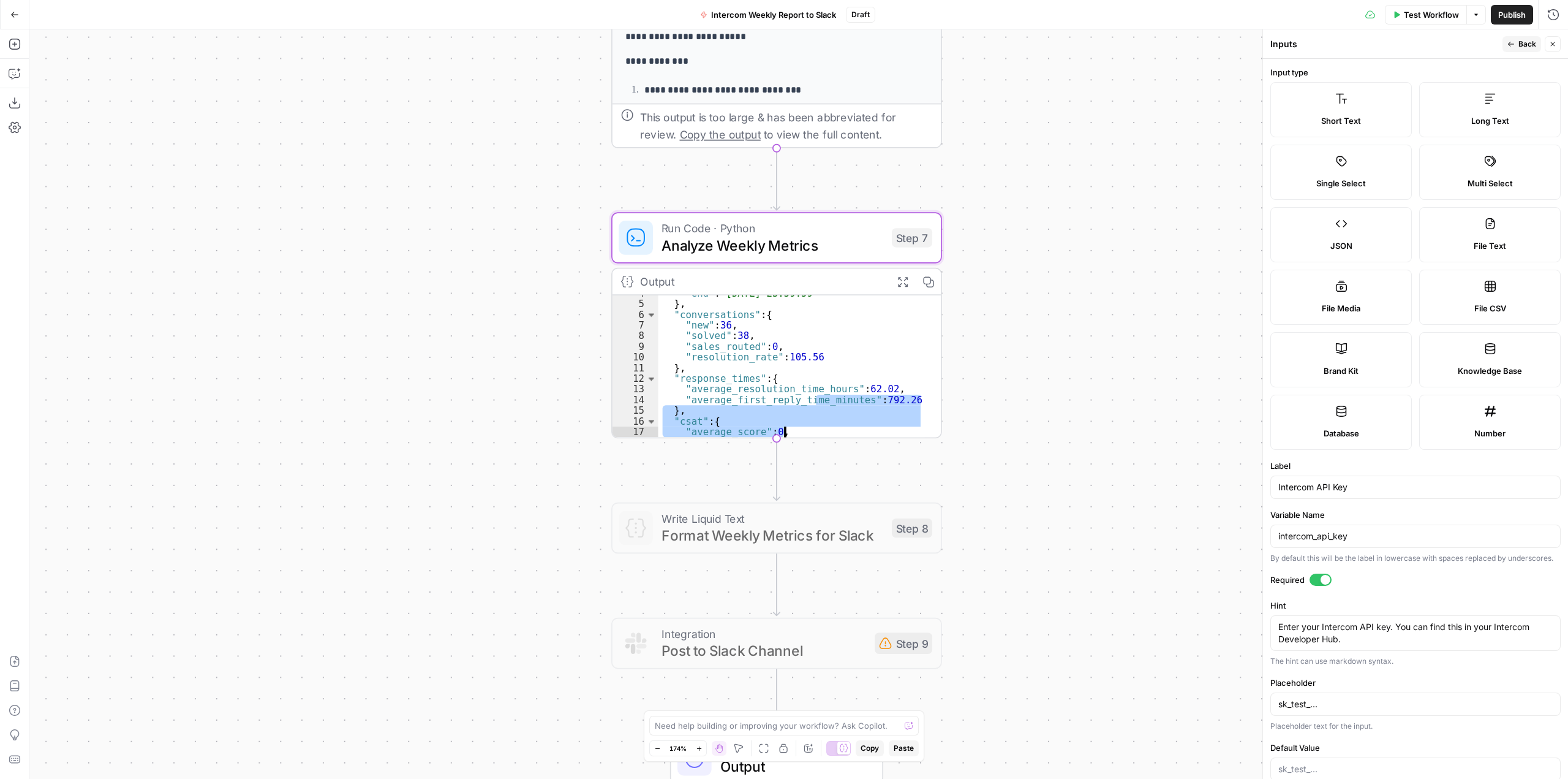
scroll to position [41, 0]
click at [748, 379] on div ""end" : "2025-08-26 23:59:59" } , "conversations" : { "new" : 36 , "solved" : 3…" at bounding box center [791, 369] width 267 height 163
type textarea "* *"
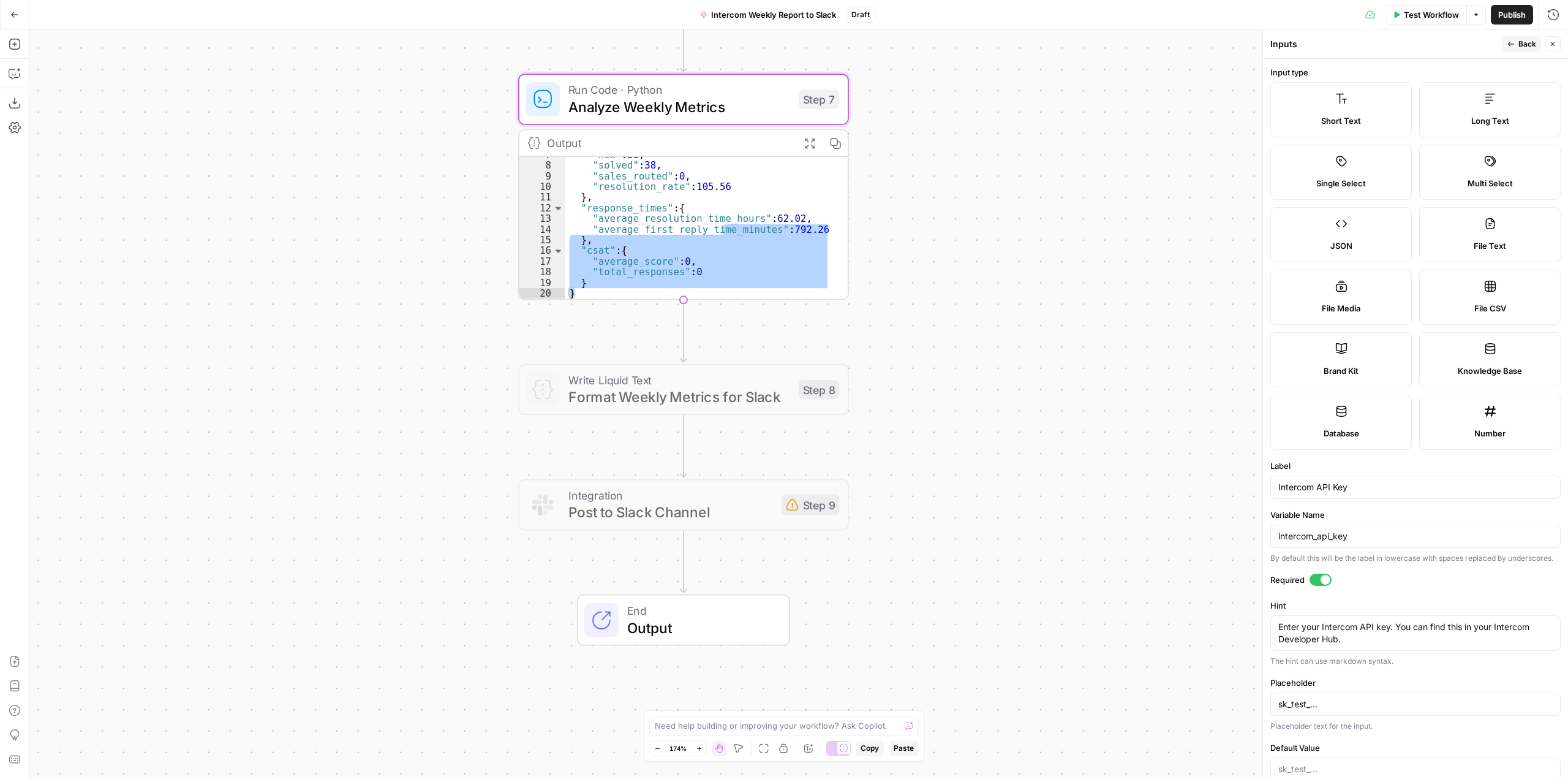
drag, startPoint x: 991, startPoint y: 606, endPoint x: 897, endPoint y: 468, distance: 167.0
click at [897, 468] on div "Workflow Set Inputs Inputs Call API Call API Step 1 Output Expand Output Copy 1…" at bounding box center [798, 404] width 1539 height 750
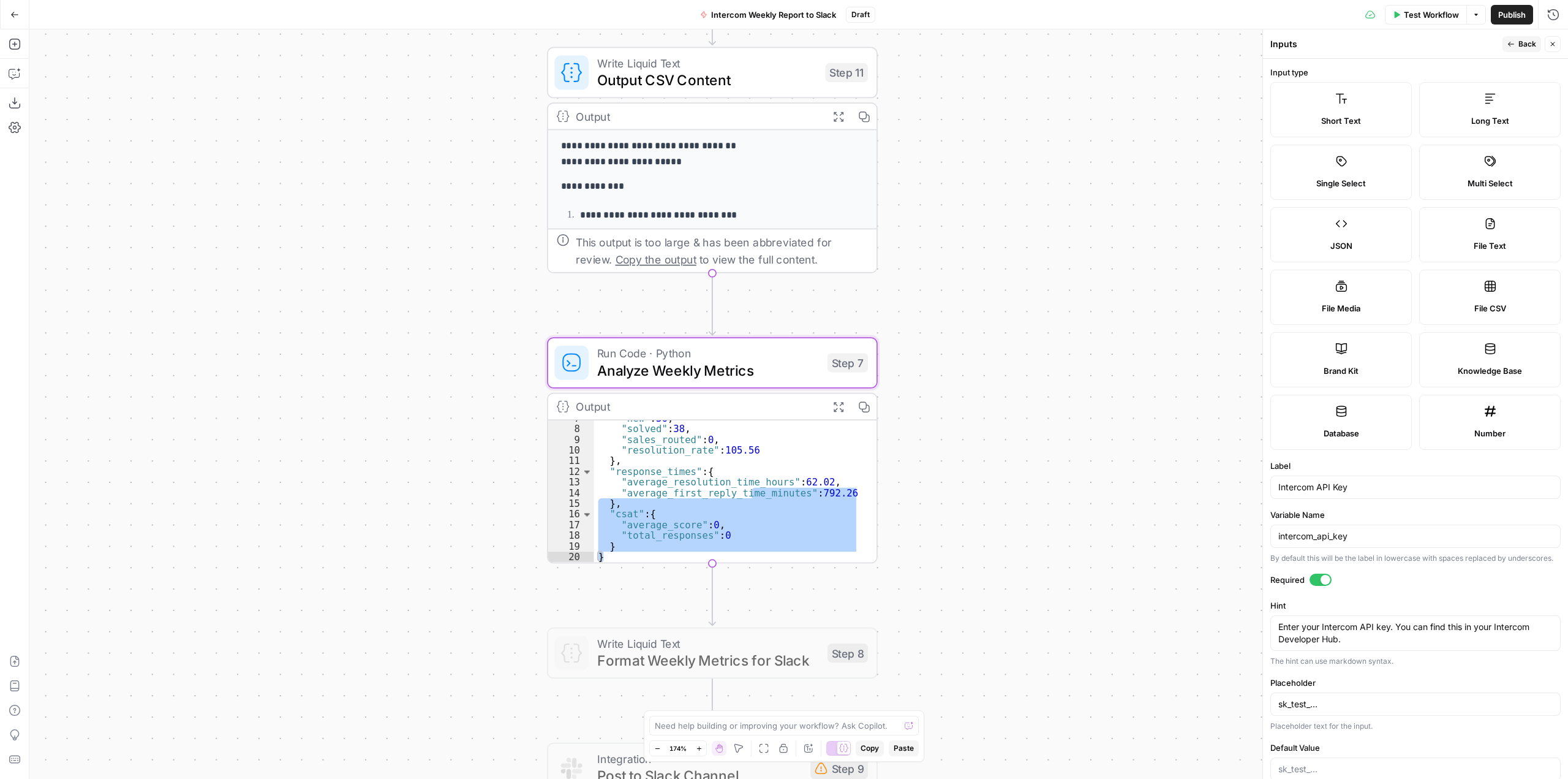
drag, startPoint x: 1027, startPoint y: 295, endPoint x: 1056, endPoint y: 559, distance: 265.6
click at [1056, 559] on div "Workflow Set Inputs Inputs Call API Call API Step 1 Output Expand Output Copy 1…" at bounding box center [798, 404] width 1539 height 750
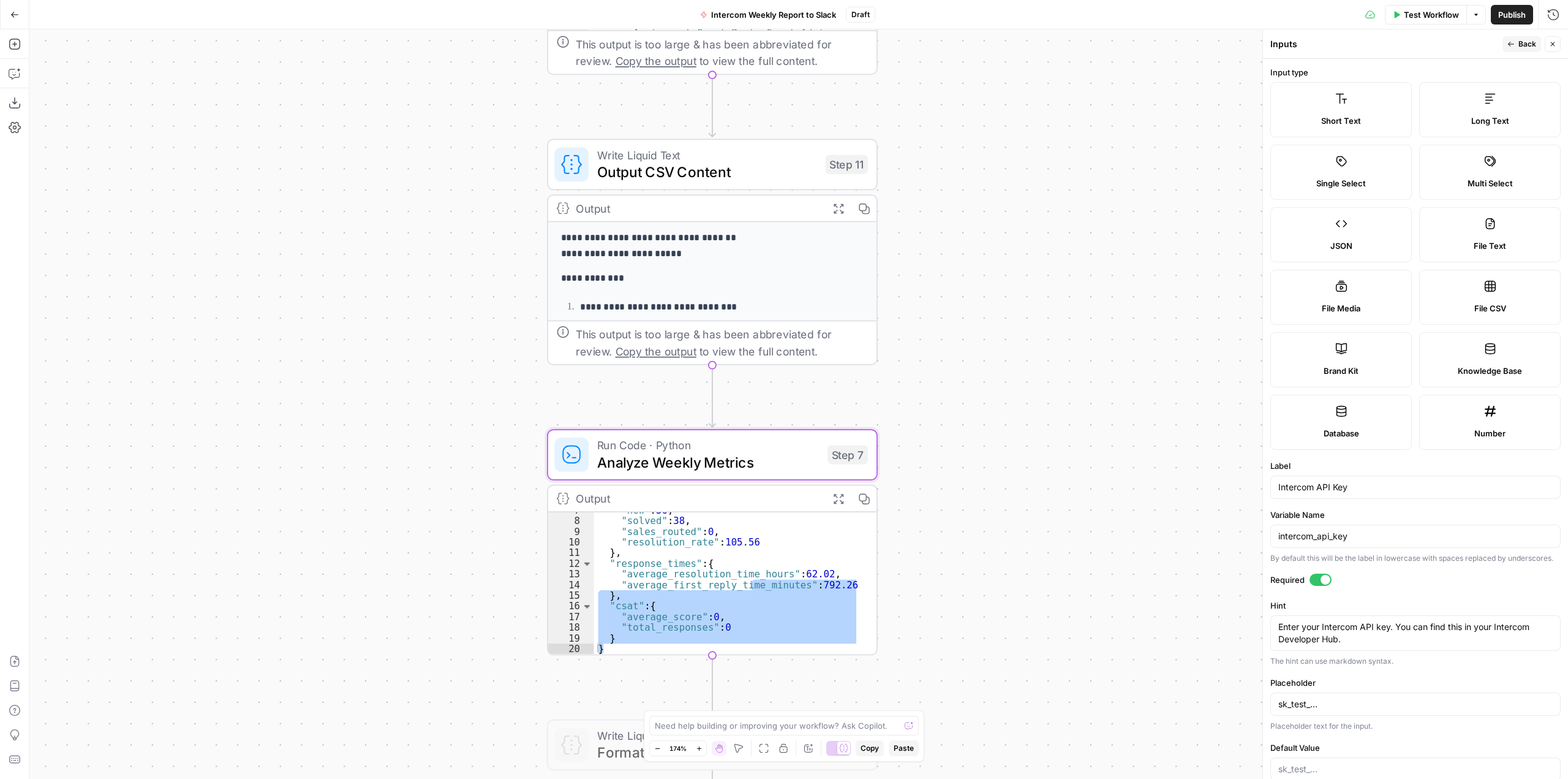
click at [991, 416] on div "Workflow Set Inputs Inputs Call API Call API Step 1 Output Expand Output Copy 1…" at bounding box center [798, 404] width 1539 height 750
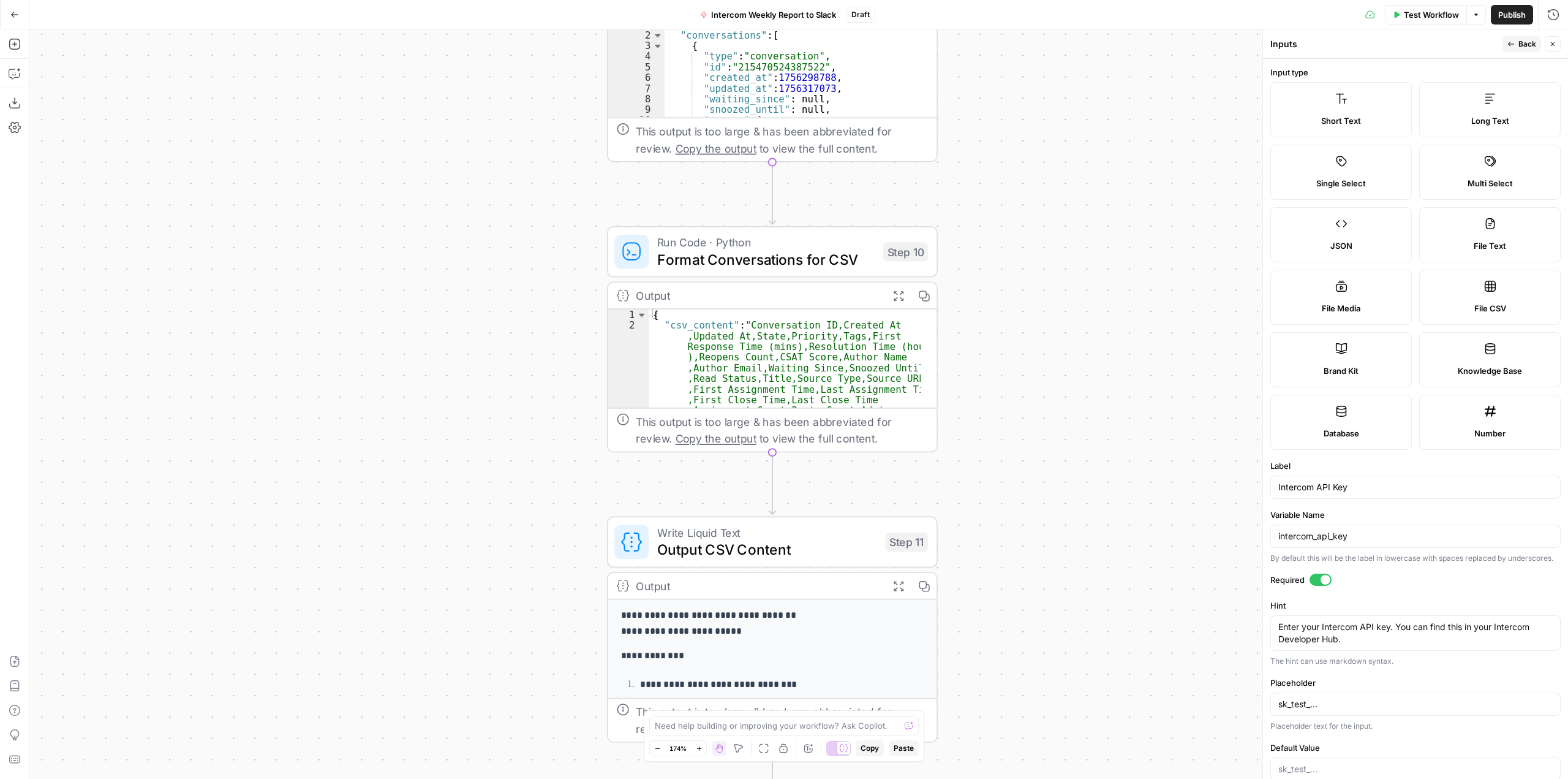
drag, startPoint x: 989, startPoint y: 206, endPoint x: 1070, endPoint y: 493, distance: 298.2
click at [1054, 640] on div "Workflow Set Inputs Inputs Call API Call API Step 1 Output Expand Output Copy 1…" at bounding box center [798, 404] width 1539 height 750
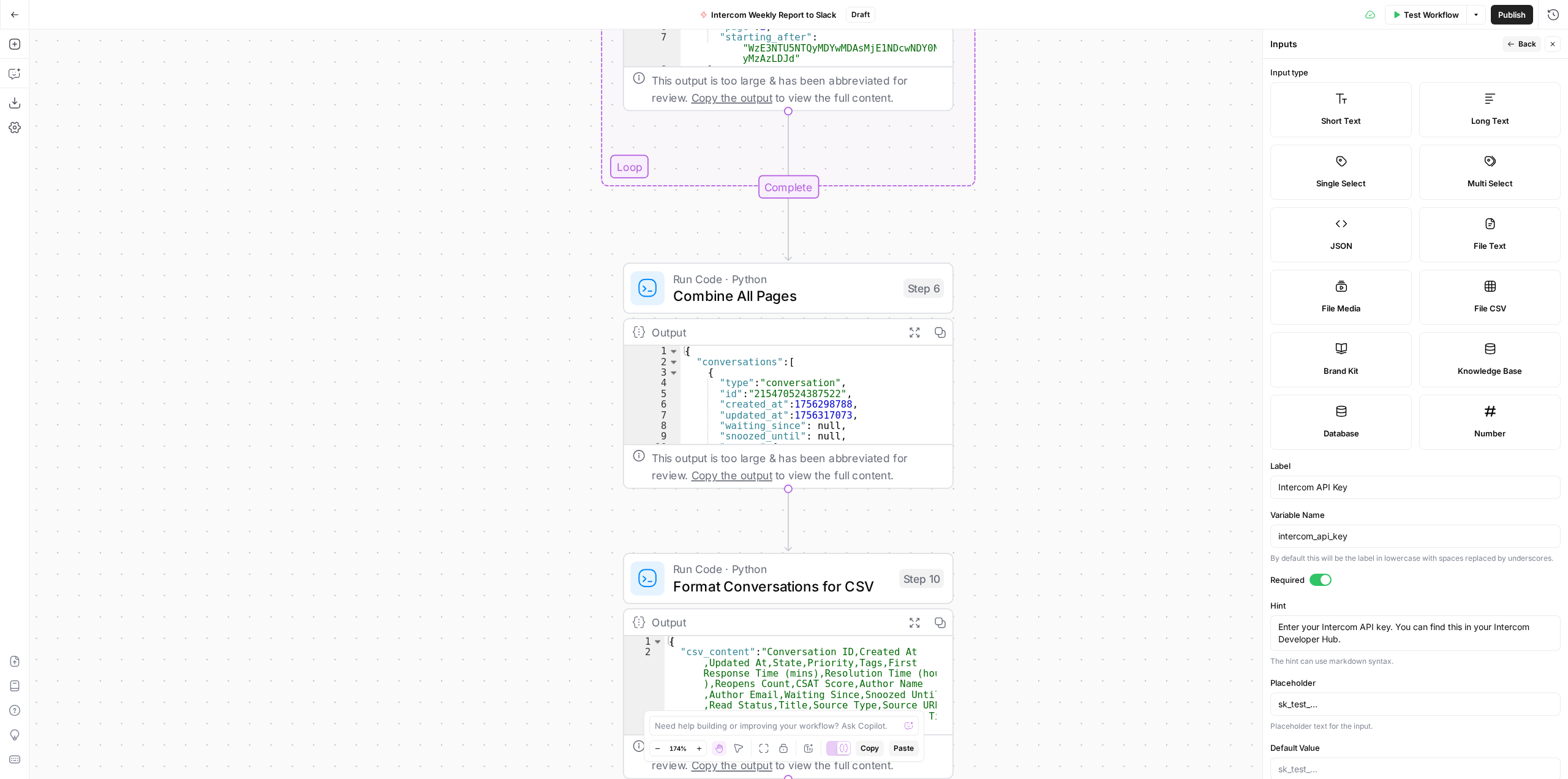
drag, startPoint x: 1064, startPoint y: 253, endPoint x: 1078, endPoint y: 345, distance: 93.1
click at [1074, 570] on div "Workflow Set Inputs Inputs Call API Call API Step 1 Output Expand Output Copy 1…" at bounding box center [798, 404] width 1539 height 750
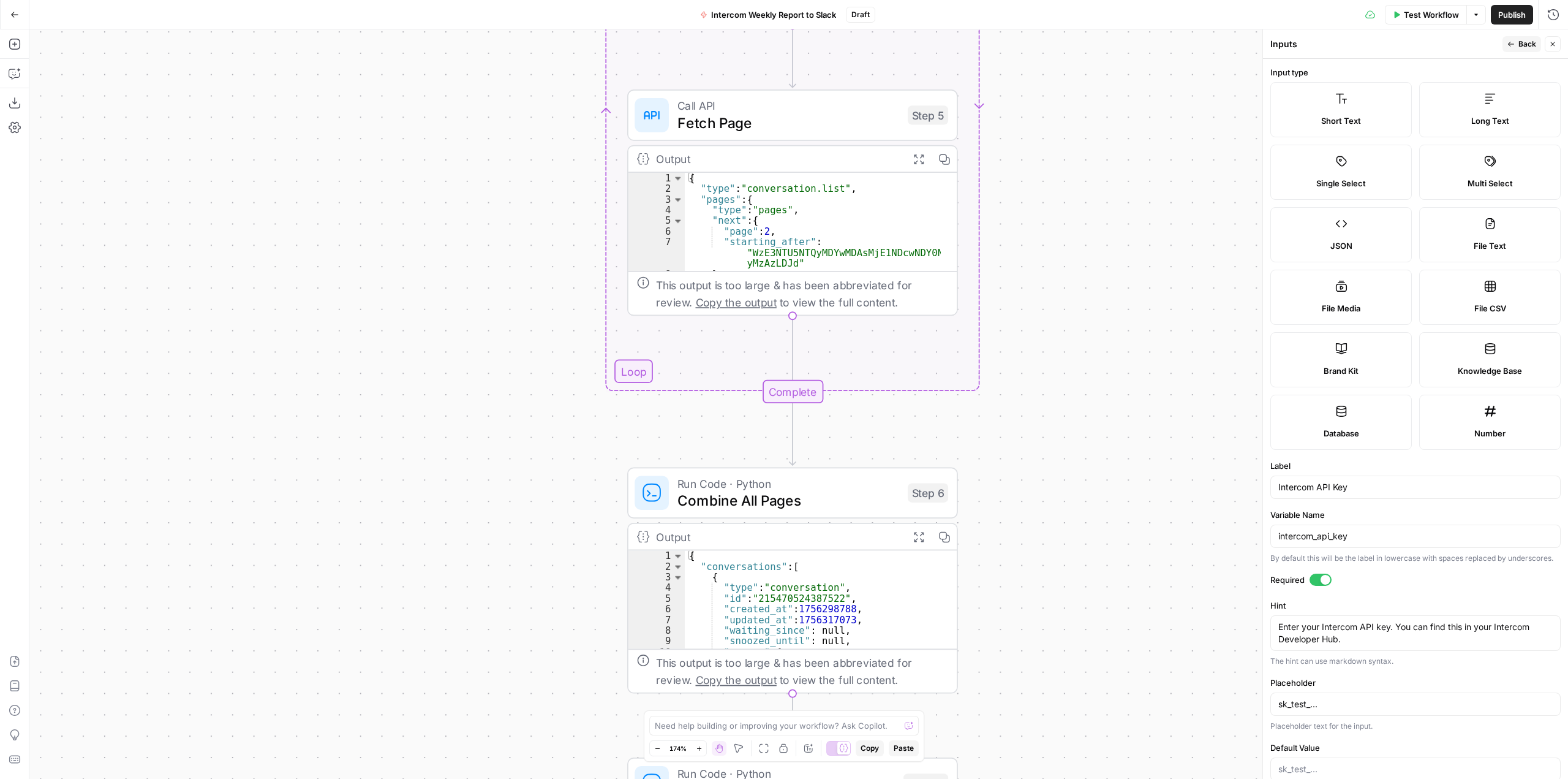
click at [1076, 566] on div "Workflow Set Inputs Inputs Call API Call API Step 1 Output Expand Output Copy 1…" at bounding box center [798, 404] width 1539 height 750
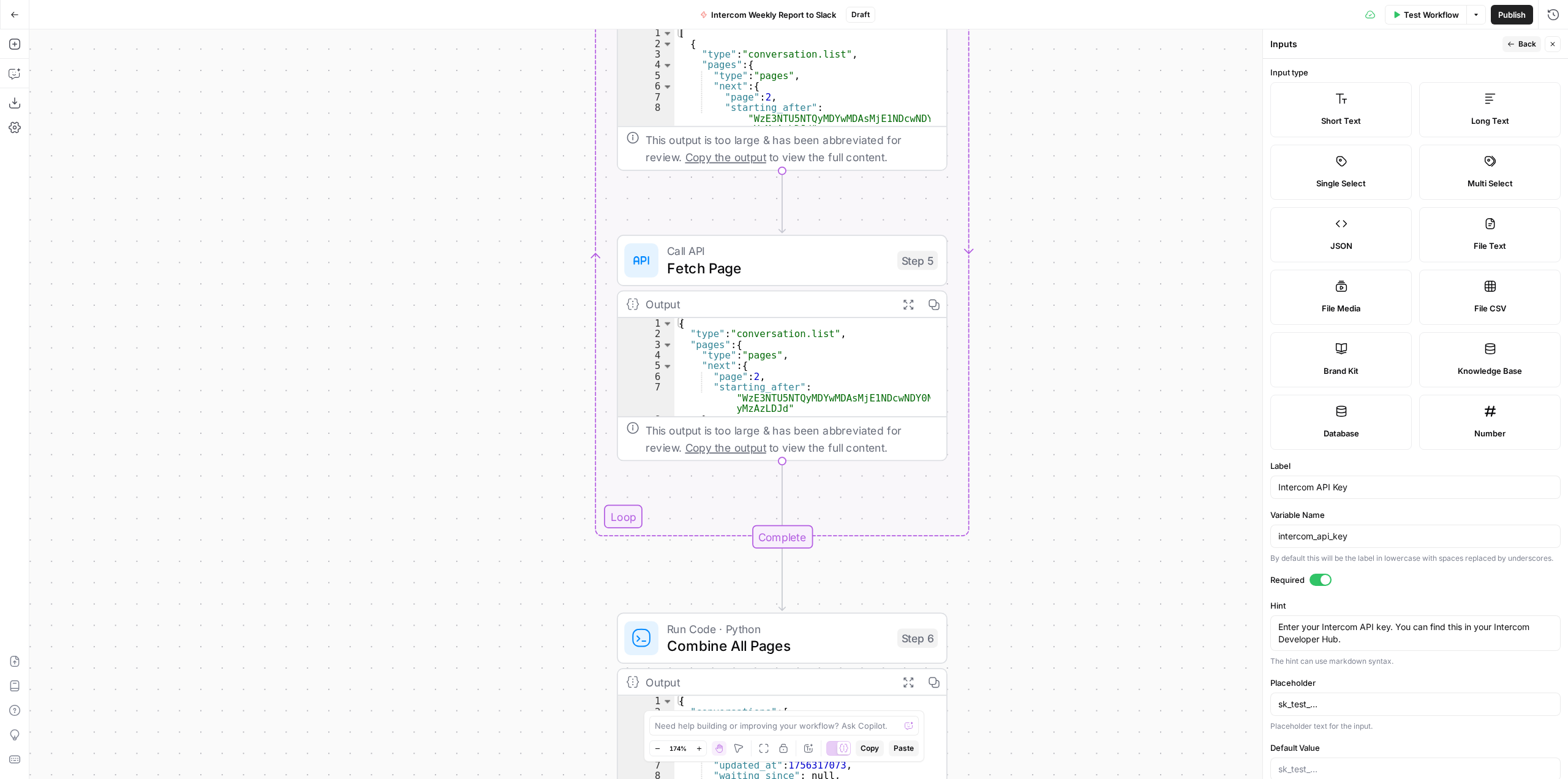
drag, startPoint x: 1078, startPoint y: 259, endPoint x: 1413, endPoint y: 26, distance: 408.1
click at [1068, 521] on div "Workflow Set Inputs Inputs Call API Call API Step 1 Output Expand Output Copy 1…" at bounding box center [798, 404] width 1539 height 750
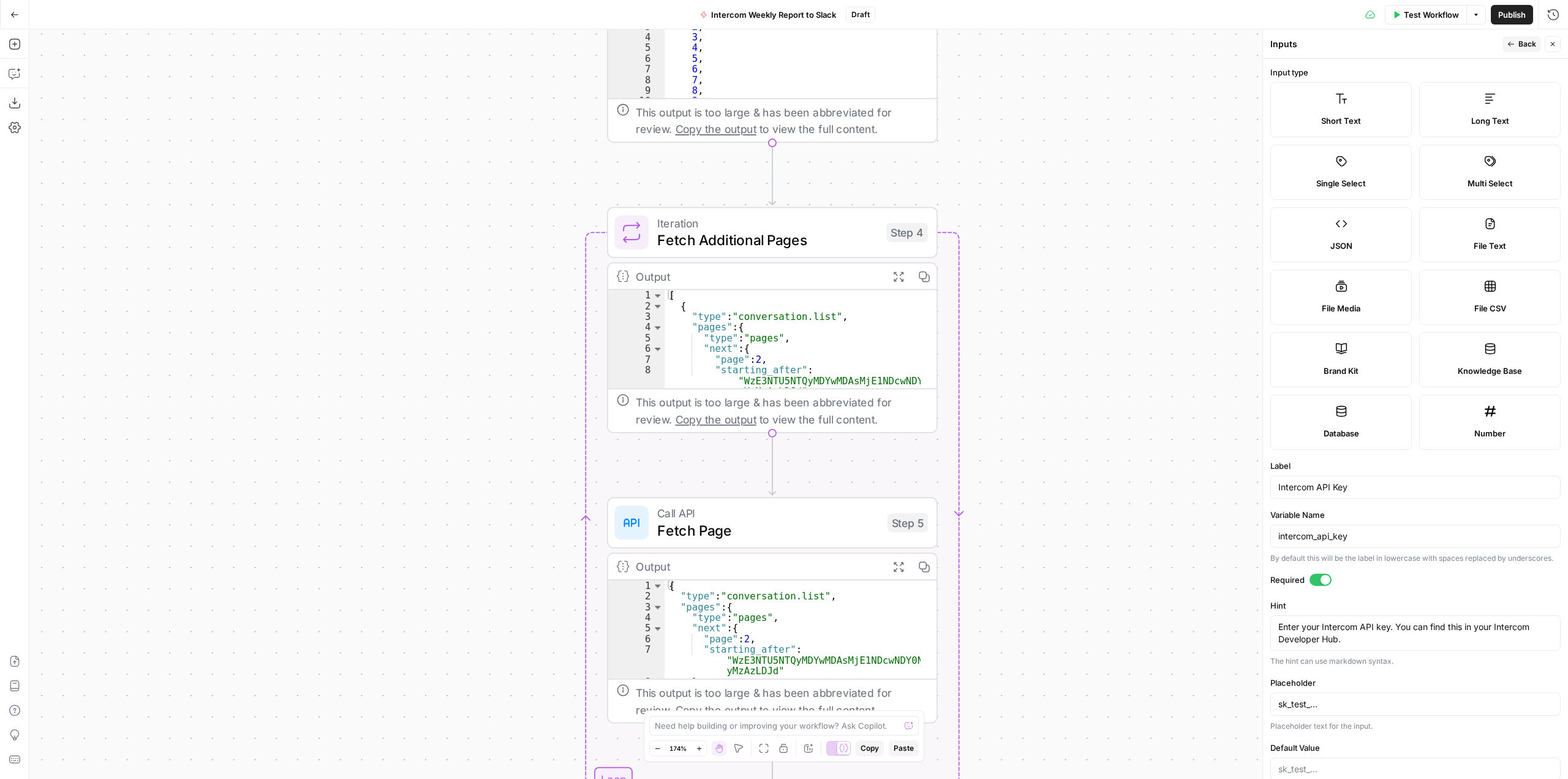
click at [1170, 160] on div "Workflow Set Inputs Inputs Call API Call API Step 1 Output Expand Output Copy 1…" at bounding box center [798, 404] width 1539 height 750
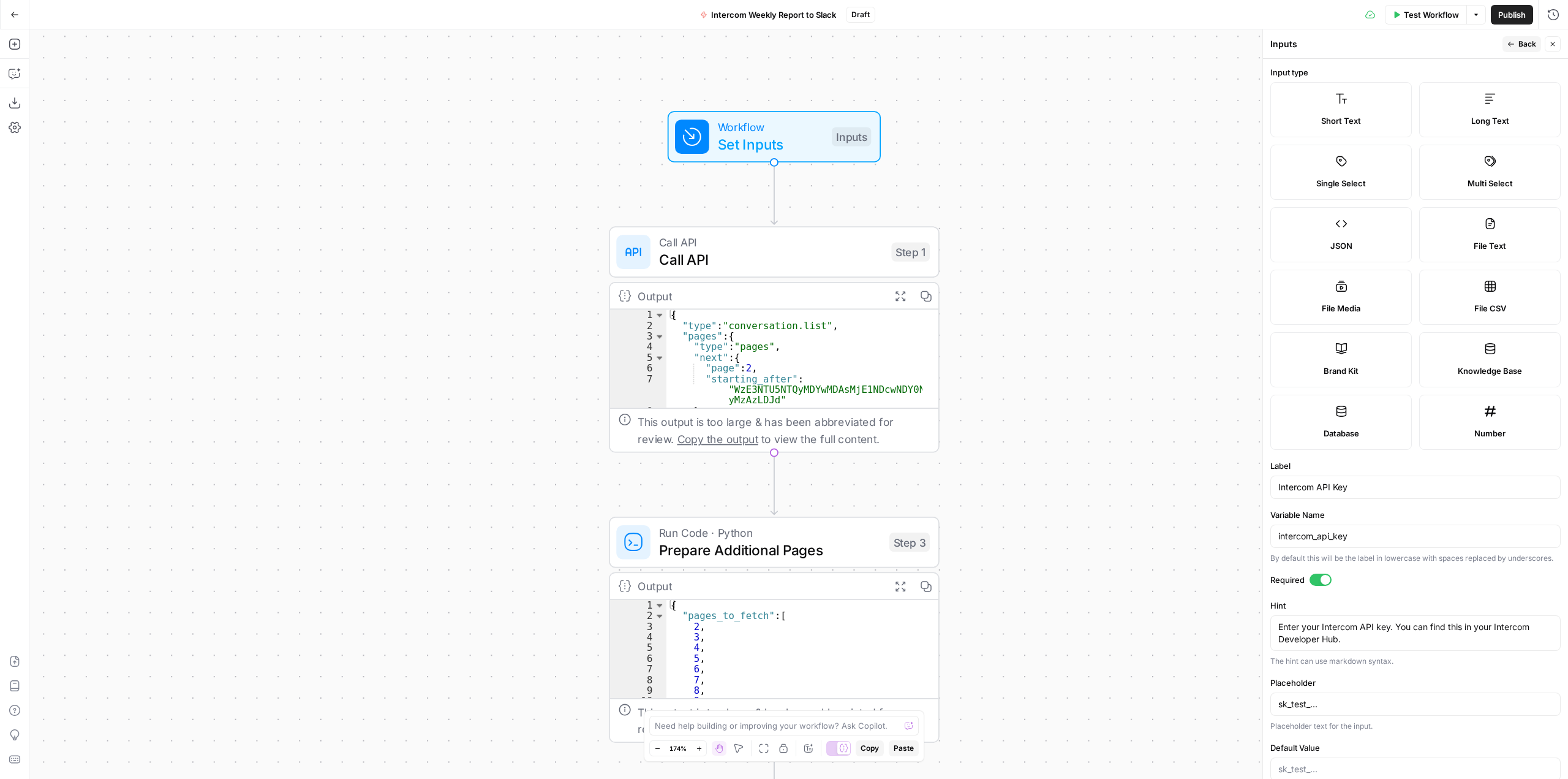
drag, startPoint x: 1210, startPoint y: 91, endPoint x: 1192, endPoint y: 608, distance: 517.3
click at [1192, 608] on div "Workflow Set Inputs Inputs Call API Call API Step 1 Output Expand Output Copy 1…" at bounding box center [798, 404] width 1539 height 750
click at [1413, 15] on span "Test Workflow" at bounding box center [1431, 15] width 55 height 13
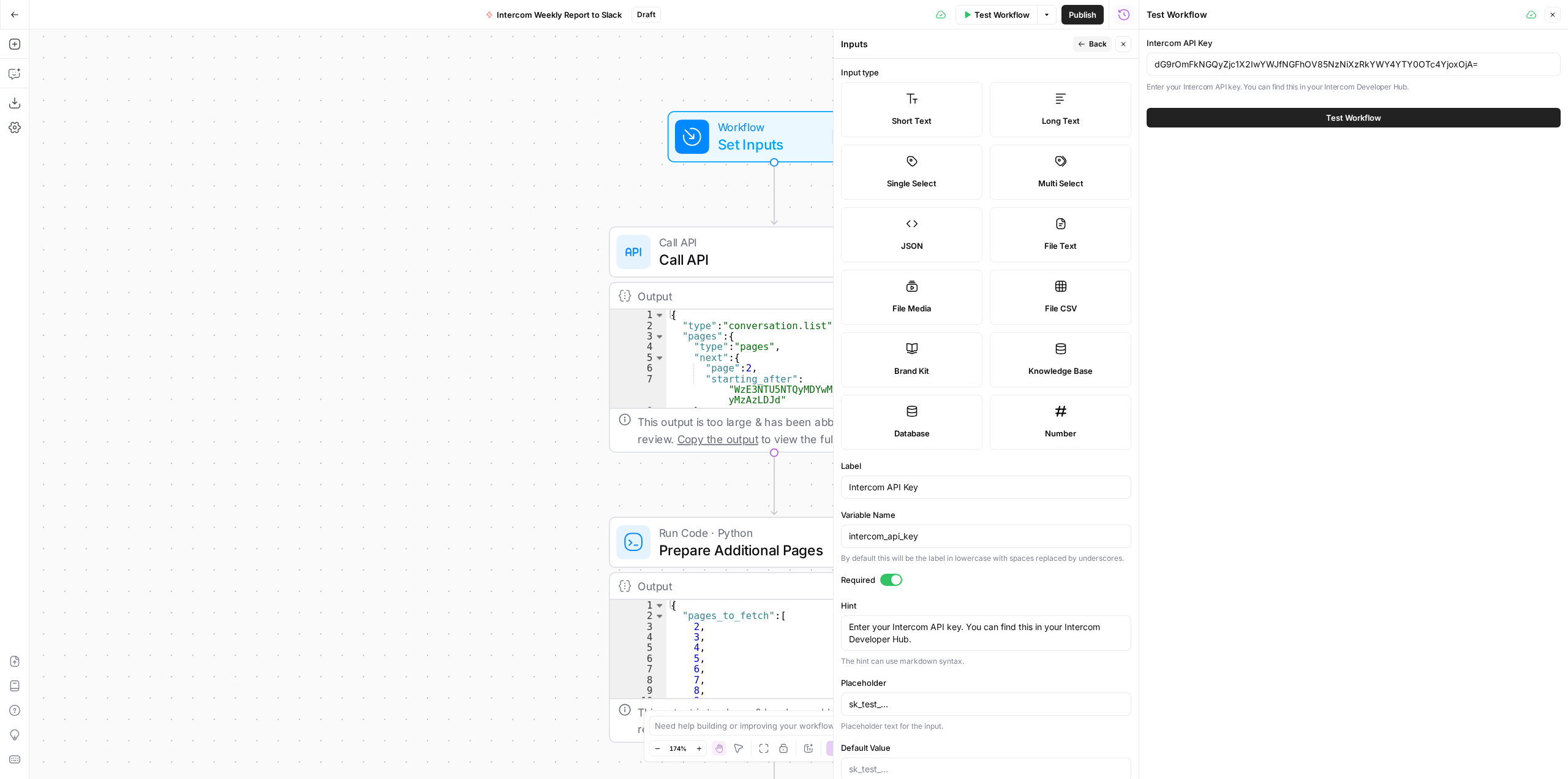
click at [1350, 116] on span "Test Workflow" at bounding box center [1353, 118] width 55 height 13
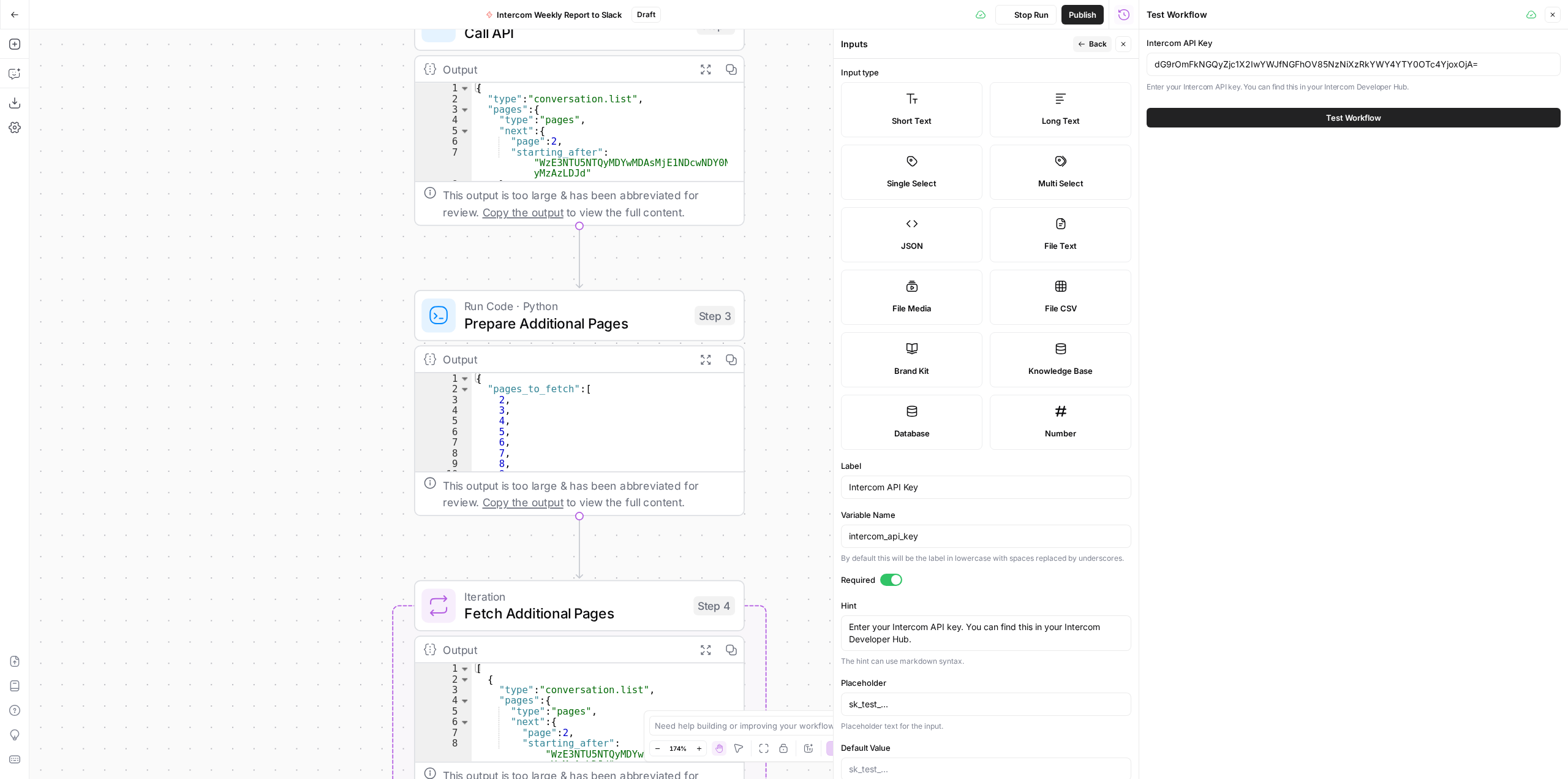
drag, startPoint x: 532, startPoint y: 300, endPoint x: 337, endPoint y: 73, distance: 299.3
click at [337, 73] on div "Workflow Set Inputs Inputs Call API Call API Step 1 Output Expand Output Copy 1…" at bounding box center [584, 404] width 1109 height 750
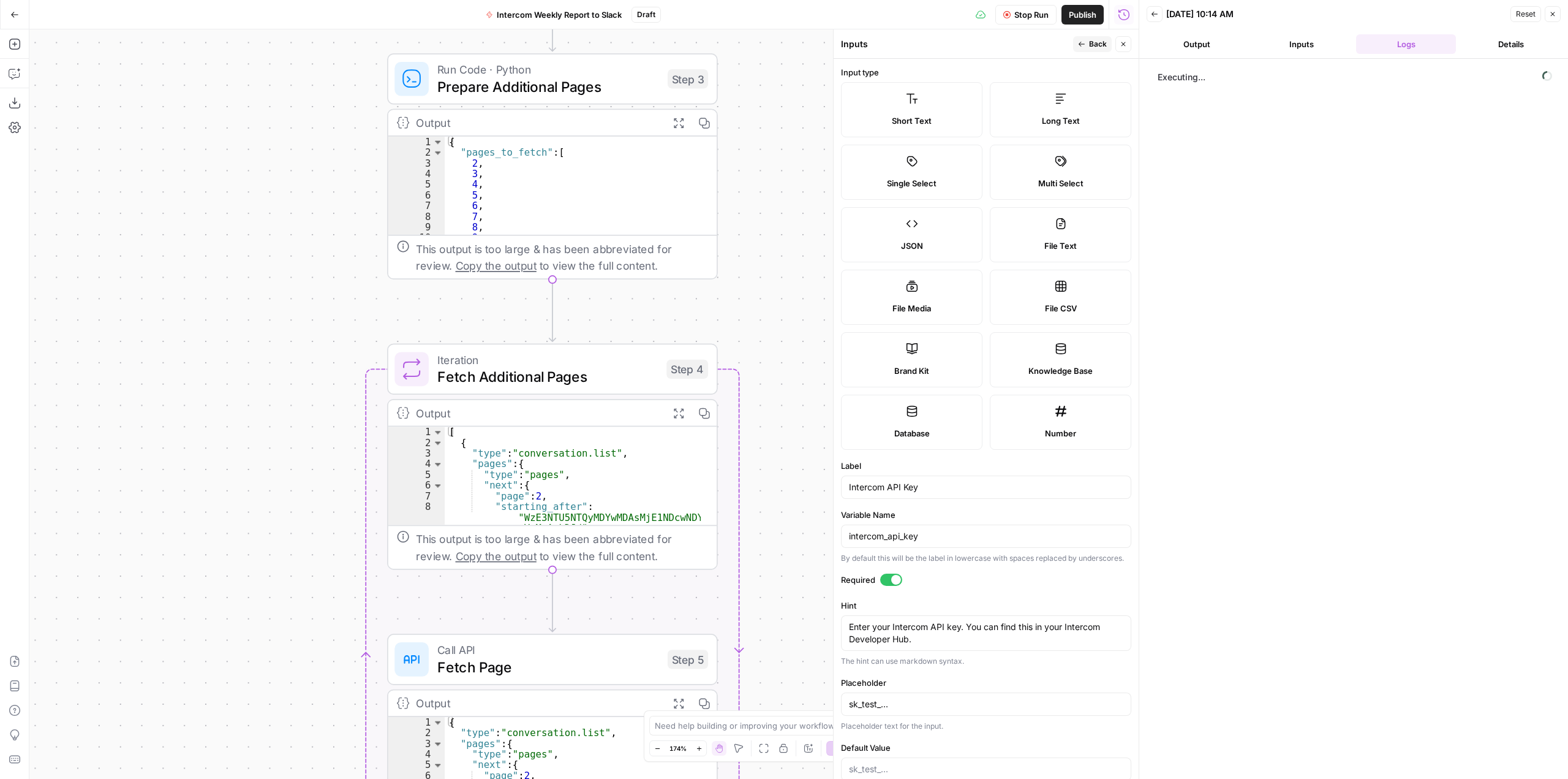
drag, startPoint x: 341, startPoint y: 482, endPoint x: 307, endPoint y: 451, distance: 46.0
click at [315, 243] on div "Workflow Set Inputs Inputs Call API Call API Step 1 Output Expand Output Copy 1…" at bounding box center [584, 404] width 1109 height 750
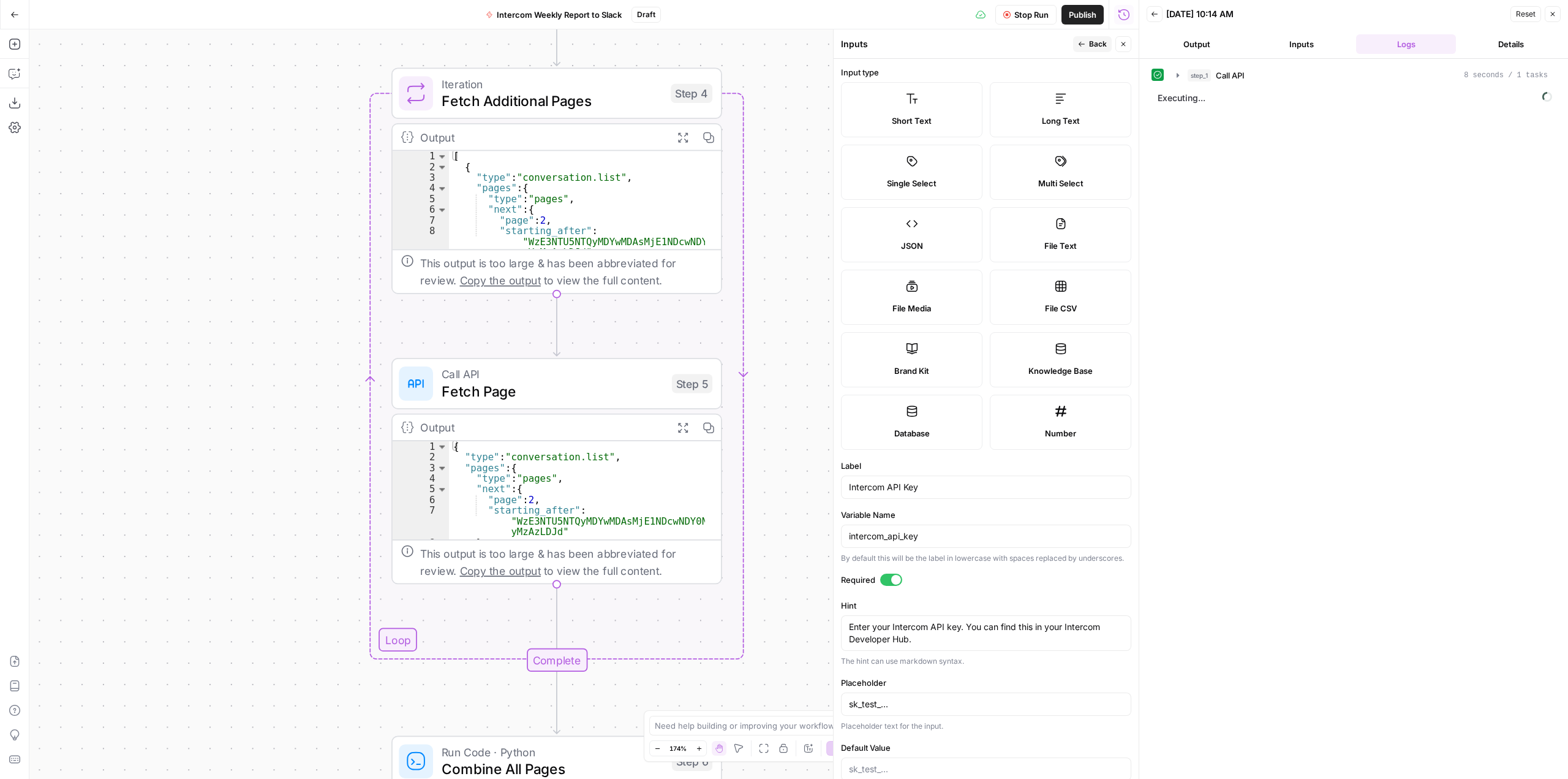
drag, startPoint x: 292, startPoint y: 507, endPoint x: 297, endPoint y: 234, distance: 273.0
click at [297, 234] on div "Workflow Set Inputs Inputs Call API Call API Step 1 Output Expand Output Copy 1…" at bounding box center [584, 404] width 1109 height 750
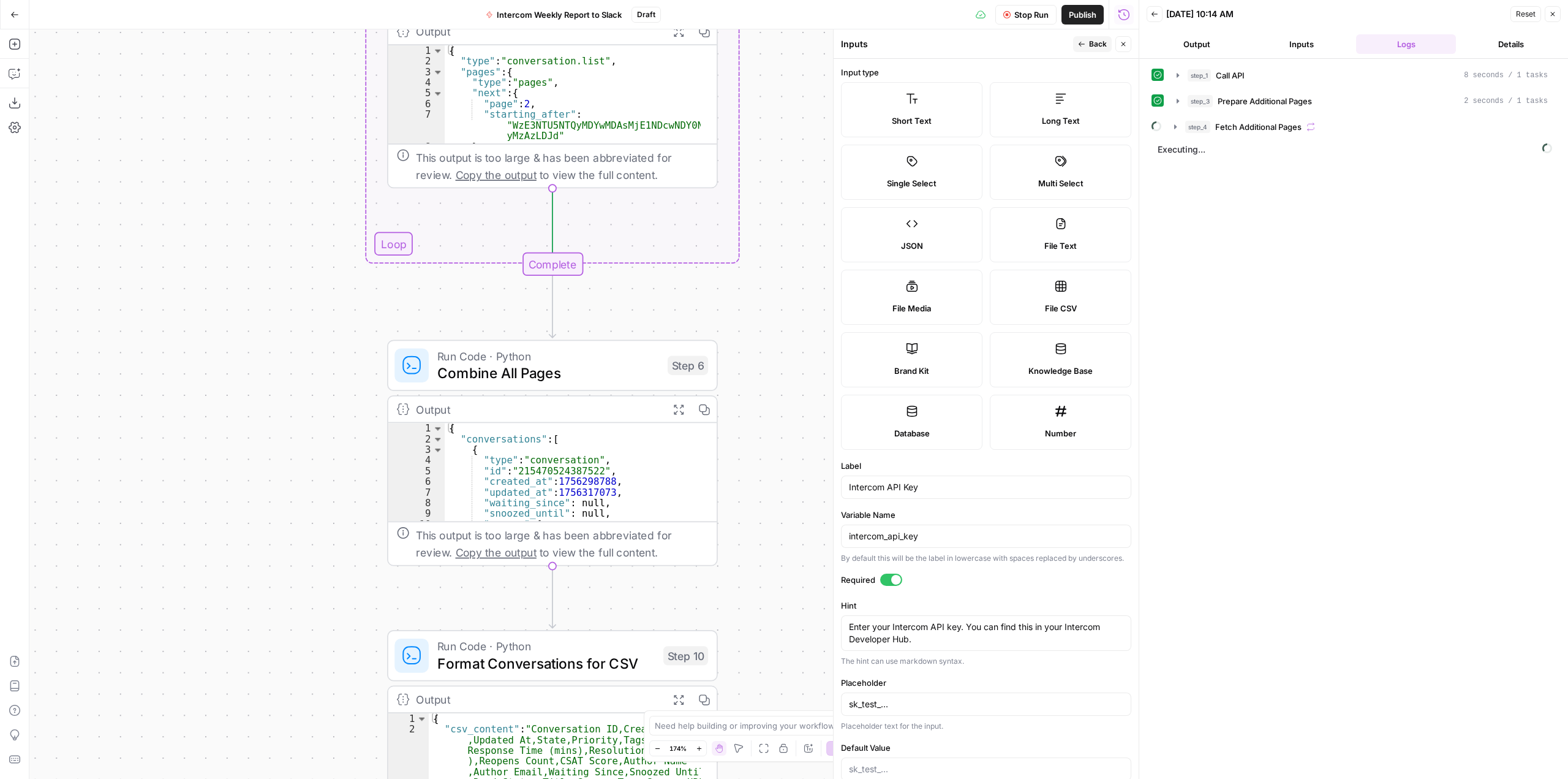
drag, startPoint x: 316, startPoint y: 568, endPoint x: 312, endPoint y: 171, distance: 397.0
click at [312, 171] on div "Workflow Set Inputs Inputs Call API Call API Step 1 Output Expand Output Copy 1…" at bounding box center [584, 404] width 1109 height 750
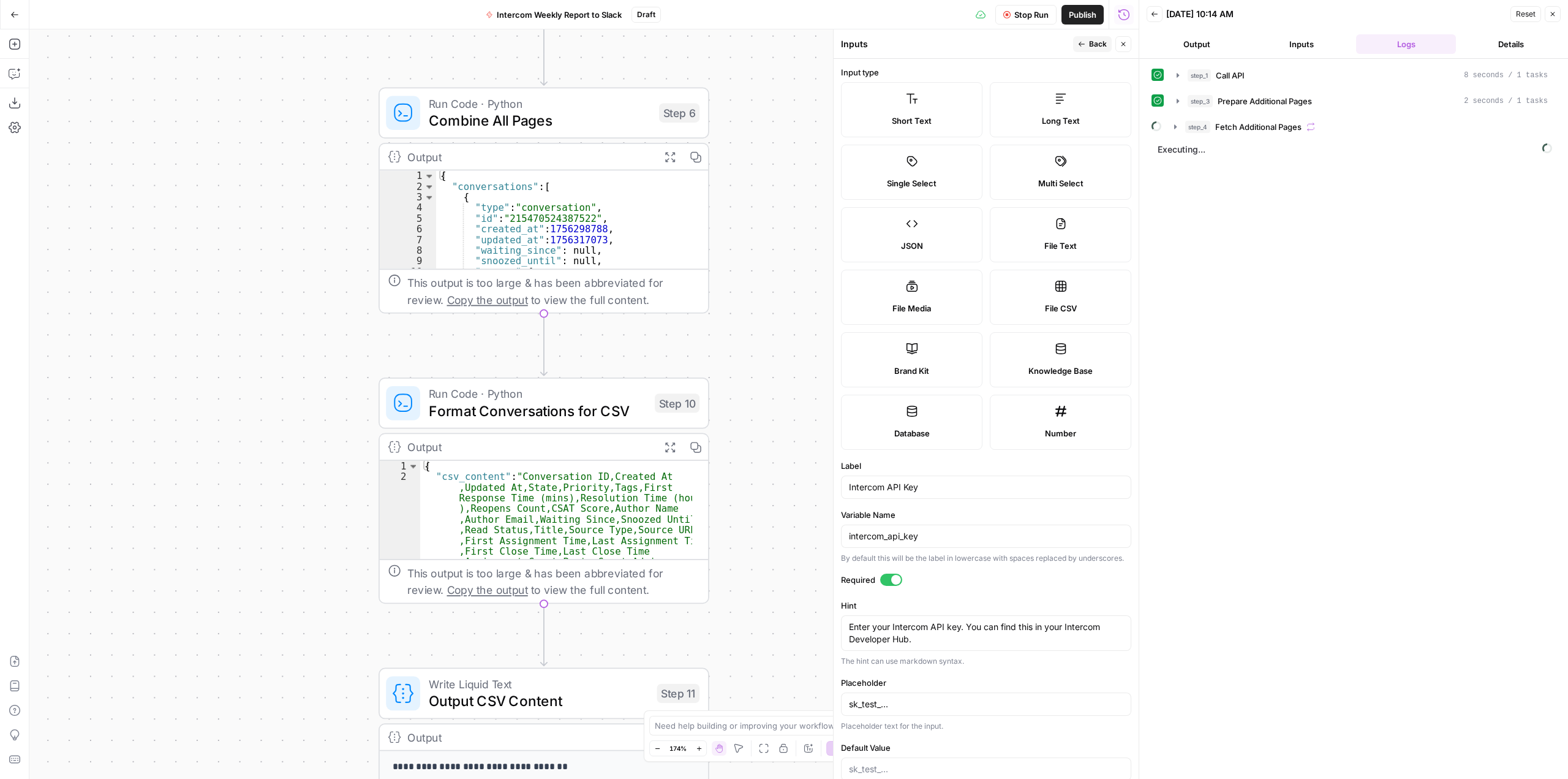
drag, startPoint x: 756, startPoint y: 349, endPoint x: 757, endPoint y: 249, distance: 100.0
click at [757, 249] on div "Workflow Set Inputs Inputs Call API Call API Step 1 Output Expand Output Copy 1…" at bounding box center [584, 404] width 1109 height 750
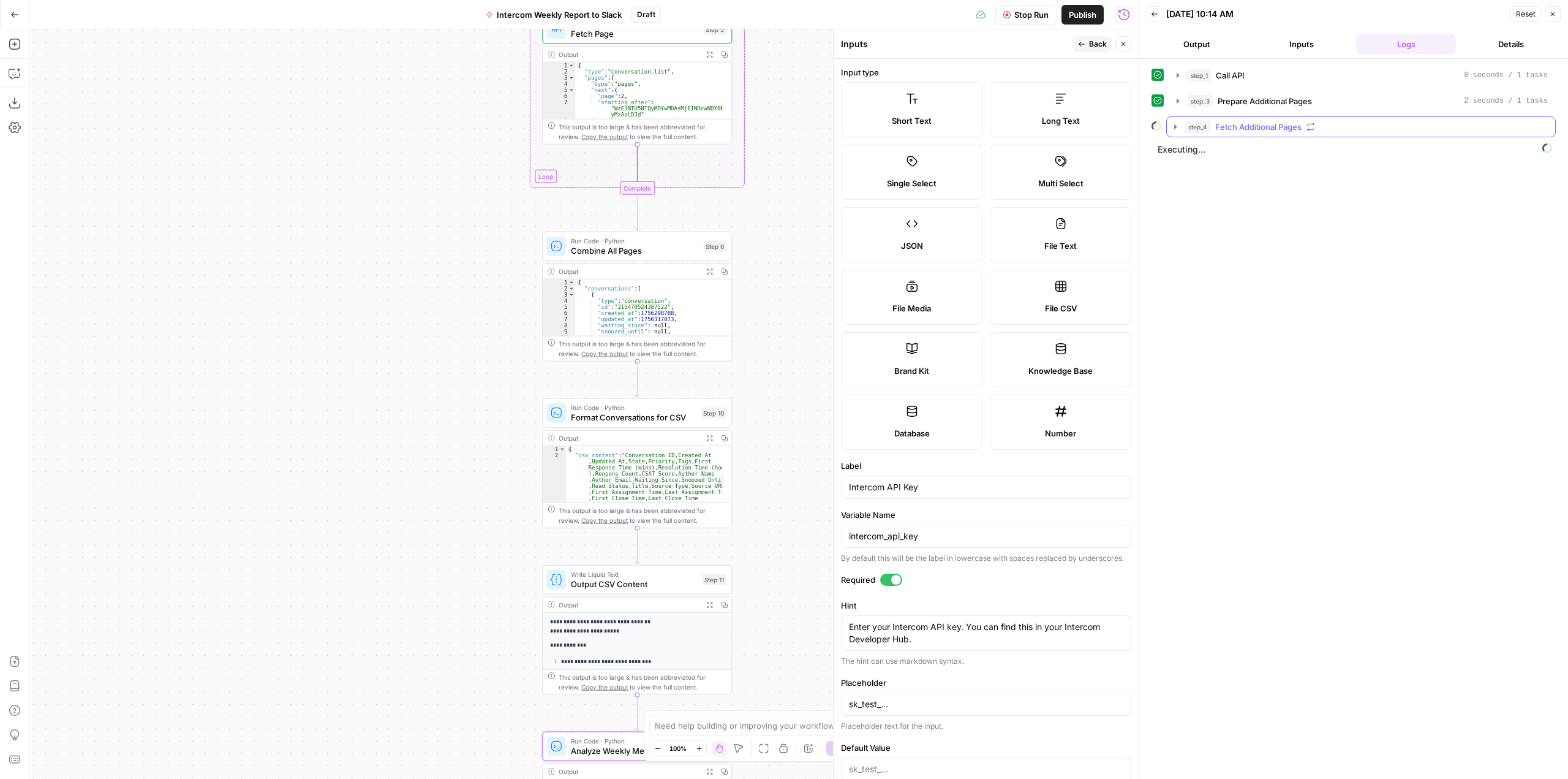
click at [1173, 124] on icon "button" at bounding box center [1175, 127] width 10 height 10
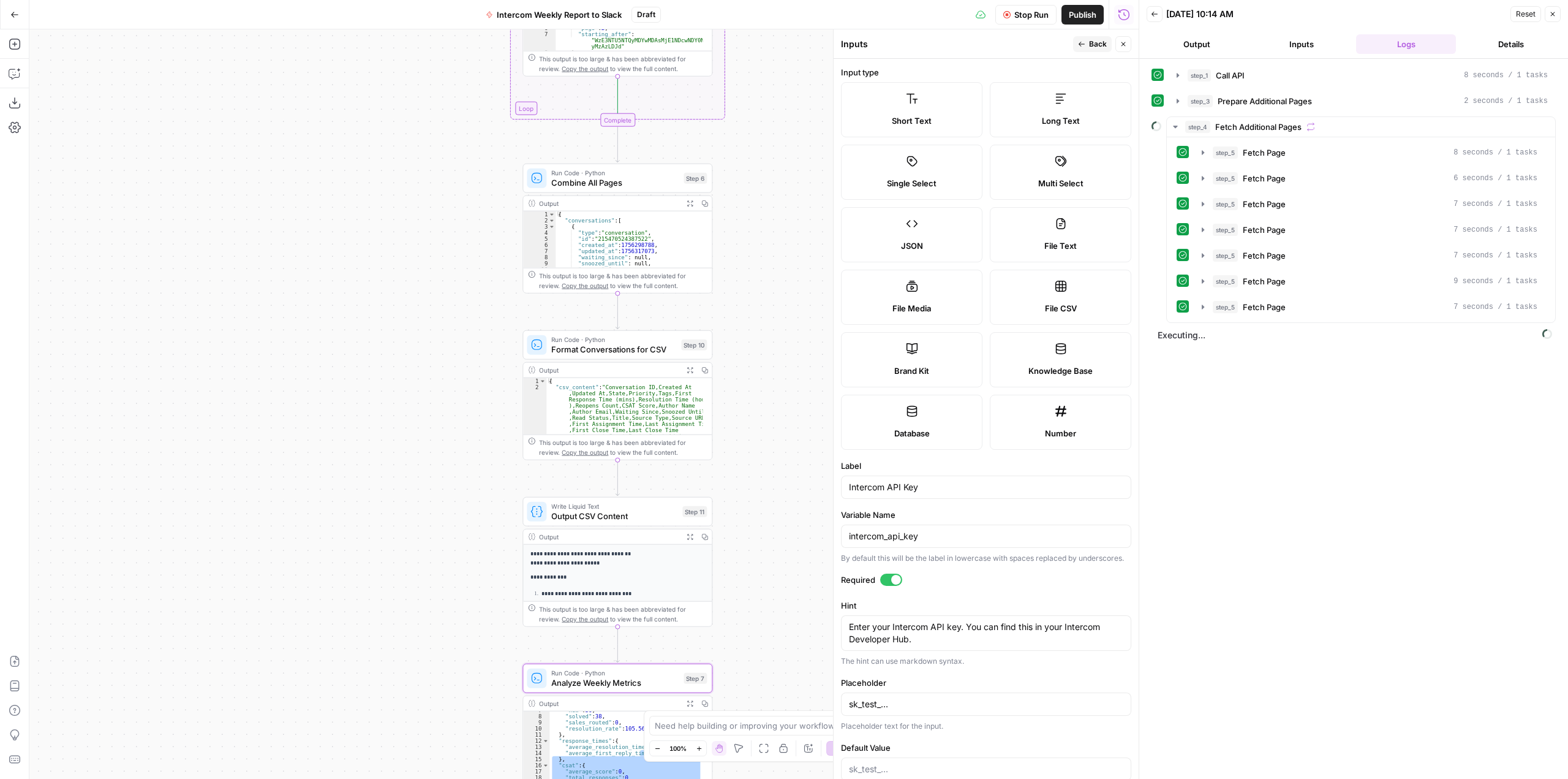
drag, startPoint x: 779, startPoint y: 247, endPoint x: 776, endPoint y: 178, distance: 69.1
click at [776, 178] on div "Workflow Set Inputs Inputs Call API Call API Step 1 Output Expand Output Copy 1…" at bounding box center [584, 404] width 1109 height 750
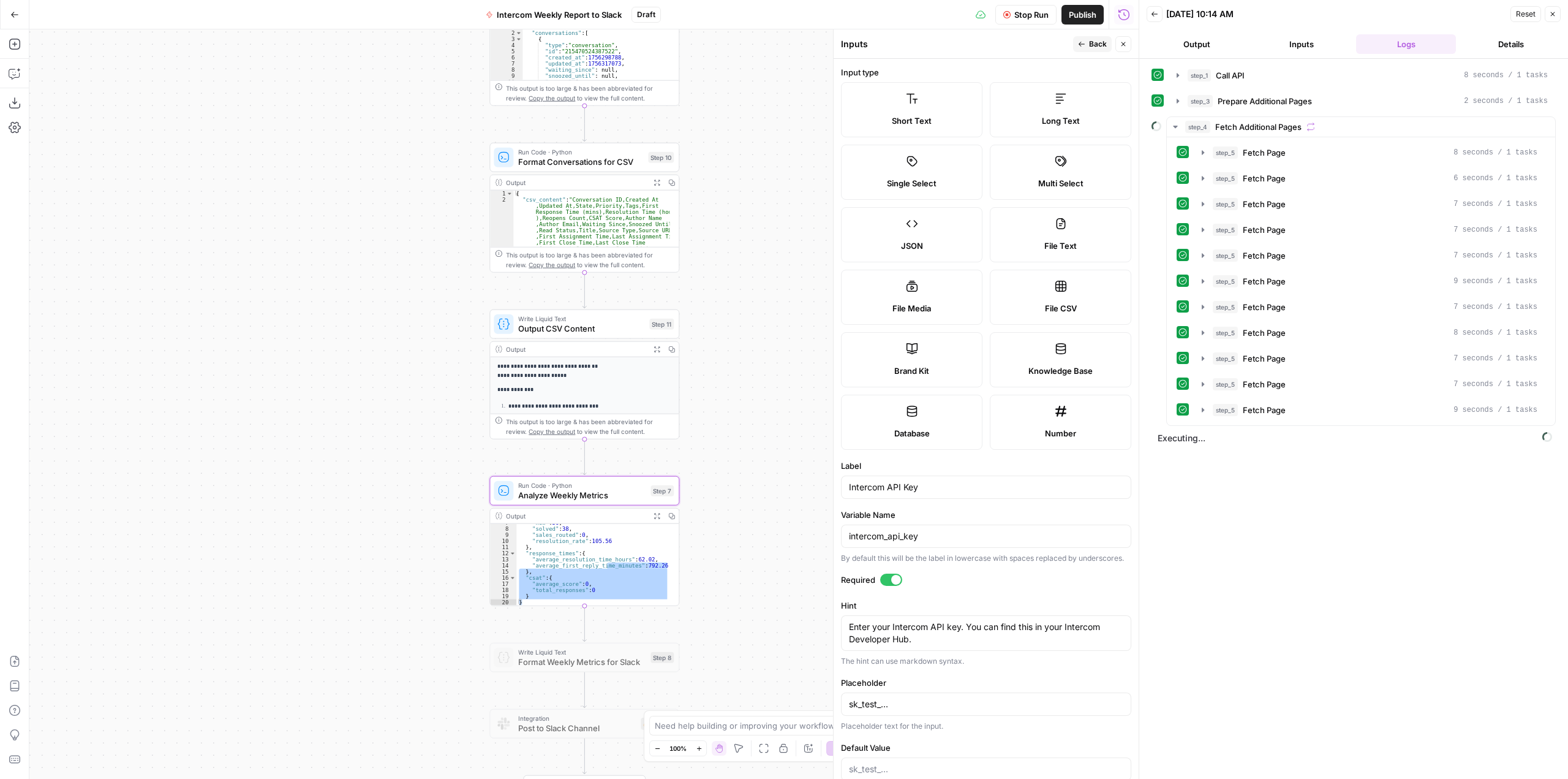
drag, startPoint x: 785, startPoint y: 415, endPoint x: 752, endPoint y: 227, distance: 190.9
click at [752, 227] on div "Workflow Set Inputs Inputs Call API Call API Step 1 Output Expand Output Copy 1…" at bounding box center [584, 404] width 1109 height 750
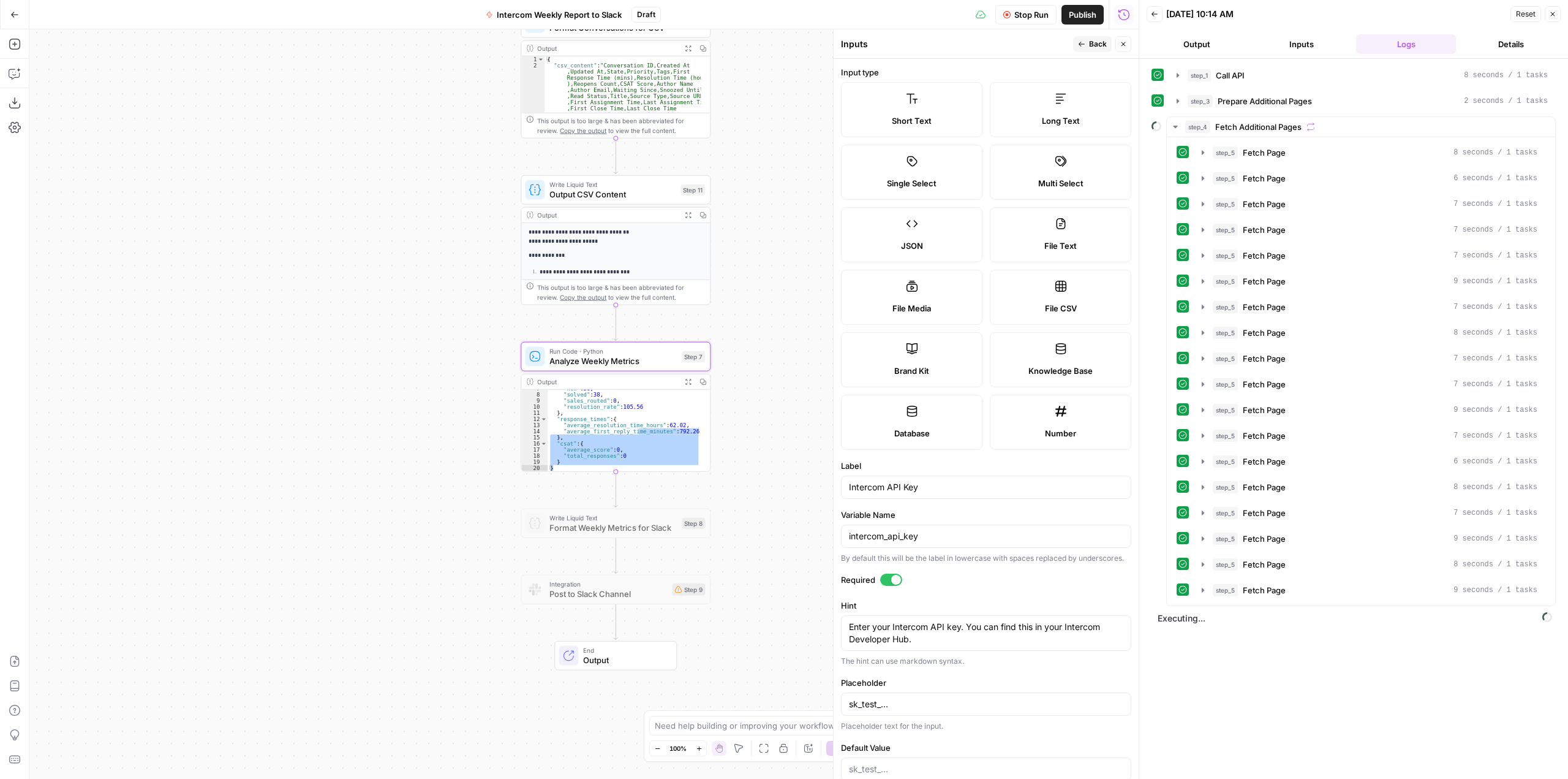
drag, startPoint x: 789, startPoint y: 411, endPoint x: 819, endPoint y: 277, distance: 137.3
click at [819, 277] on div "Workflow Set Inputs Inputs Call API Call API Step 1 Output Expand Output Copy 1…" at bounding box center [584, 404] width 1109 height 750
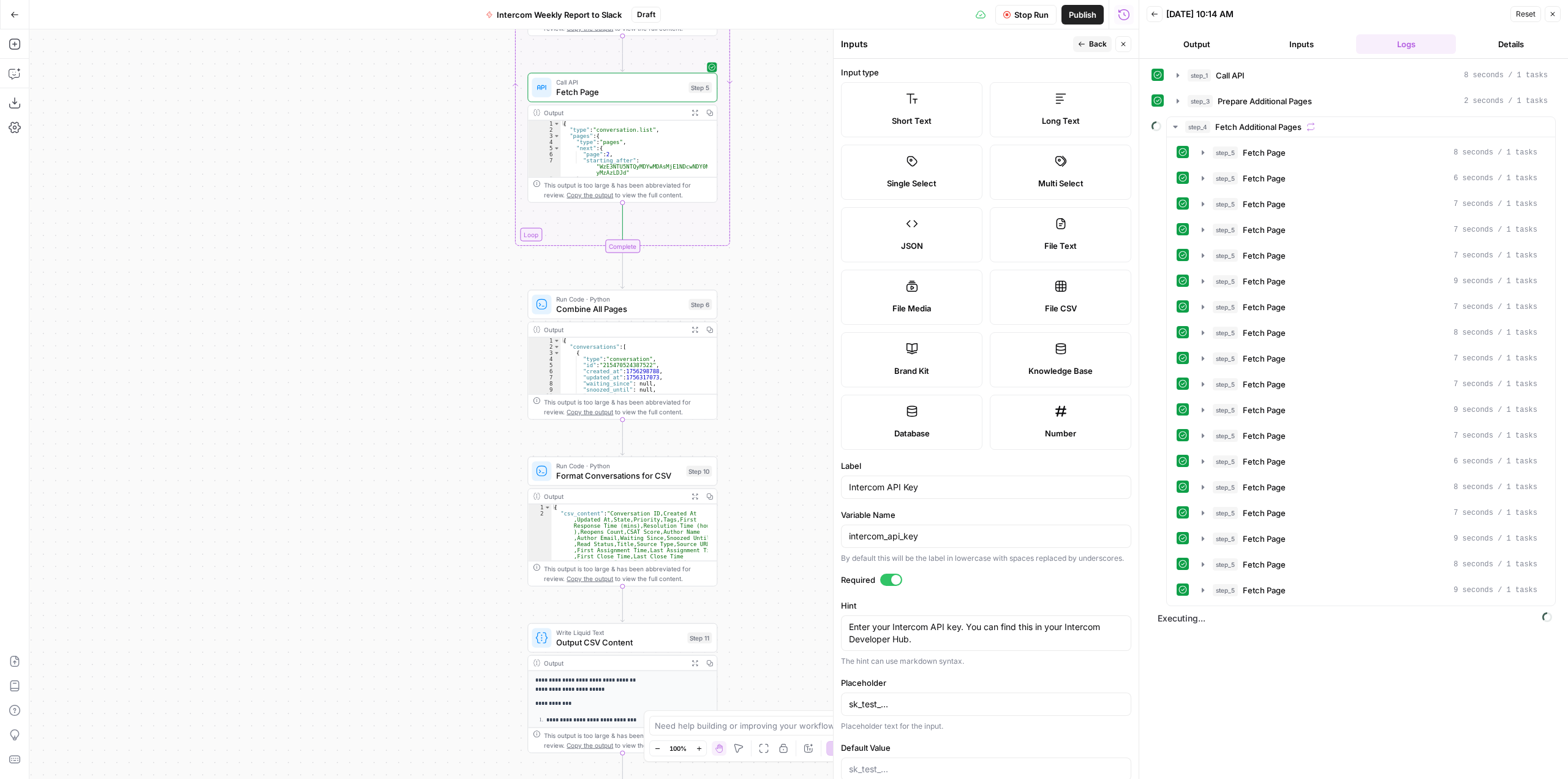
drag, startPoint x: 764, startPoint y: 179, endPoint x: 770, endPoint y: 627, distance: 448.0
click at [770, 627] on div "Workflow Set Inputs Inputs Call API Call API Step 1 Output Expand Output Copy 1…" at bounding box center [584, 404] width 1109 height 750
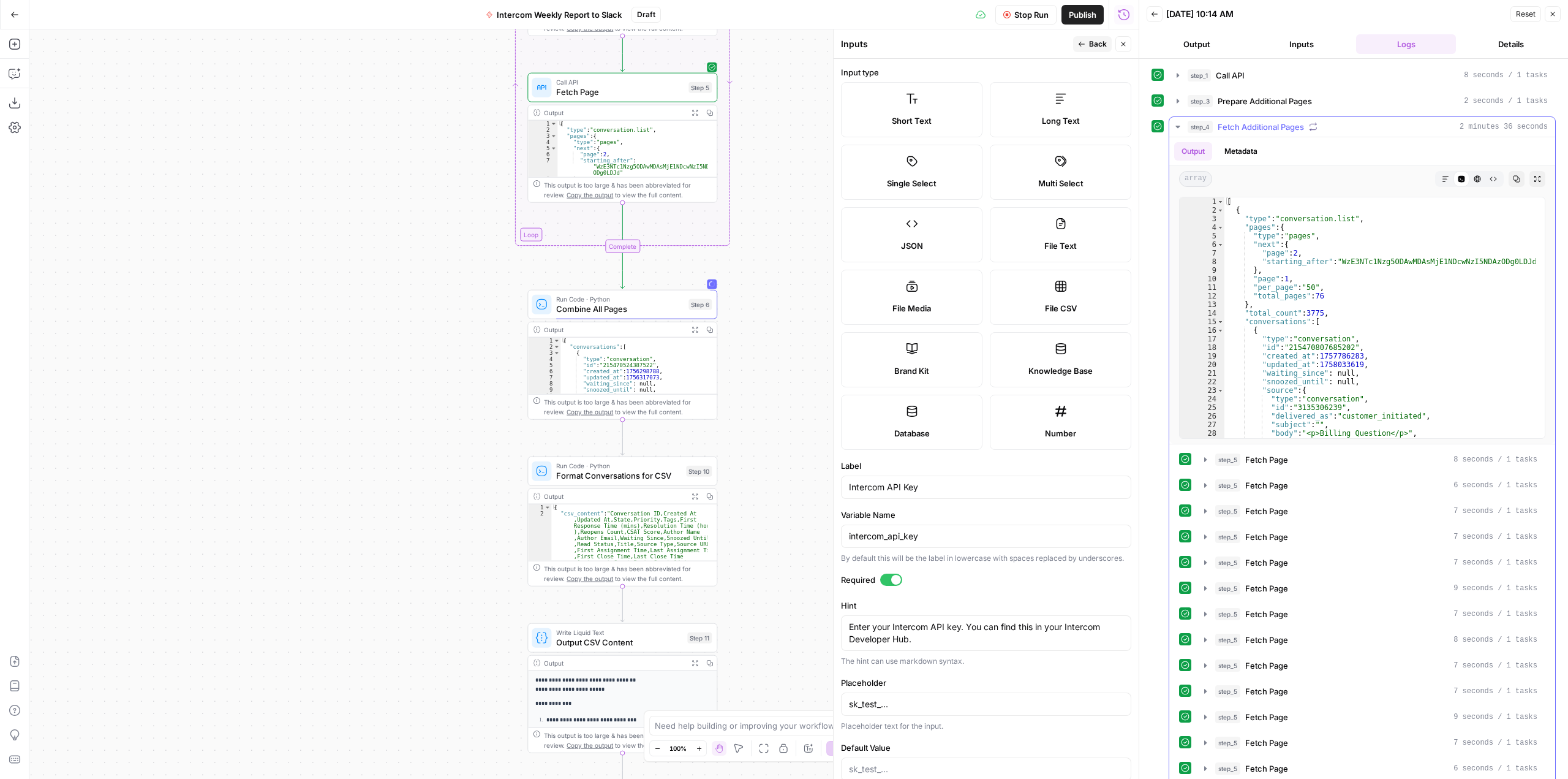
click at [1178, 124] on icon "button" at bounding box center [1178, 127] width 10 height 10
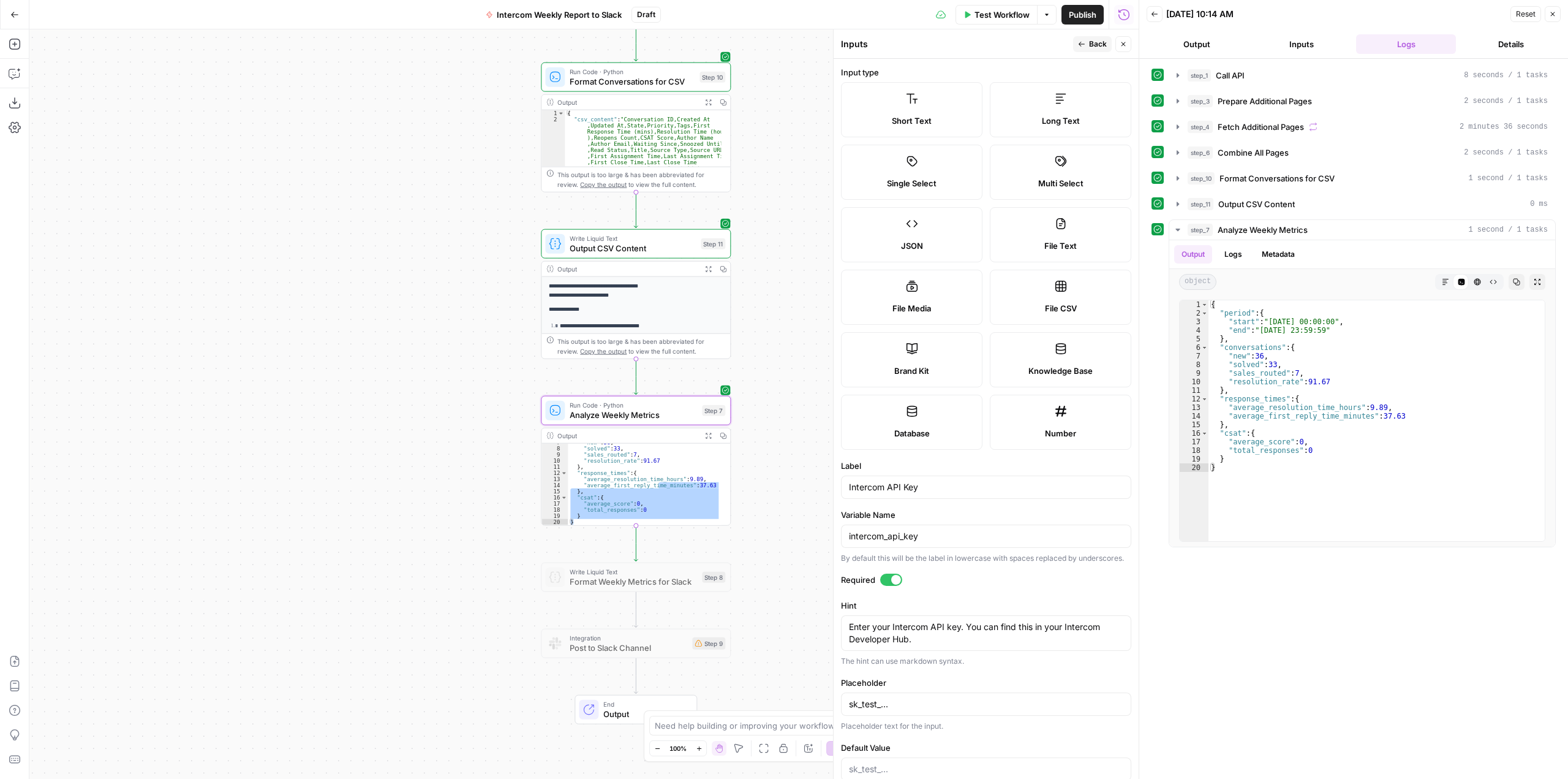
scroll to position [41, 0]
click at [784, 449] on div "Workflow Set Inputs Inputs Call API Call API Step 1 Output Expand Output Copy 1…" at bounding box center [584, 404] width 1109 height 750
click at [1275, 577] on div "step_1 Call API 8 seconds / 1 tasks step_3 Prepare Additional Pages 2 seconds /…" at bounding box center [1354, 419] width 404 height 708
click at [1279, 360] on div "{ "period" : { "start" : "2025-09-09 00:00:00" , "end" : "2025-09-15 23:59:59" …" at bounding box center [1376, 429] width 337 height 258
drag, startPoint x: 1276, startPoint y: 355, endPoint x: 1227, endPoint y: 355, distance: 49.0
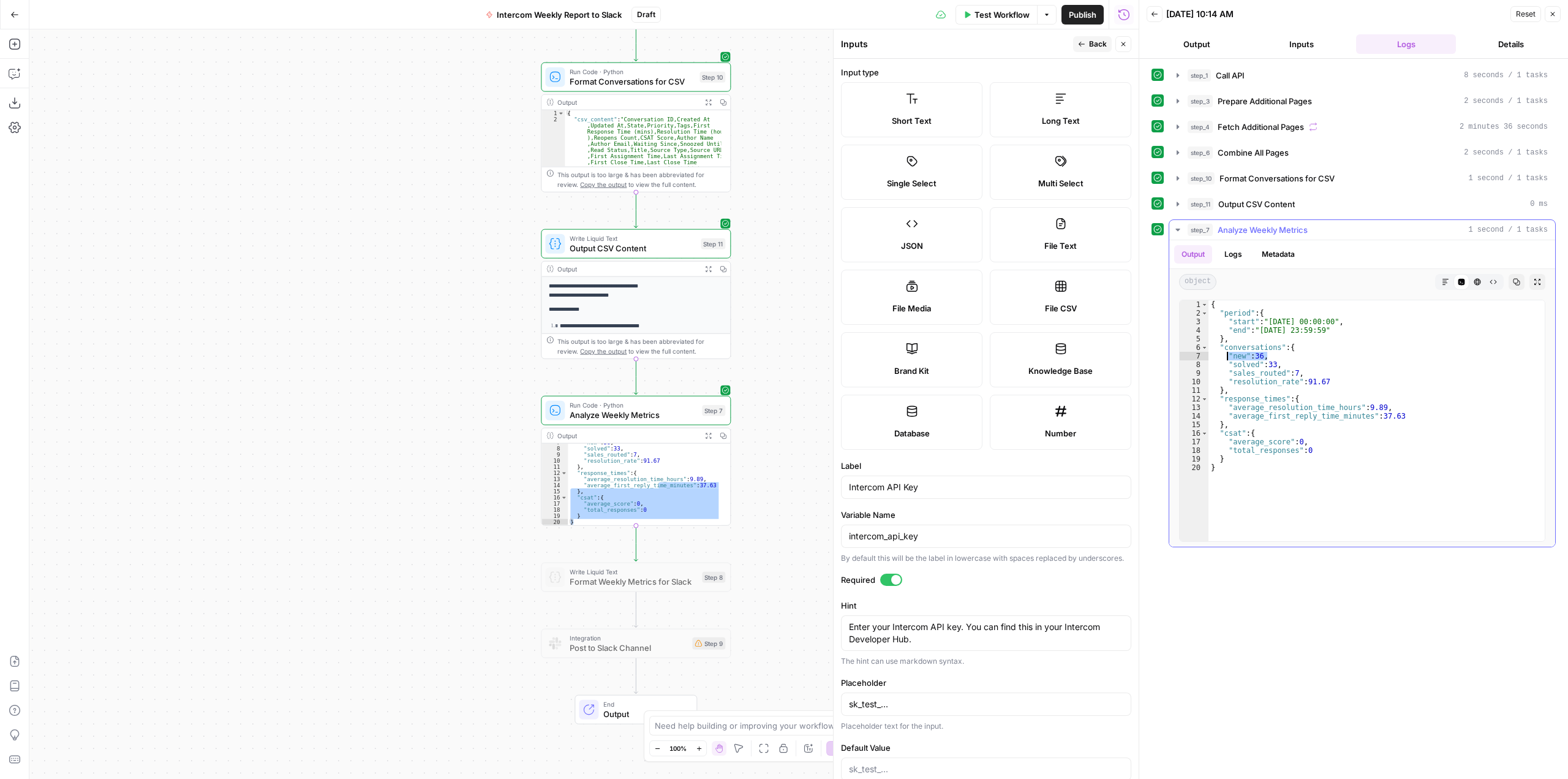
click at [1227, 355] on div "{ "period" : { "start" : "2025-09-09 00:00:00" , "end" : "2025-09-15 23:59:59" …" at bounding box center [1376, 429] width 337 height 258
drag, startPoint x: 1301, startPoint y: 369, endPoint x: 1222, endPoint y: 370, distance: 79.0
click at [1222, 370] on div "{ "period" : { "start" : "2025-09-09 00:00:00" , "end" : "2025-09-15 23:59:59" …" at bounding box center [1376, 429] width 337 height 258
drag, startPoint x: 1285, startPoint y: 364, endPoint x: 1209, endPoint y: 356, distance: 76.4
click at [1209, 356] on div "{ "period" : { "start" : "2025-09-09 00:00:00" , "end" : "2025-09-15 23:59:59" …" at bounding box center [1376, 429] width 337 height 258
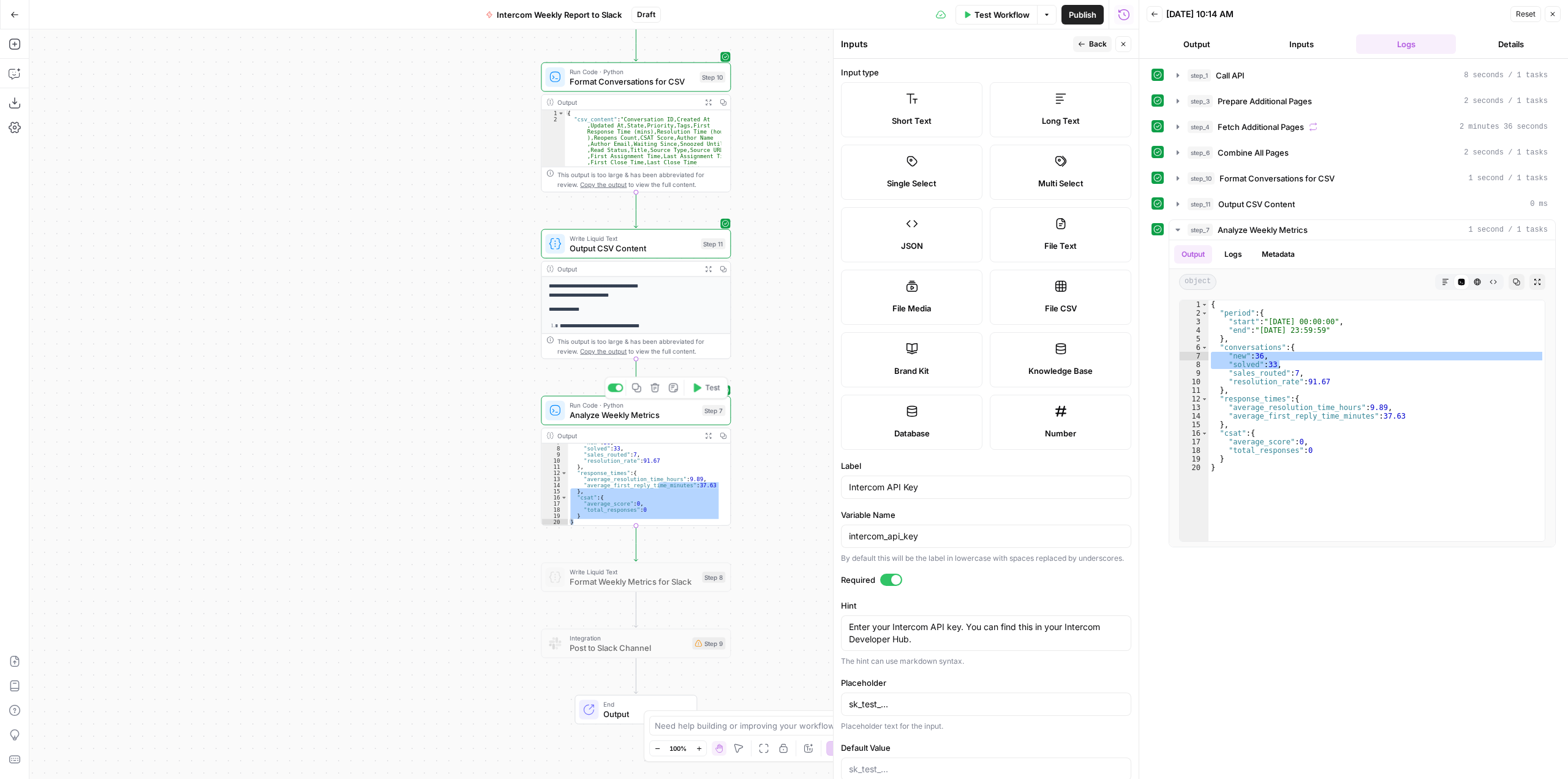
click at [670, 407] on span "Run Code · Python" at bounding box center [633, 405] width 127 height 10
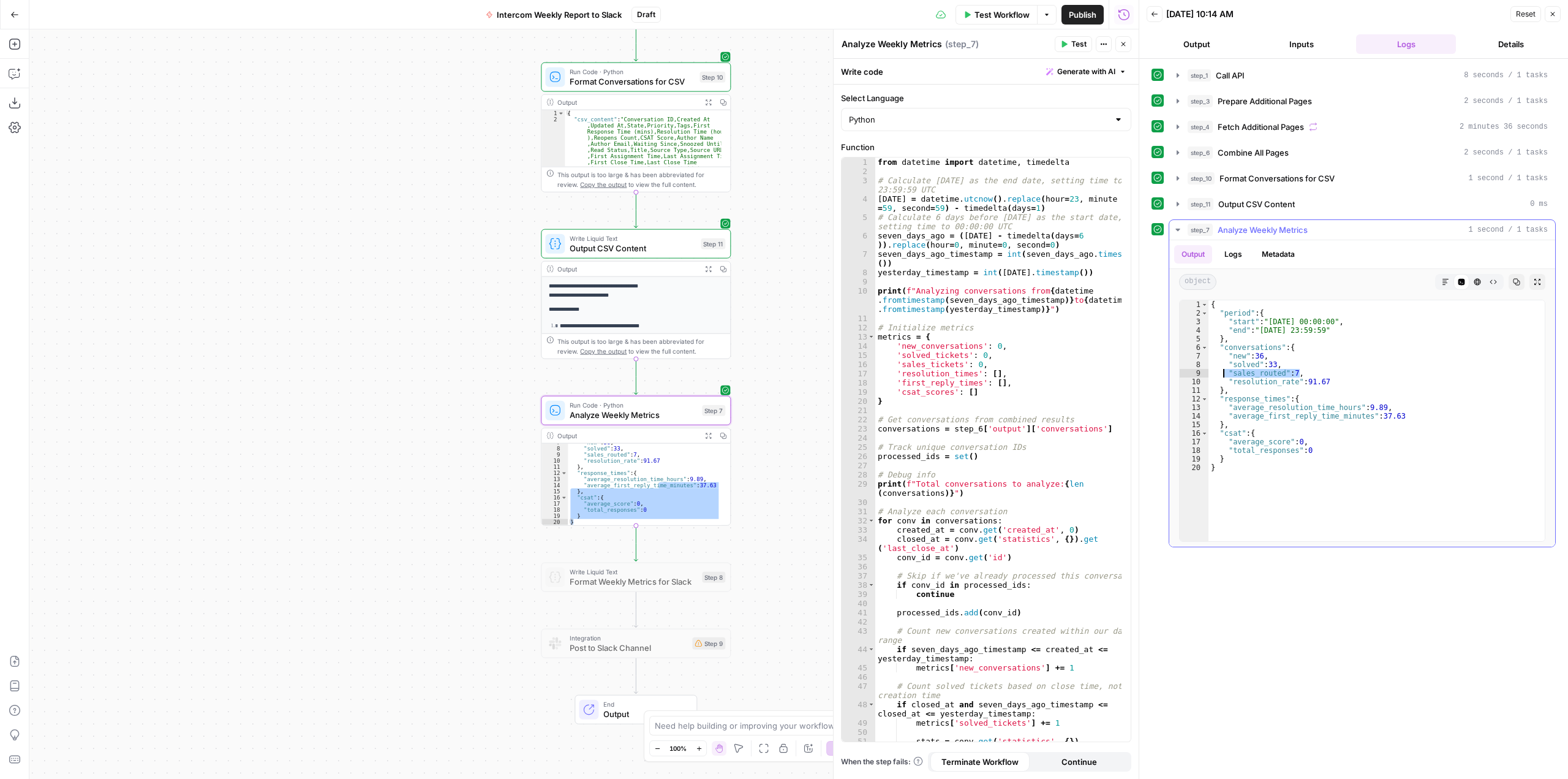
drag, startPoint x: 1305, startPoint y: 372, endPoint x: 1222, endPoint y: 374, distance: 83.0
click at [1222, 374] on div "{ "period" : { "start" : "2025-09-09 00:00:00" , "end" : "2025-09-15 23:59:59" …" at bounding box center [1376, 429] width 337 height 258
drag, startPoint x: 1223, startPoint y: 354, endPoint x: 1298, endPoint y: 365, distance: 75.8
click at [1298, 365] on div "{ "period" : { "start" : "2025-09-09 00:00:00" , "end" : "2025-09-15 23:59:59" …" at bounding box center [1376, 429] width 337 height 258
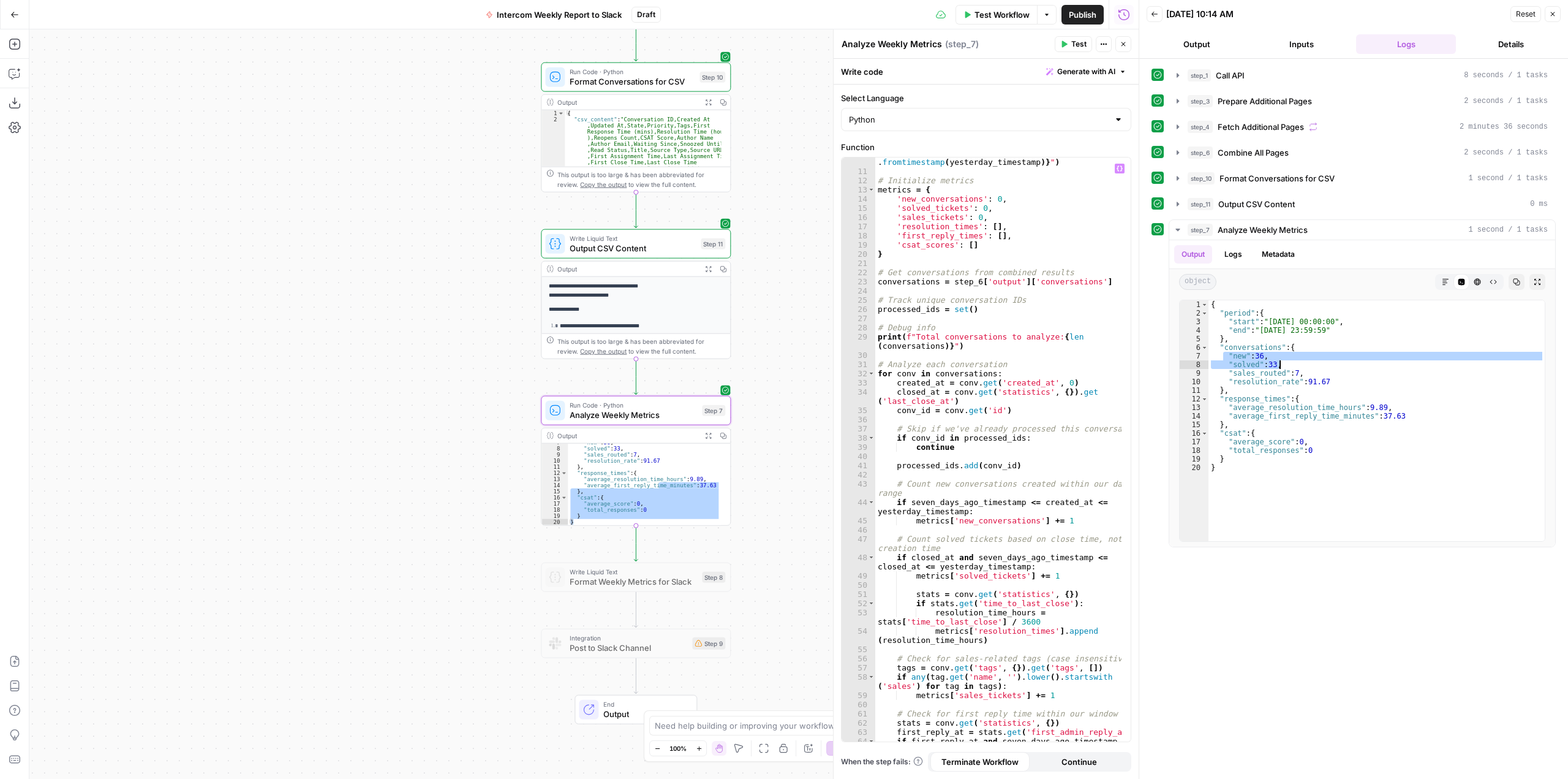
scroll to position [111, 0]
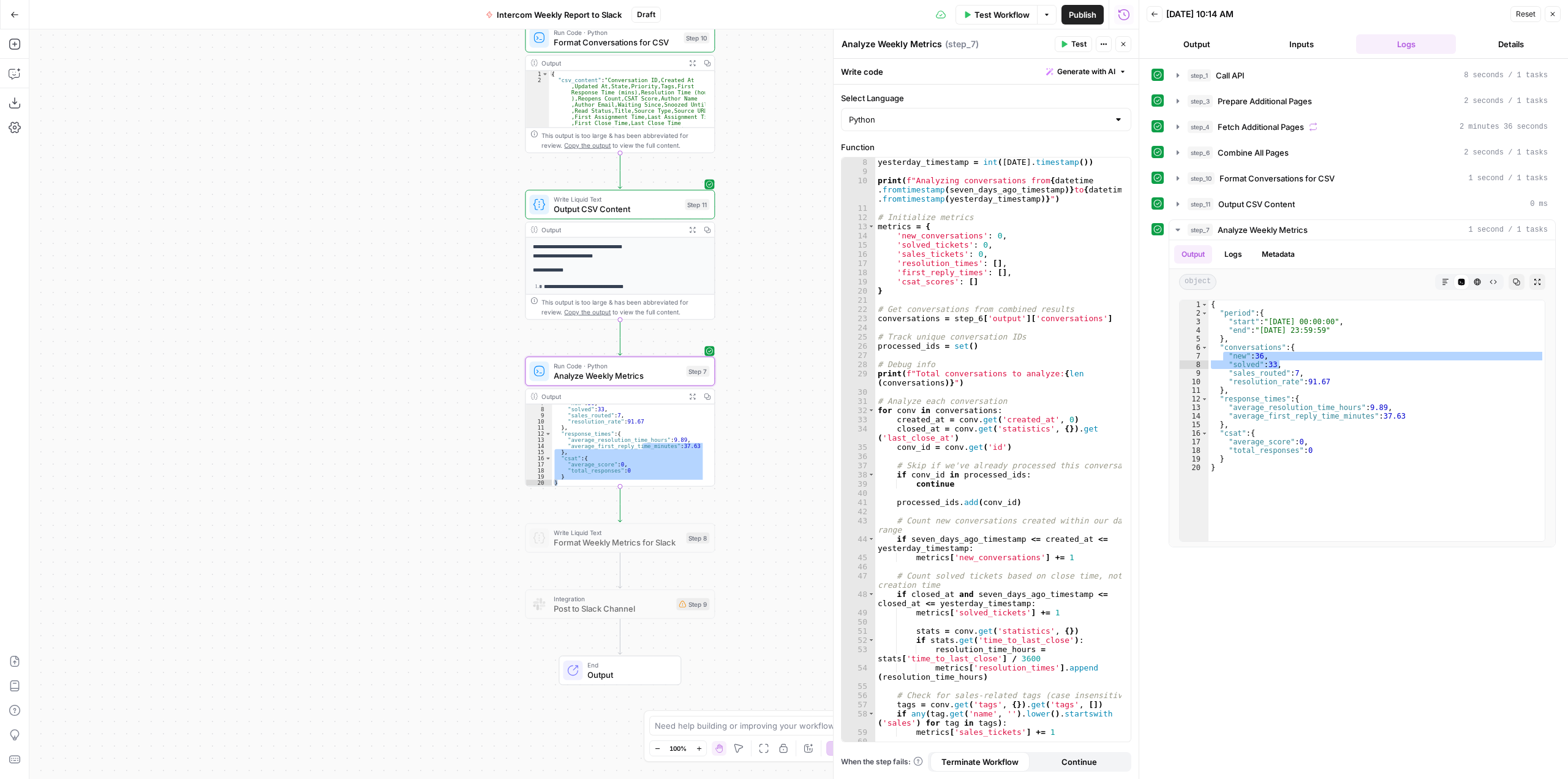
drag, startPoint x: 772, startPoint y: 242, endPoint x: 756, endPoint y: 203, distance: 42.2
click at [756, 203] on div "Workflow Set Inputs Inputs Call API Call API Step 1 Output Expand Output Copy 1…" at bounding box center [584, 404] width 1109 height 750
click at [1316, 15] on div "[DATE] 10:14 AM" at bounding box center [1336, 14] width 341 height 13
click at [1287, 362] on div "{ "period" : { "start" : "2025-09-09 00:00:00" , "end" : "2025-09-15 23:59:59" …" at bounding box center [1376, 421] width 337 height 241
drag, startPoint x: 1285, startPoint y: 367, endPoint x: 1209, endPoint y: 357, distance: 76.7
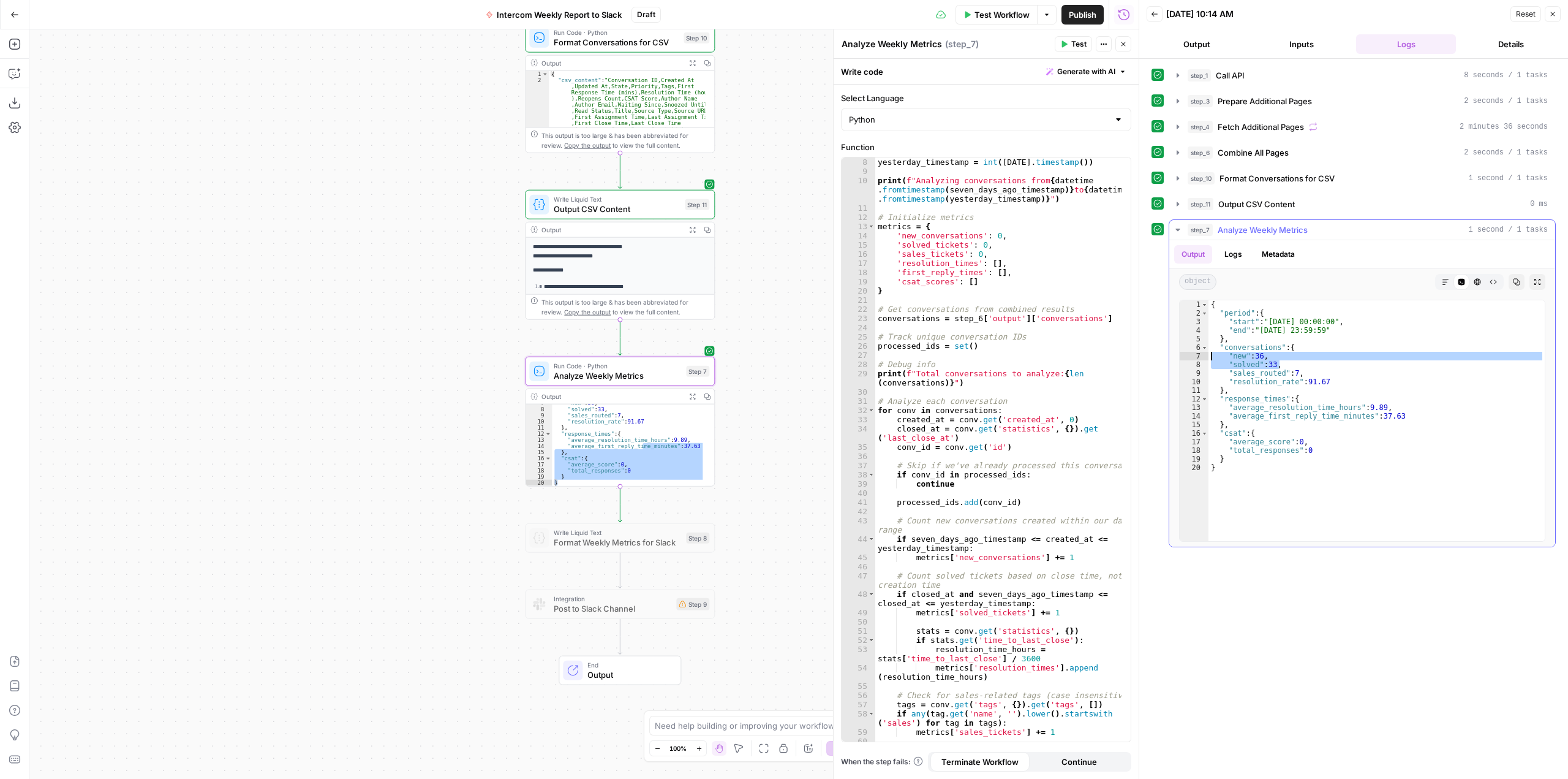
click at [1209, 357] on div "{ "period" : { "start" : "2025-09-09 00:00:00" , "end" : "2025-09-15 23:59:59" …" at bounding box center [1376, 429] width 337 height 258
type textarea "**********"
click at [1296, 651] on div "**********" at bounding box center [1354, 419] width 404 height 708
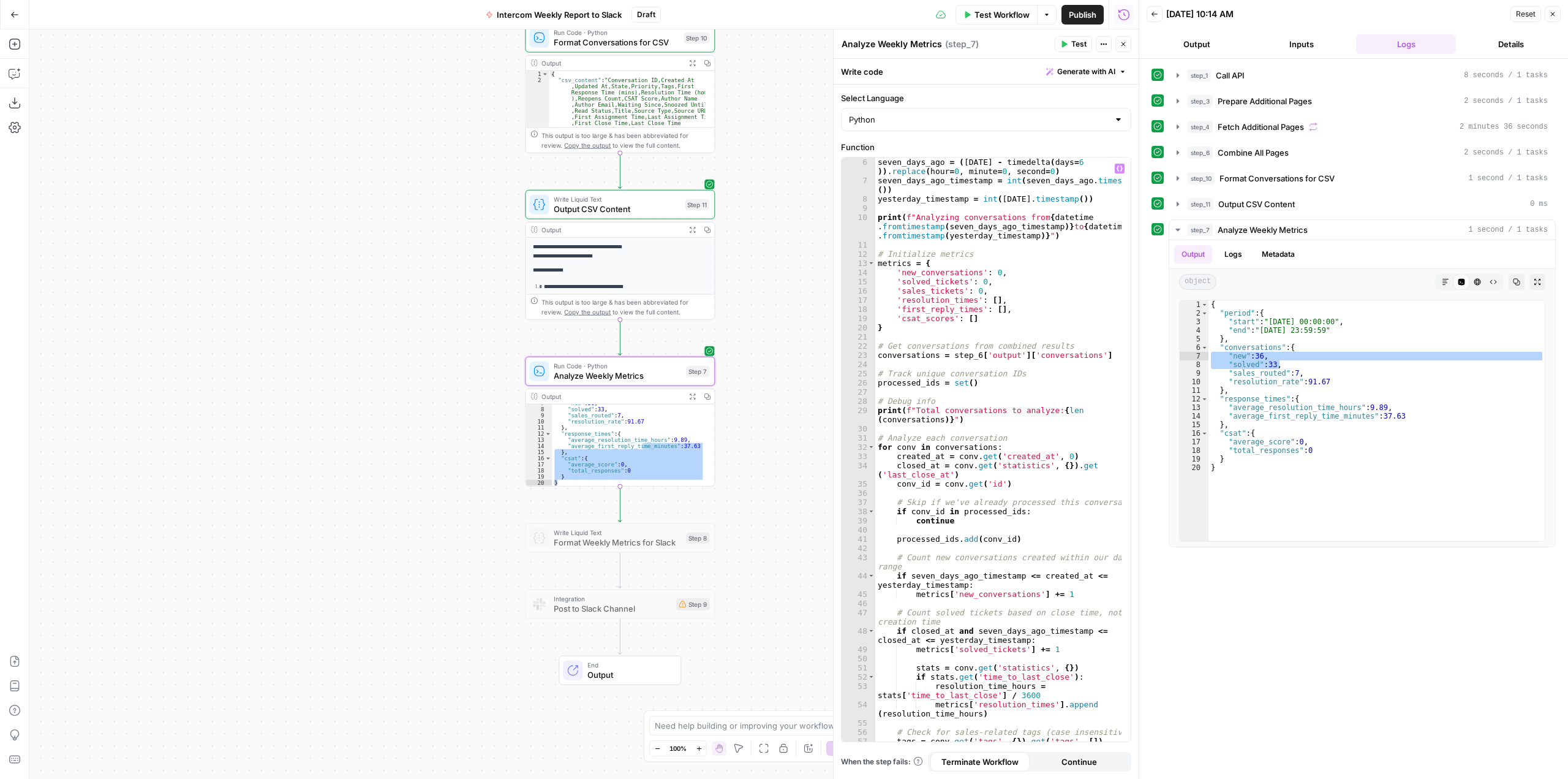
scroll to position [0, 0]
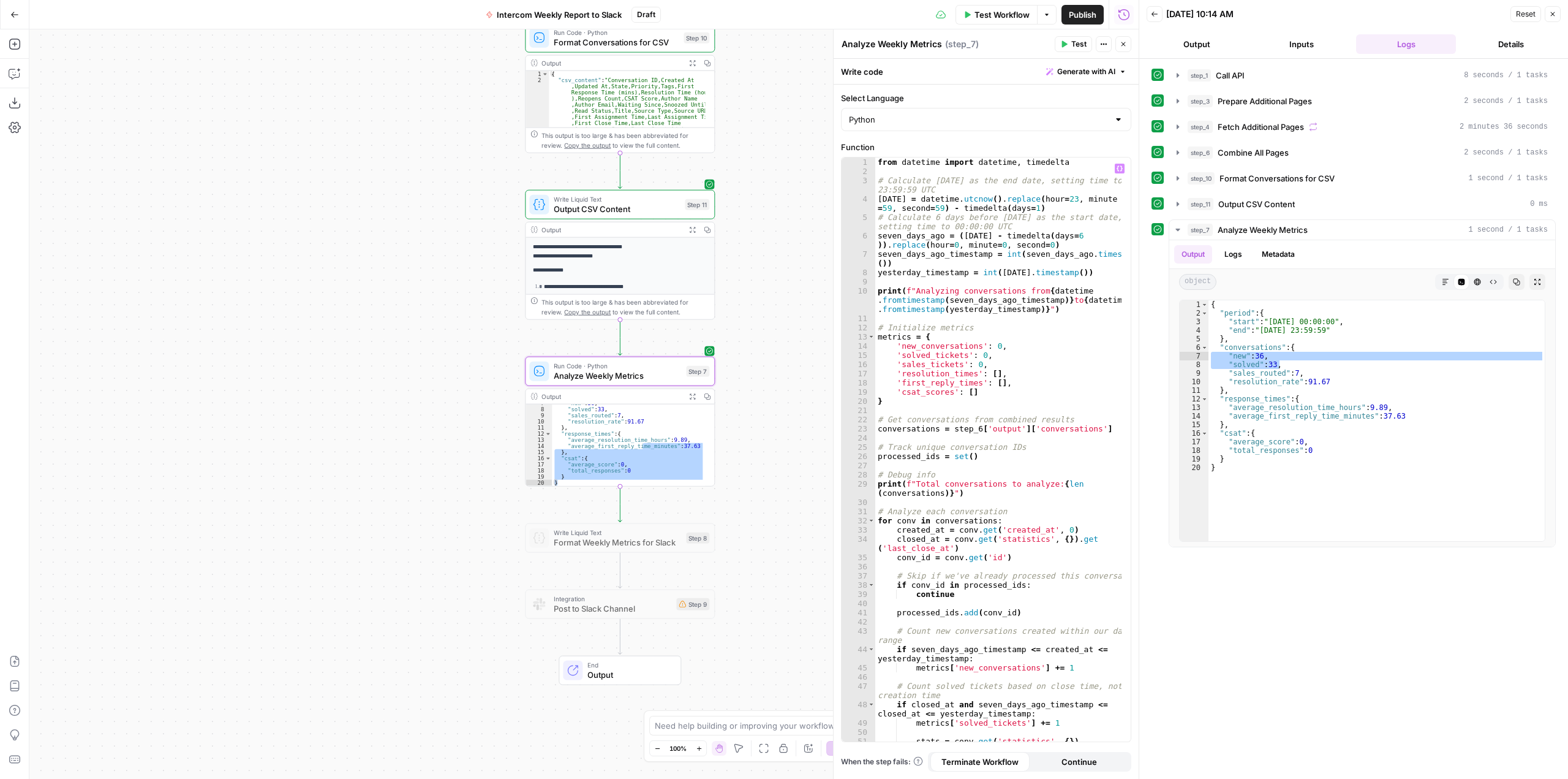
type textarea "**********"
click at [1038, 206] on div "from datetime import datetime , timedelta # Calculate yesterday as the end date…" at bounding box center [998, 458] width 246 height 603
drag, startPoint x: 1552, startPoint y: 11, endPoint x: 807, endPoint y: 218, distance: 773.2
click at [1552, 11] on icon "button" at bounding box center [1553, 14] width 8 height 8
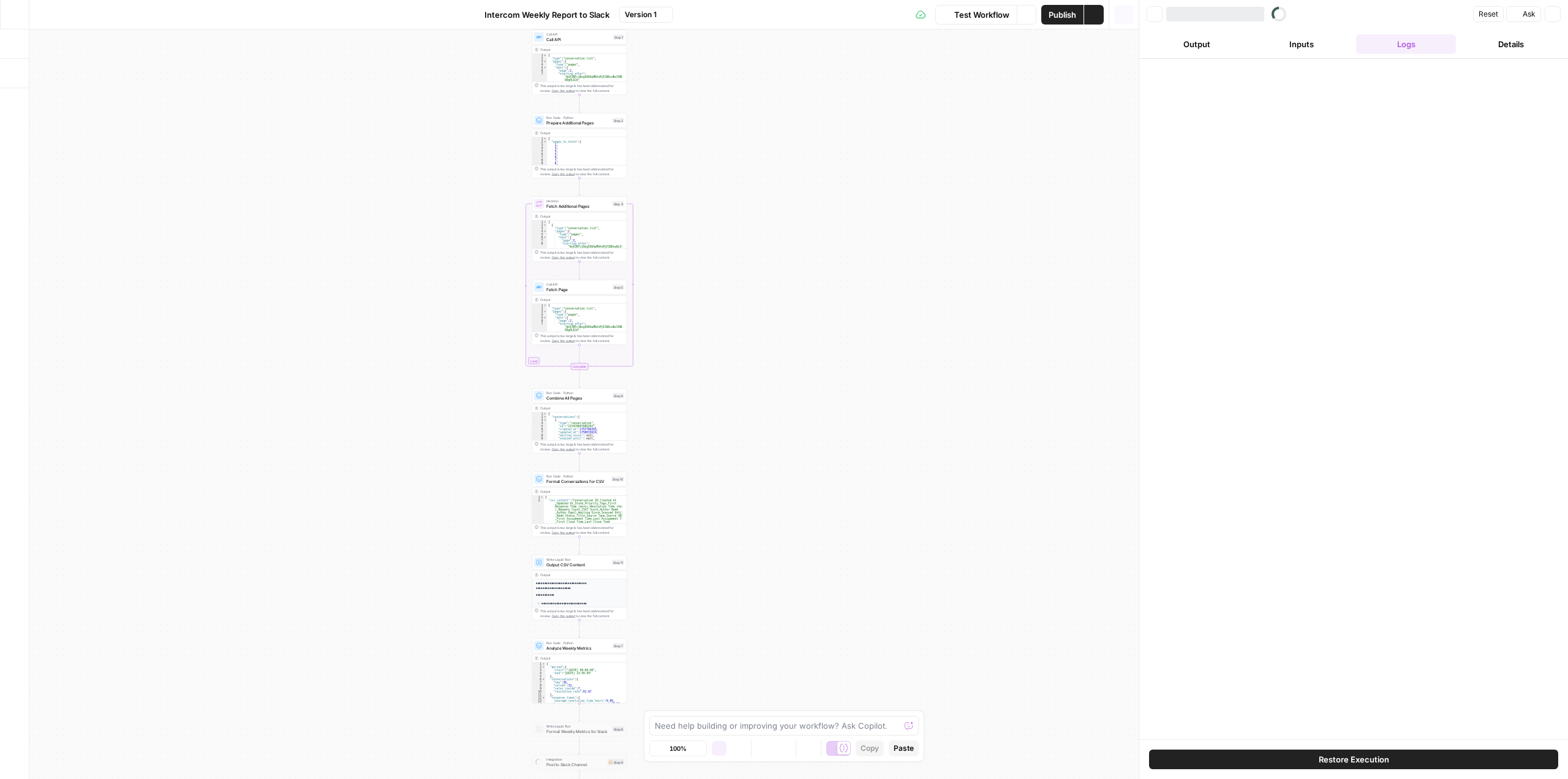
click at [858, 365] on div "Workflow Set Inputs Inputs Call API Call API Step 1 Output Expand Output Copy 1…" at bounding box center [584, 404] width 1109 height 750
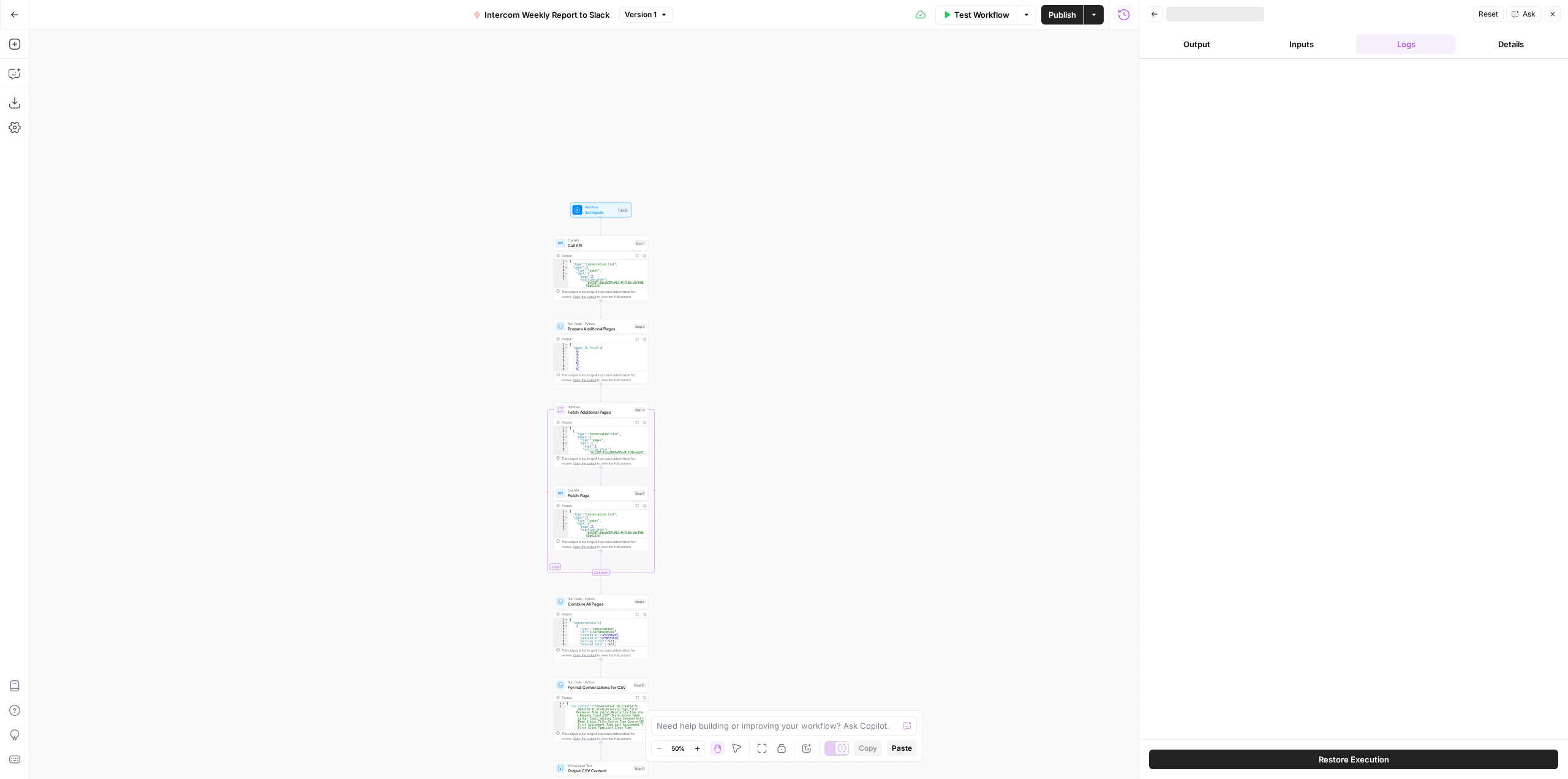
click at [800, 276] on div "Workflow Set Inputs Inputs Call API Call API Step 1 Output Expand Output Copy 1…" at bounding box center [584, 404] width 1109 height 750
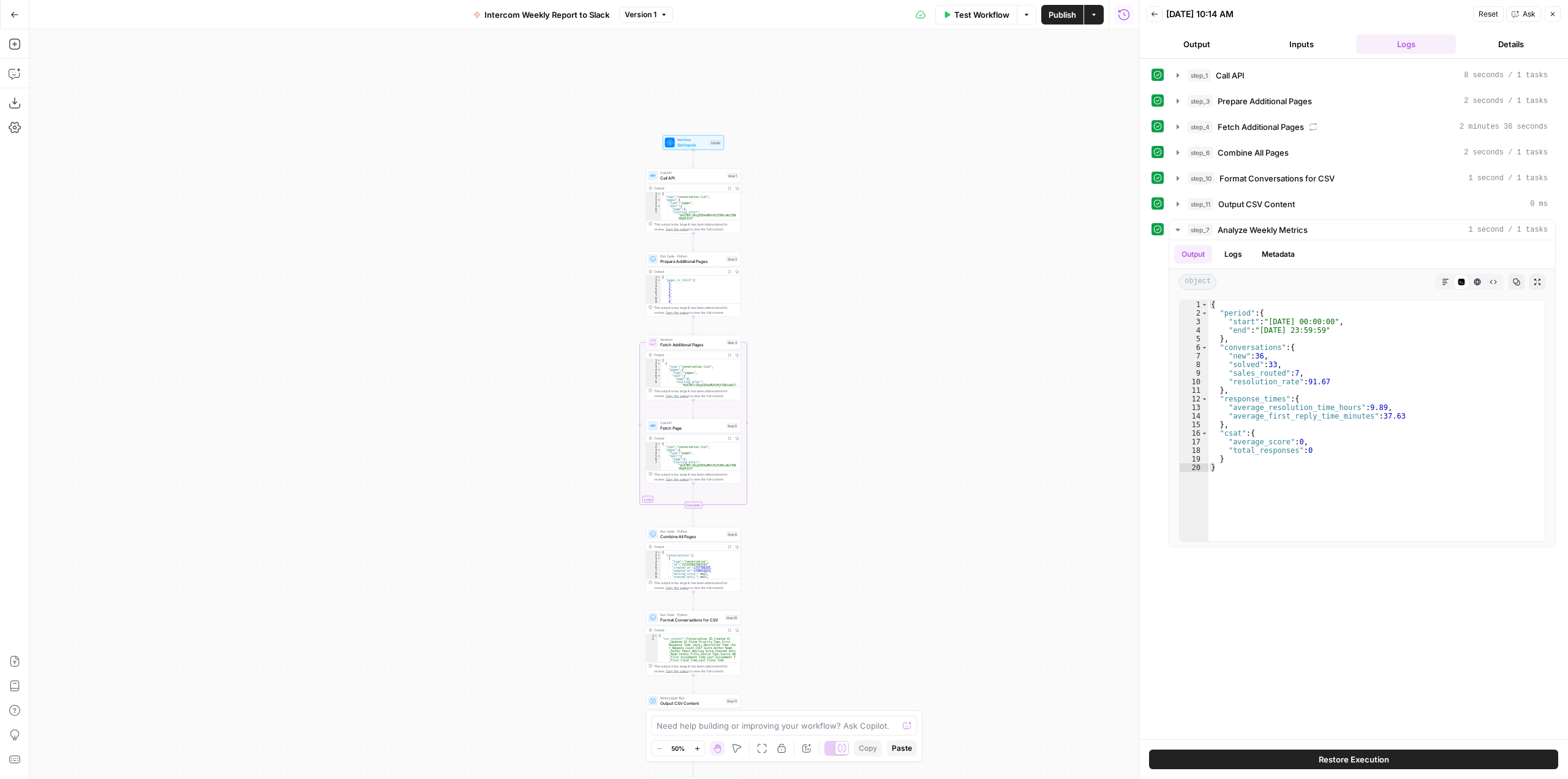
drag, startPoint x: 857, startPoint y: 423, endPoint x: 939, endPoint y: 430, distance: 82.3
click at [939, 430] on div "Workflow Set Inputs Inputs Call API Call API Step 1 Output Expand Output Copy 1…" at bounding box center [584, 404] width 1109 height 750
click at [655, 15] on span "Version 1" at bounding box center [641, 15] width 32 height 11
click at [685, 42] on span "Version 1" at bounding box center [702, 42] width 146 height 13
click at [982, 13] on span "Test Workflow" at bounding box center [982, 15] width 55 height 13
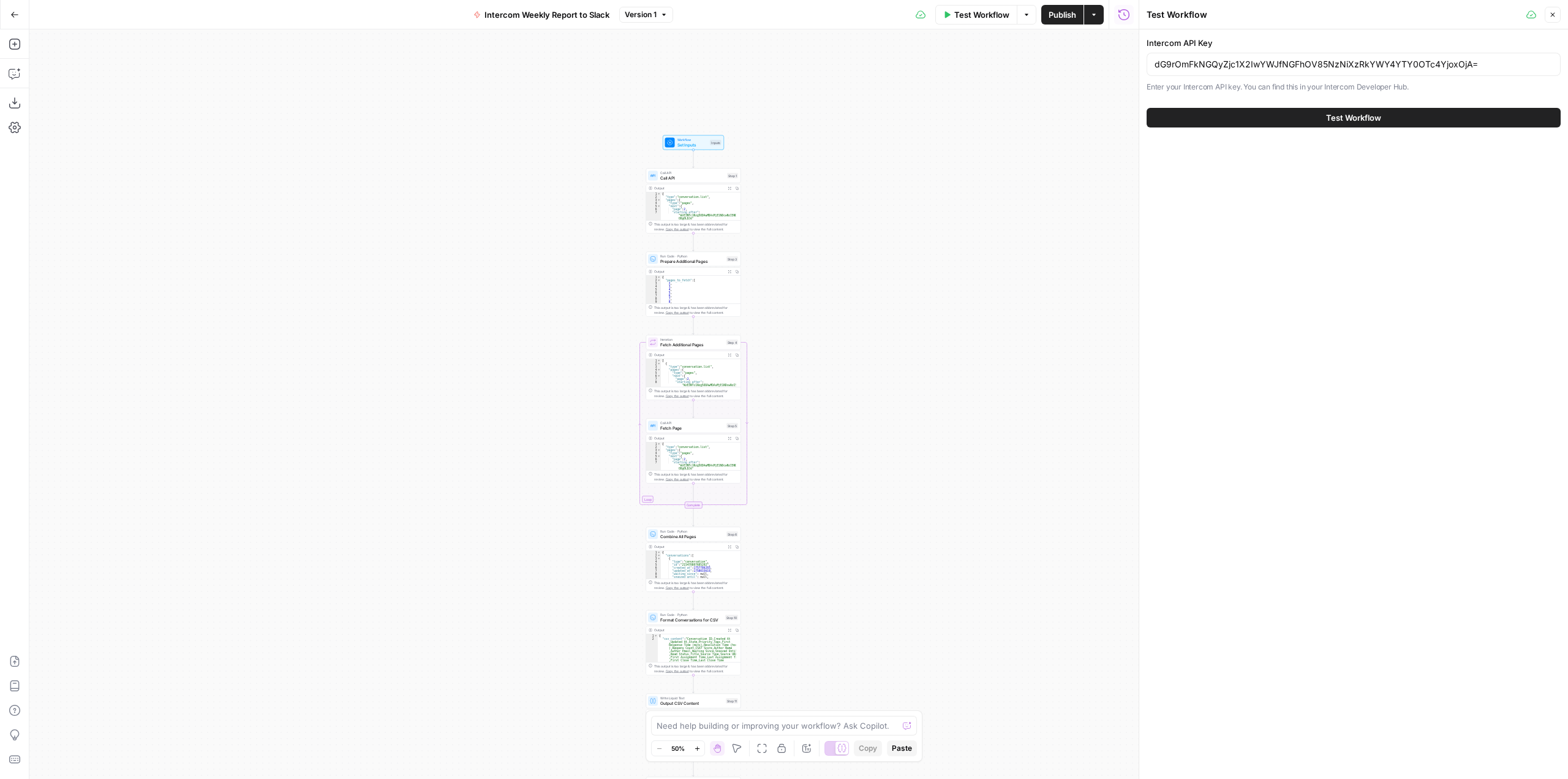
click at [1373, 123] on span "Test Workflow" at bounding box center [1353, 118] width 55 height 13
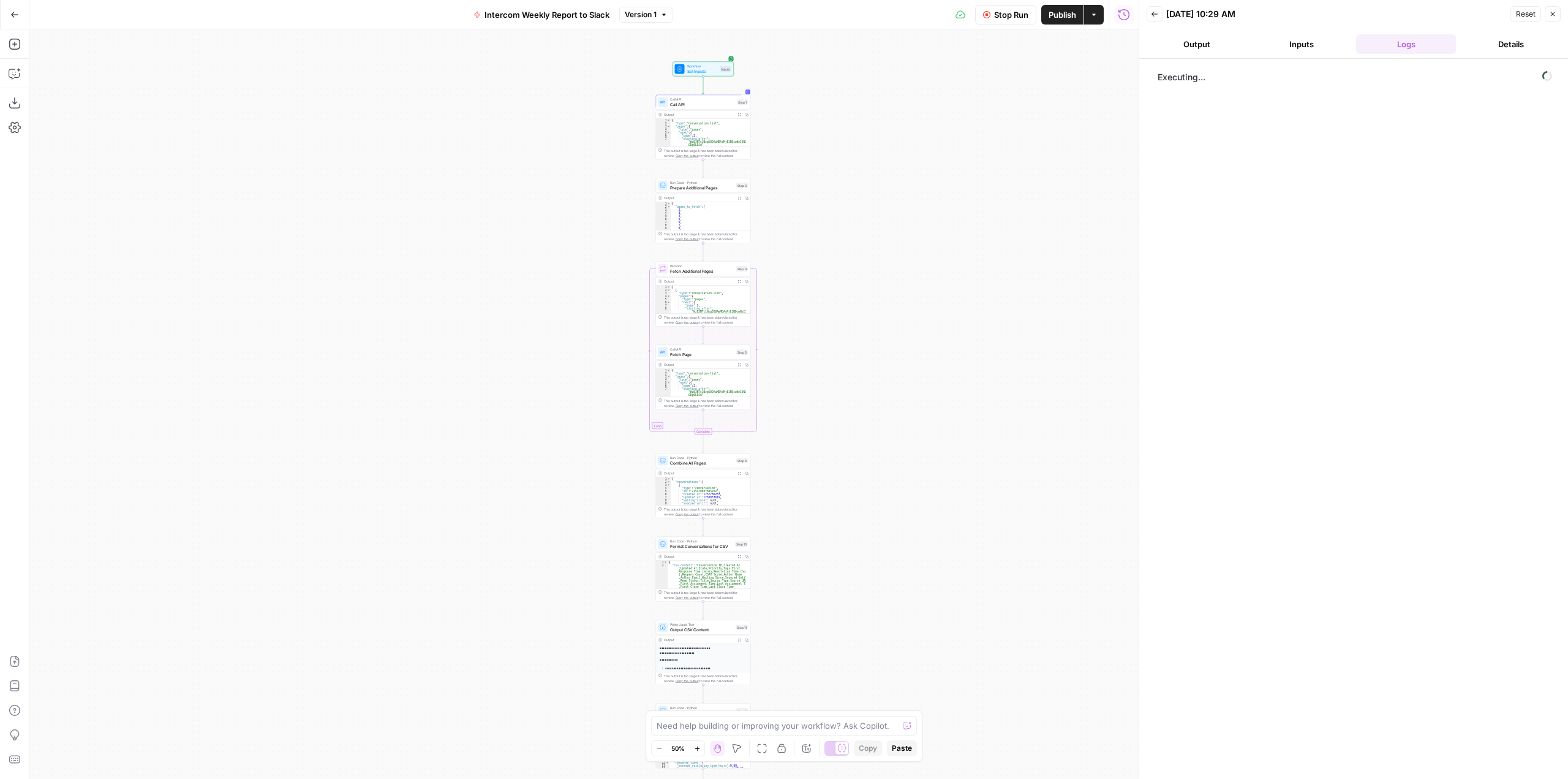
drag, startPoint x: 958, startPoint y: 479, endPoint x: 968, endPoint y: 405, distance: 74.7
click at [968, 405] on div "Workflow Set Inputs Inputs Call API Call API Step 1 Output Expand Output Copy 1…" at bounding box center [584, 404] width 1109 height 750
